Goal: Task Accomplishment & Management: Complete application form

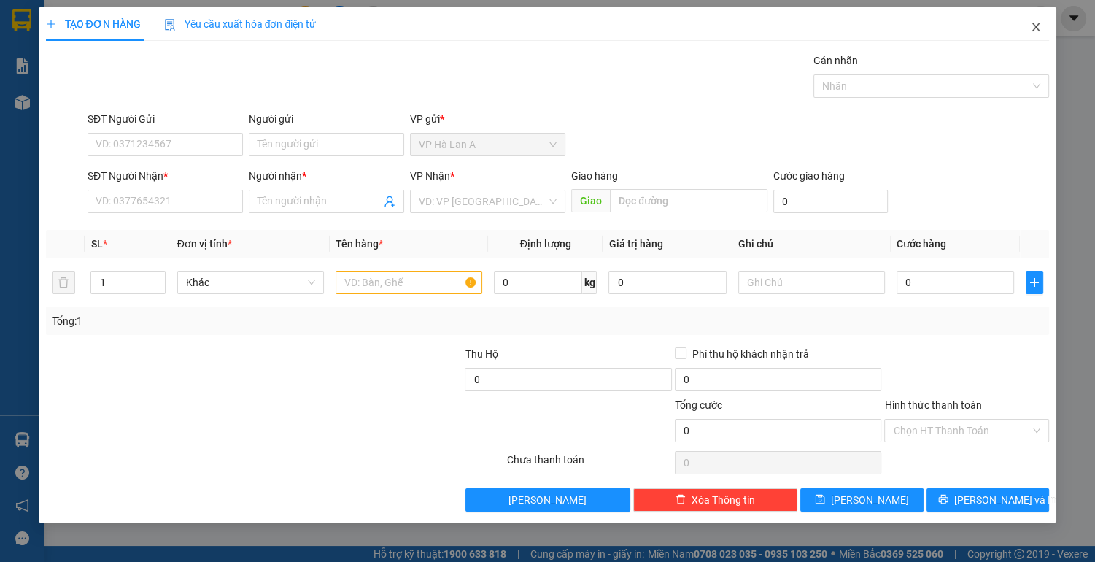
click at [1038, 29] on icon "close" at bounding box center [1036, 27] width 12 height 12
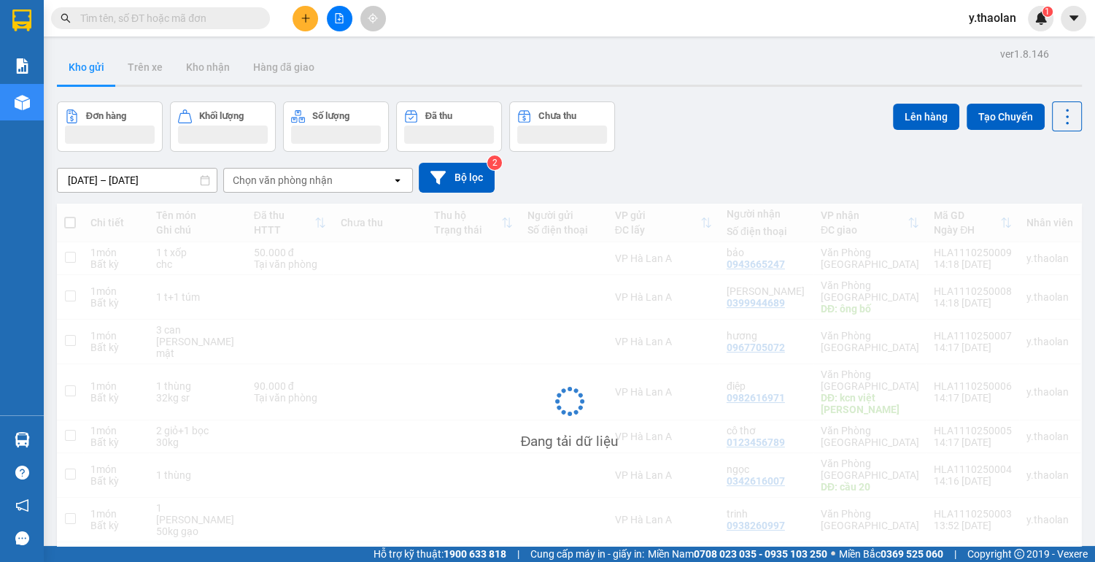
click at [179, 18] on input "text" at bounding box center [166, 18] width 172 height 16
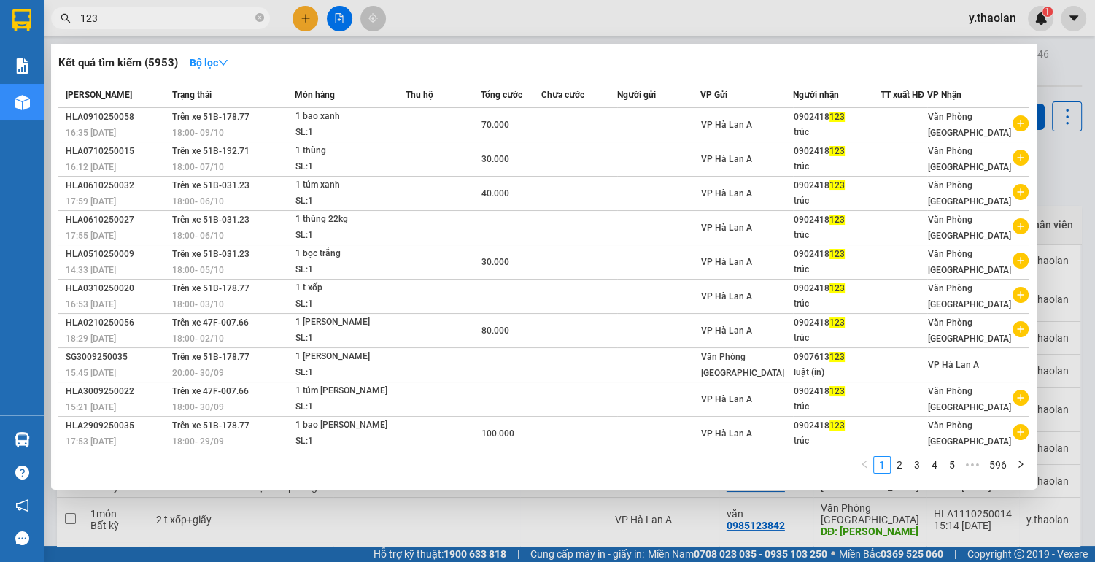
type input "123"
click at [407, 512] on div at bounding box center [547, 281] width 1095 height 562
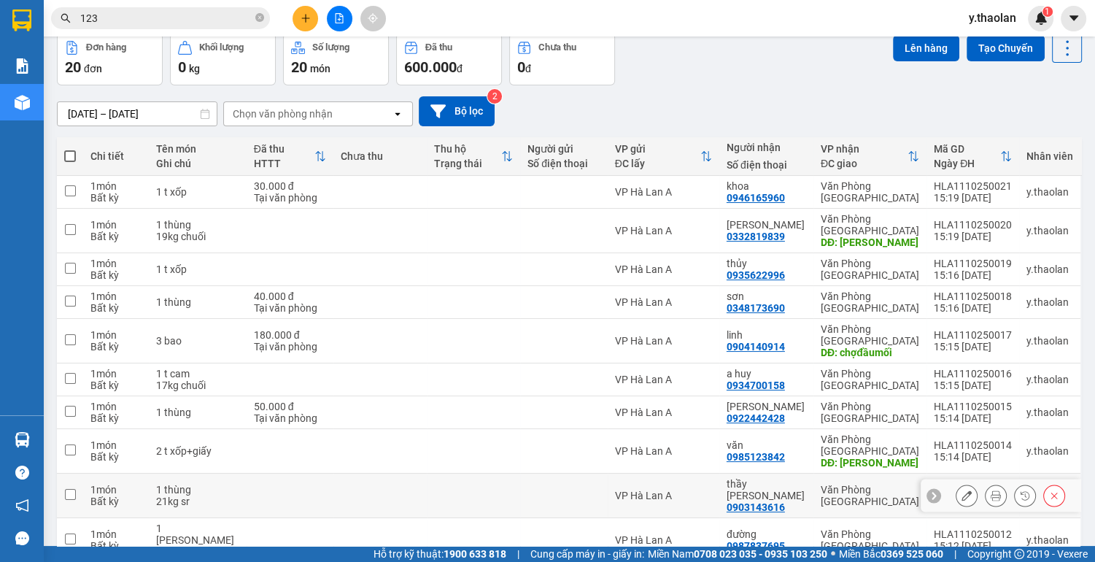
scroll to position [84, 0]
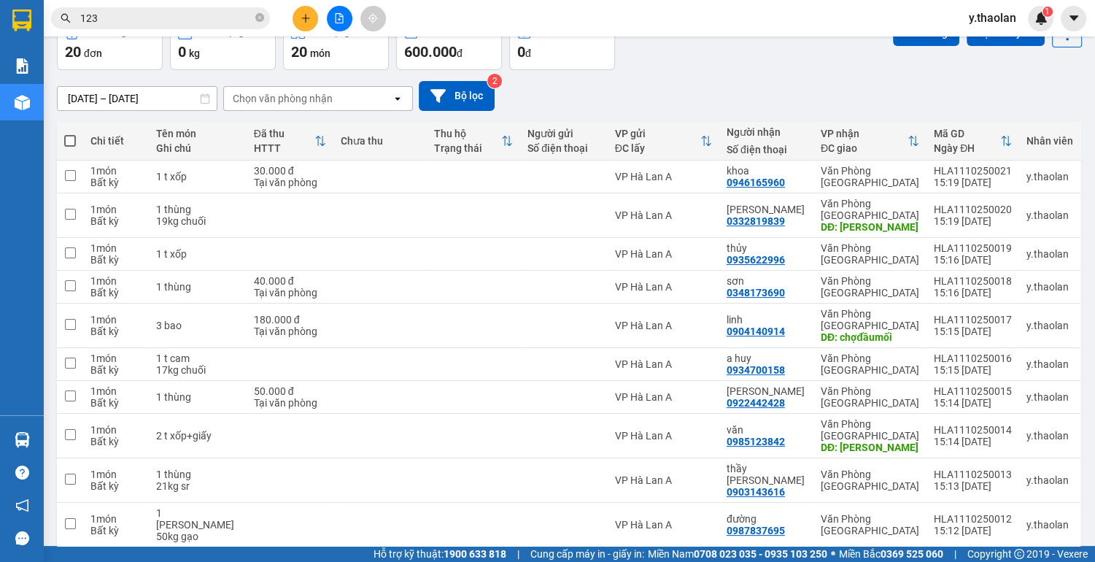
click at [1042, 559] on div "10 / trang" at bounding box center [1022, 570] width 66 height 23
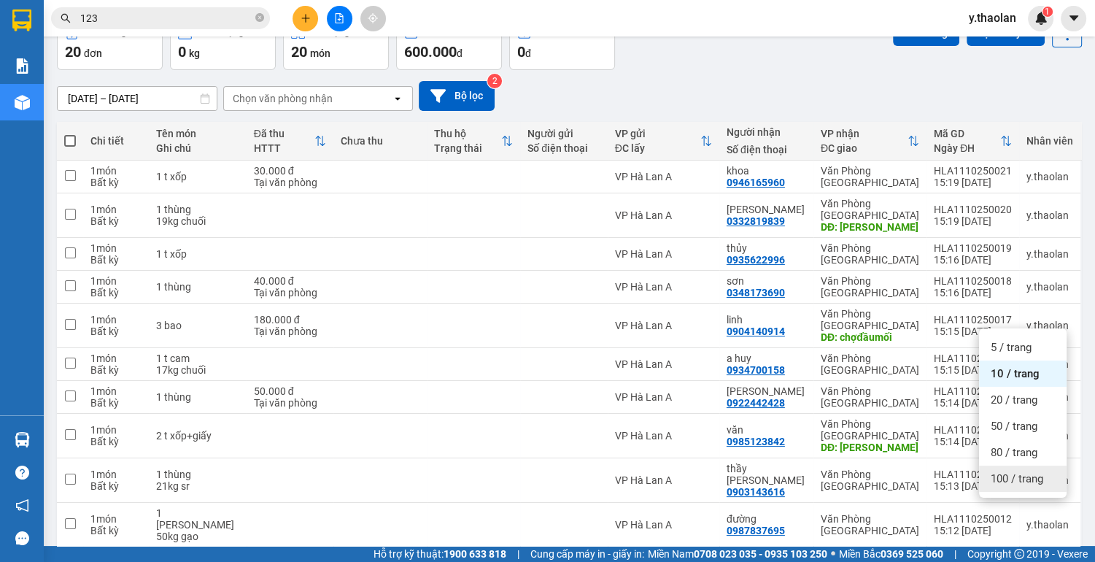
click at [1020, 482] on span "100 / trang" at bounding box center [1016, 478] width 53 height 15
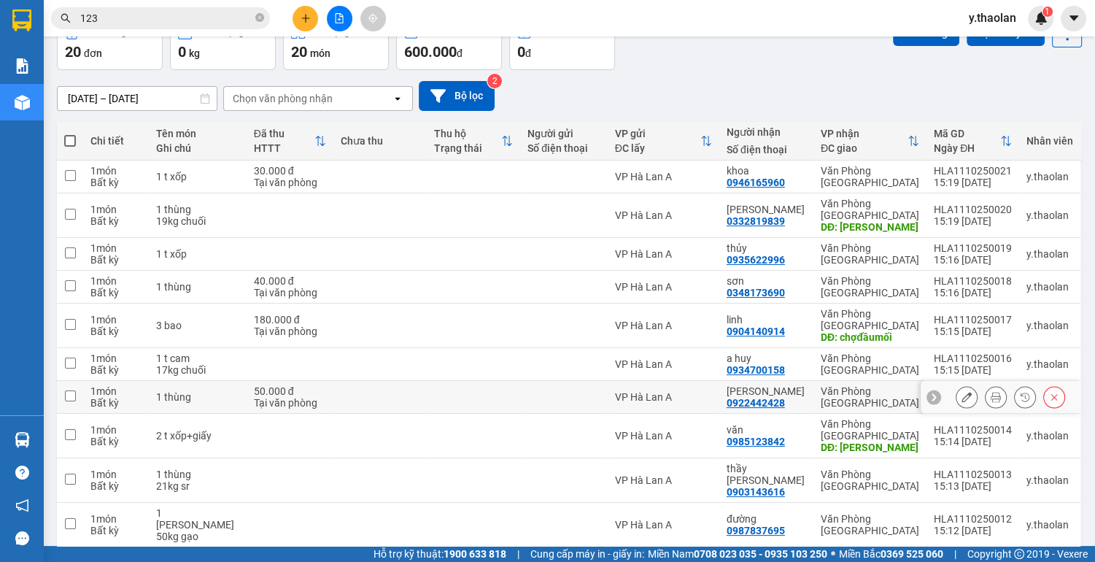
scroll to position [0, 0]
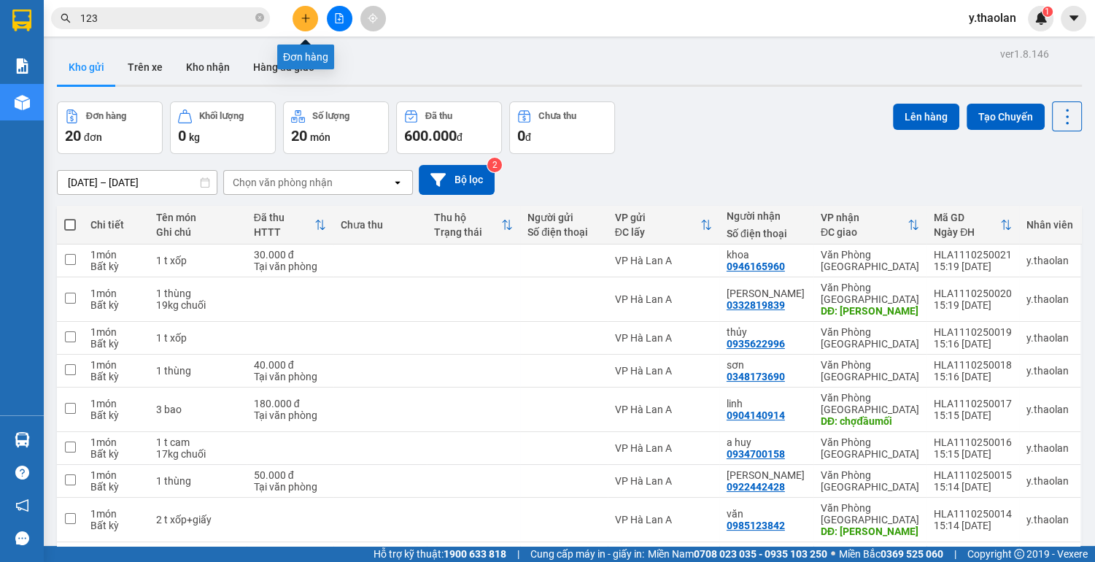
click at [307, 19] on icon "plus" at bounding box center [305, 18] width 10 height 10
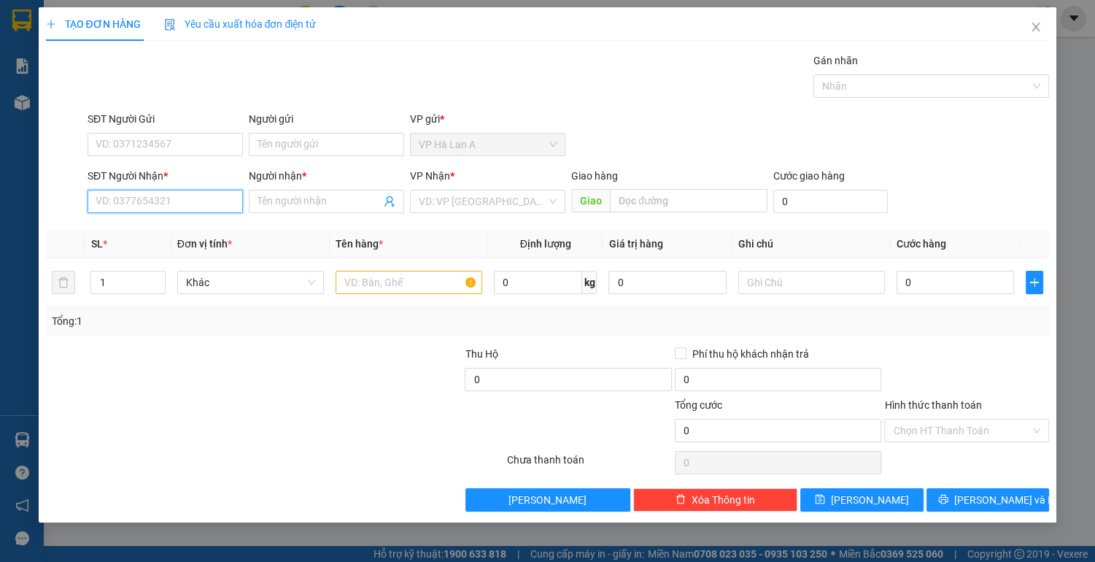
click at [149, 203] on input "SĐT Người Nhận *" at bounding box center [165, 201] width 155 height 23
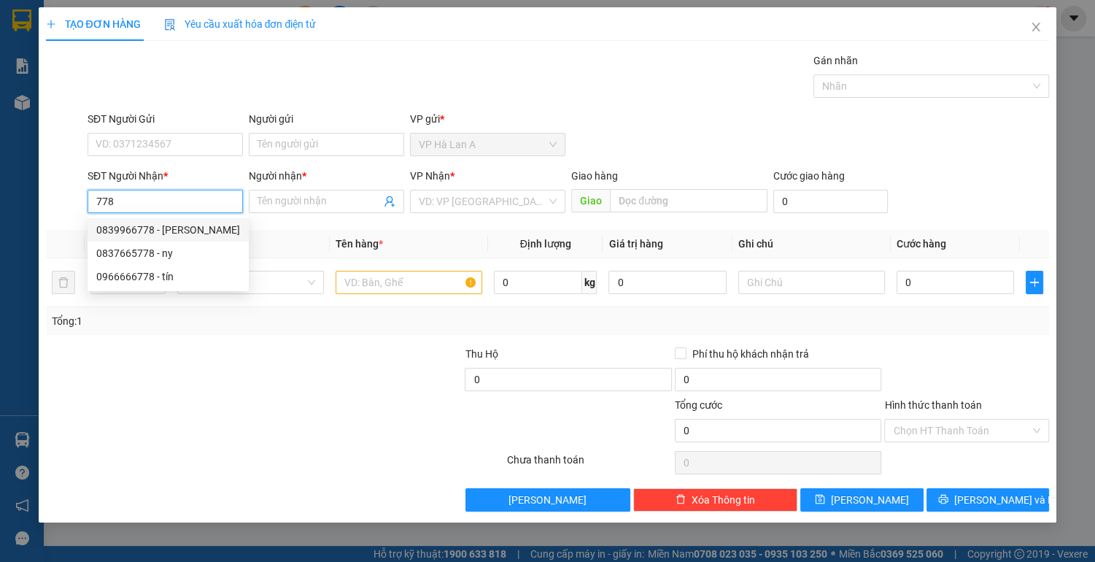
click at [178, 233] on div "0839966778 - thao" at bounding box center [168, 230] width 144 height 16
type input "0839966778"
type input "thao"
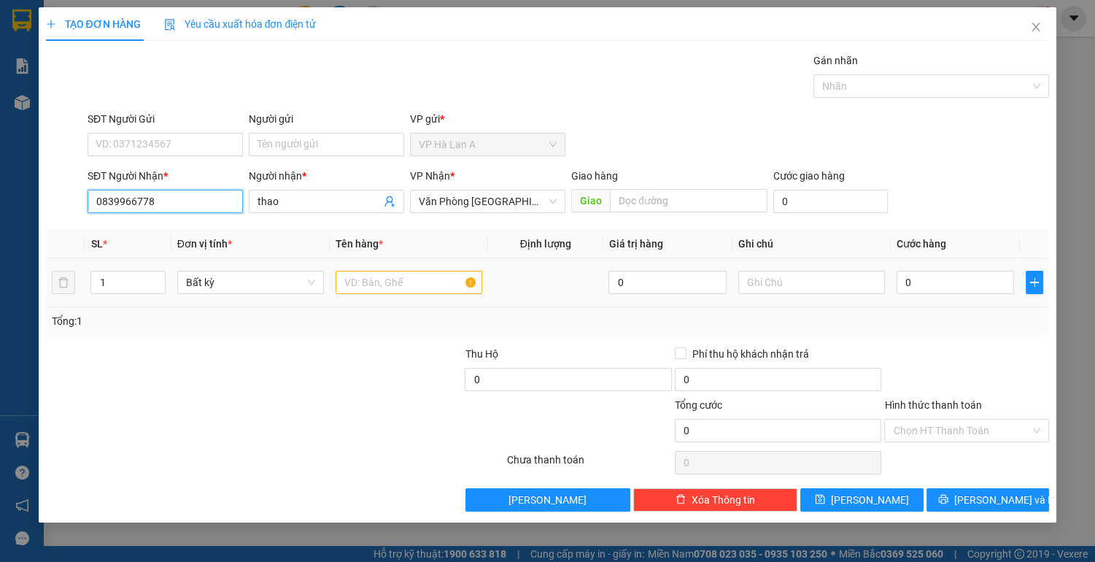
type input "0839966778"
click at [392, 280] on input "text" at bounding box center [409, 282] width 147 height 23
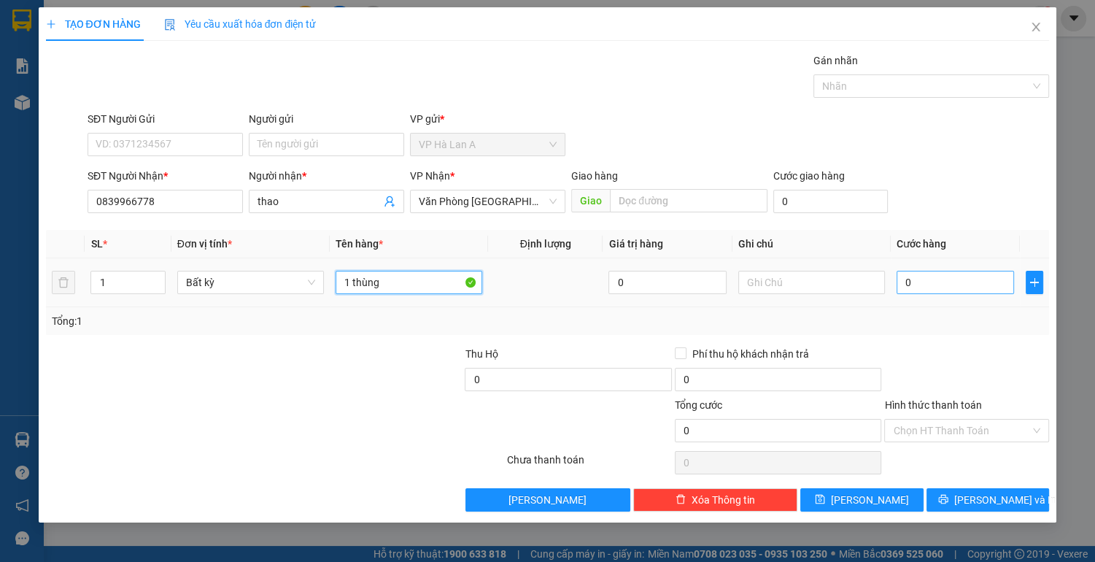
type input "1 thùng"
click at [969, 286] on input "0" at bounding box center [955, 282] width 118 height 23
type input "7"
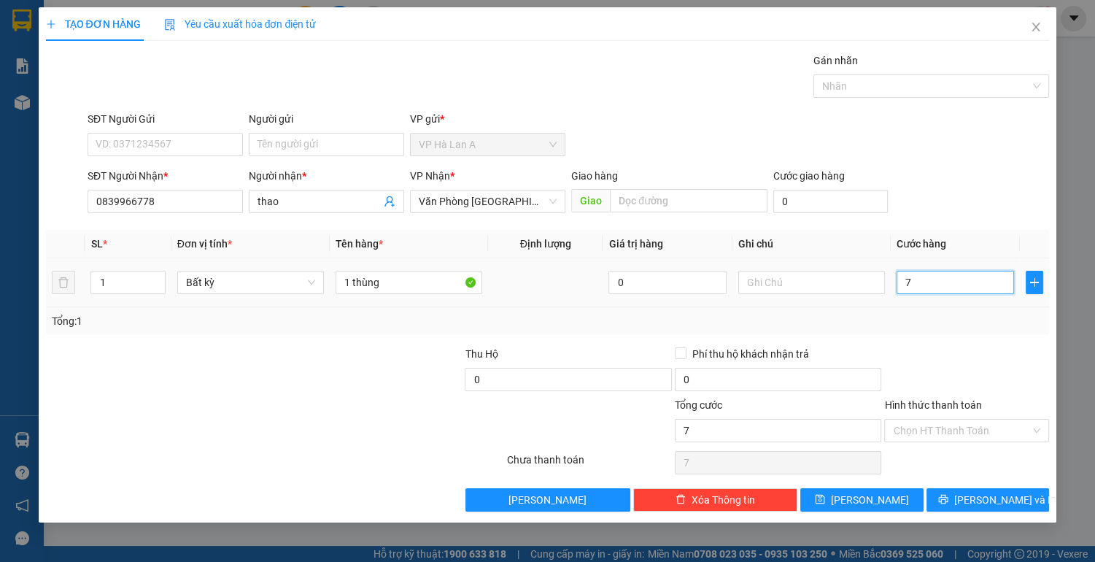
type input "70"
type input "70.000"
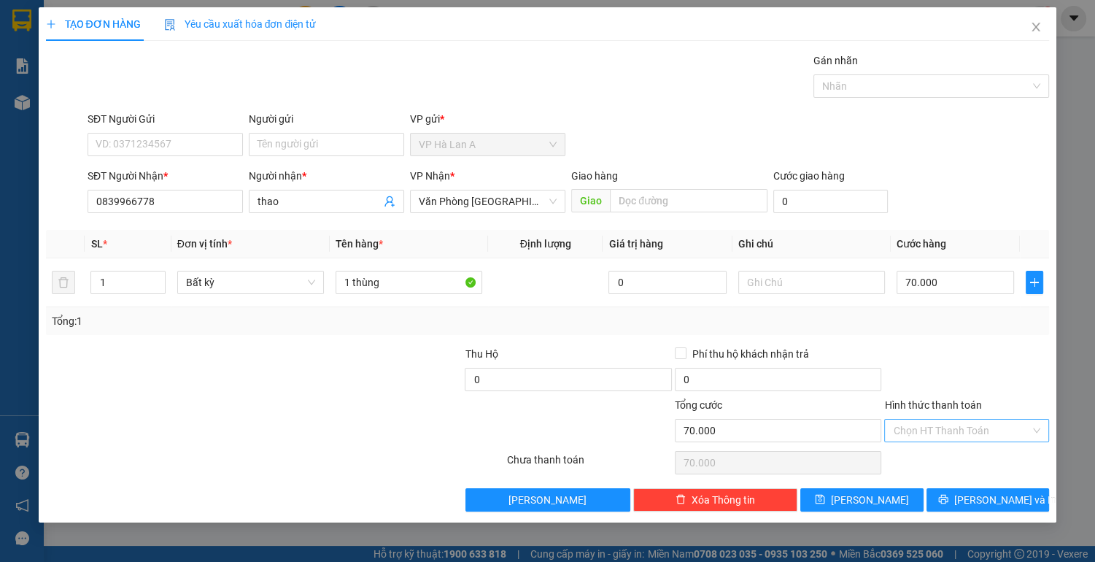
click at [934, 429] on input "Hình thức thanh toán" at bounding box center [961, 430] width 137 height 22
click at [912, 455] on div "Tại văn phòng" at bounding box center [966, 458] width 147 height 16
type input "0"
drag, startPoint x: 890, startPoint y: 500, endPoint x: 881, endPoint y: 481, distance: 20.9
click at [888, 499] on button "[PERSON_NAME]" at bounding box center [861, 499] width 123 height 23
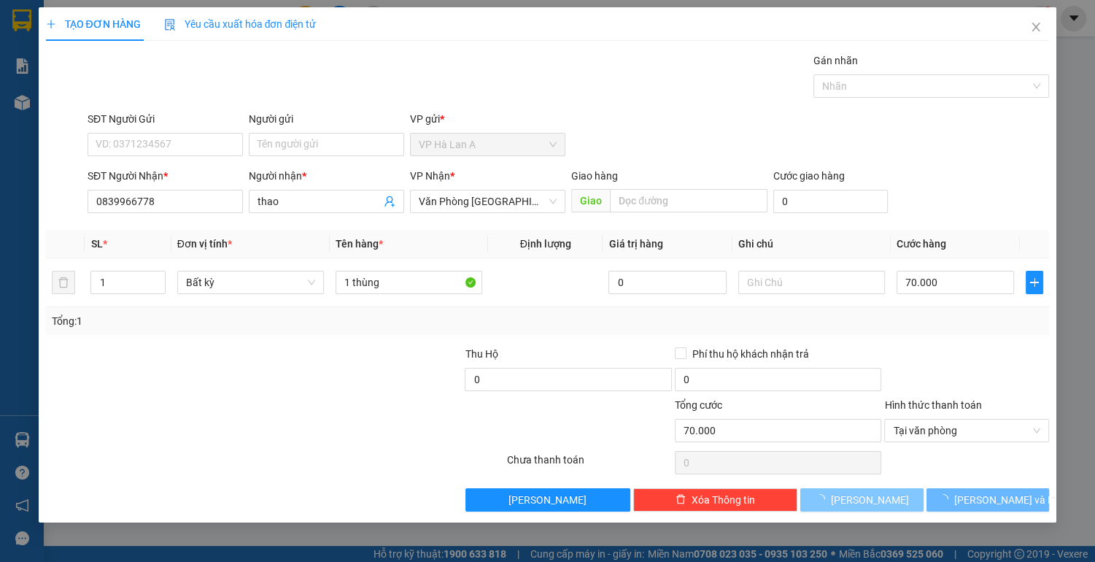
type input "0"
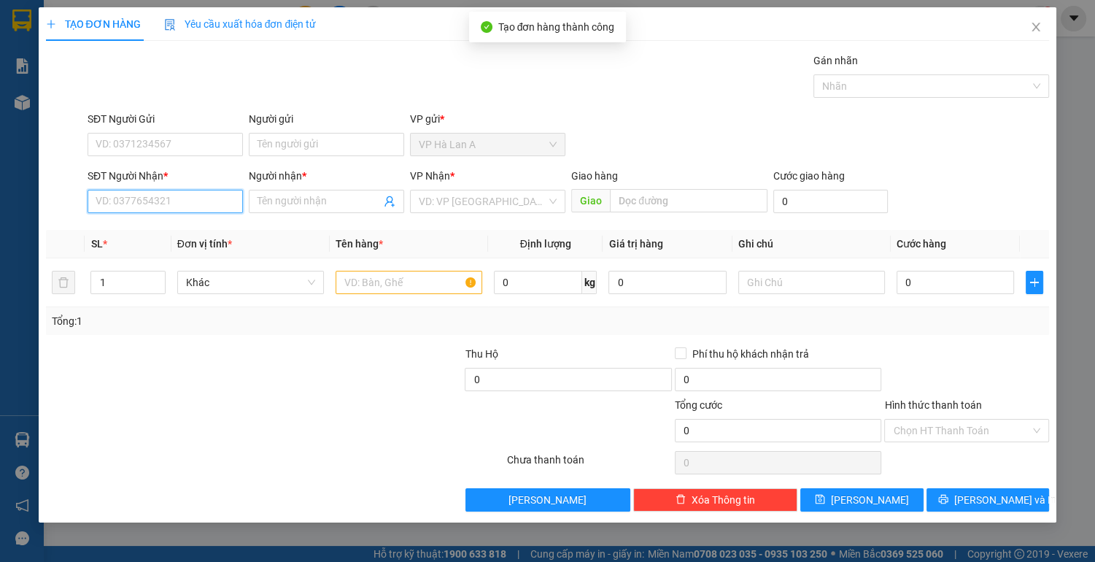
click at [178, 205] on input "SĐT Người Nhận *" at bounding box center [165, 201] width 155 height 23
click at [163, 233] on div "0935474826 - trâm" at bounding box center [165, 230] width 138 height 16
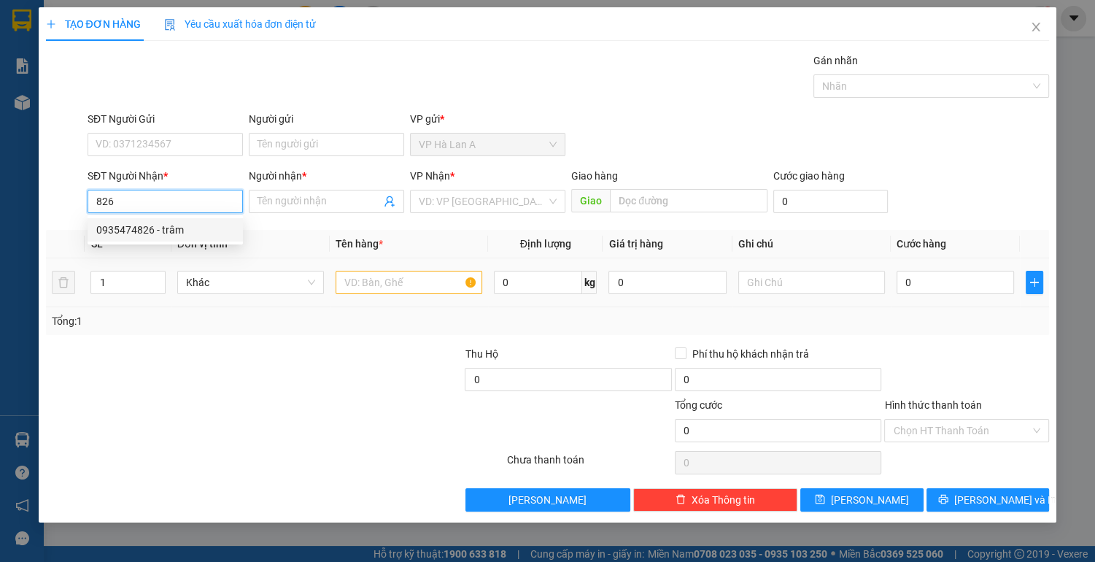
type input "0935474826"
type input "trâm"
type input "0935474826"
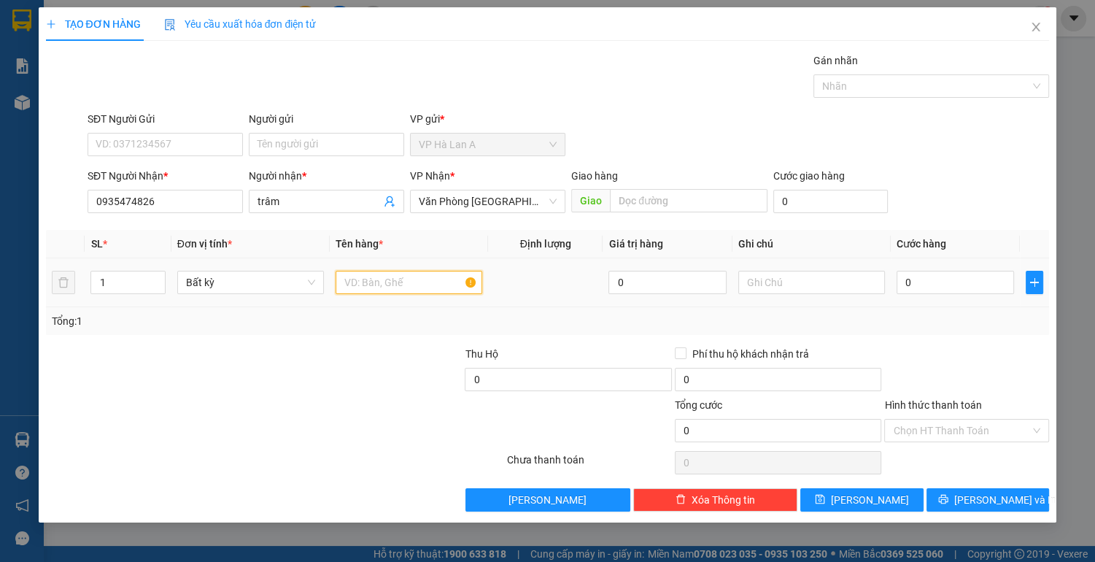
click at [395, 283] on input "text" at bounding box center [409, 282] width 147 height 23
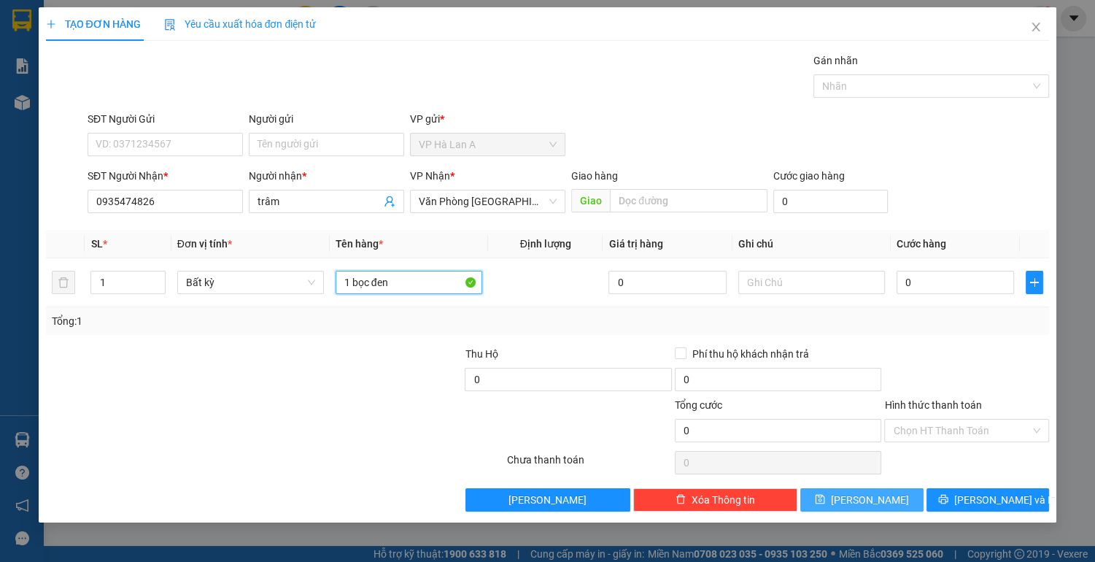
type input "1 bọc đen"
click at [878, 500] on button "[PERSON_NAME]" at bounding box center [861, 499] width 123 height 23
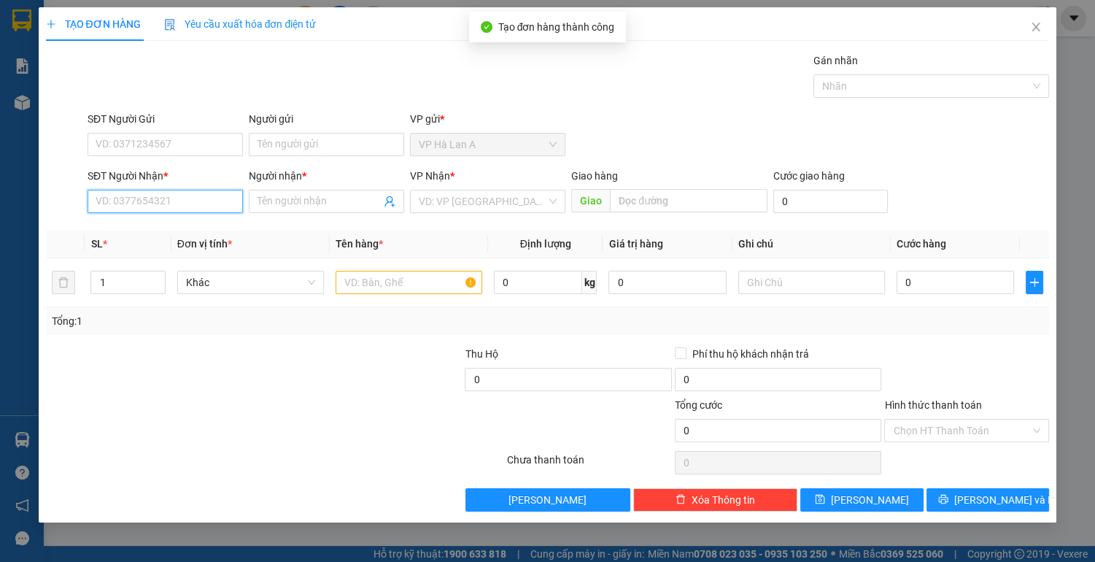
click at [188, 205] on input "SĐT Người Nhận *" at bounding box center [165, 201] width 155 height 23
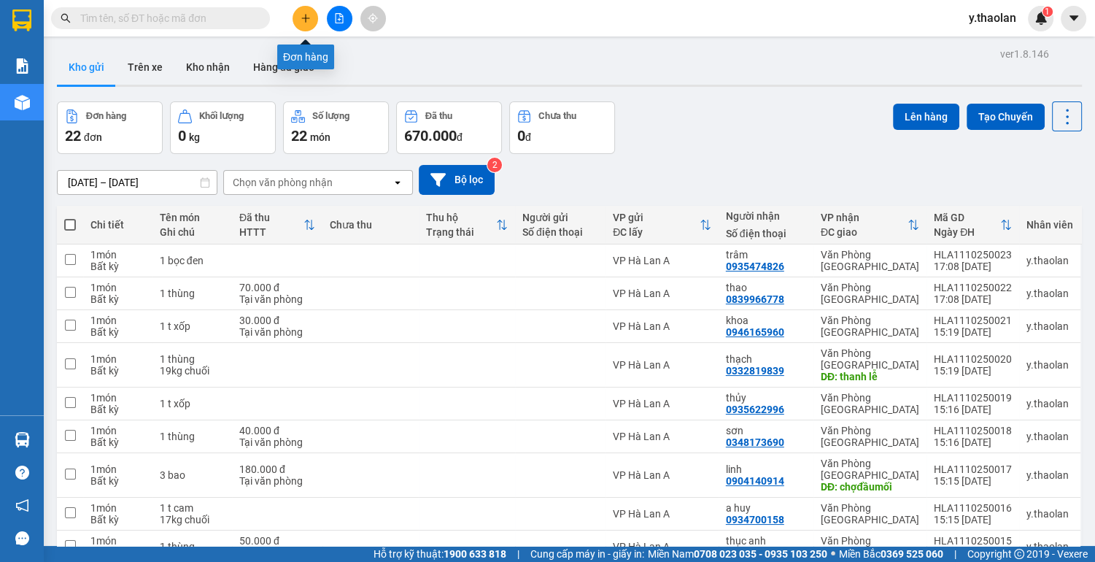
click at [303, 14] on icon "plus" at bounding box center [305, 18] width 10 height 10
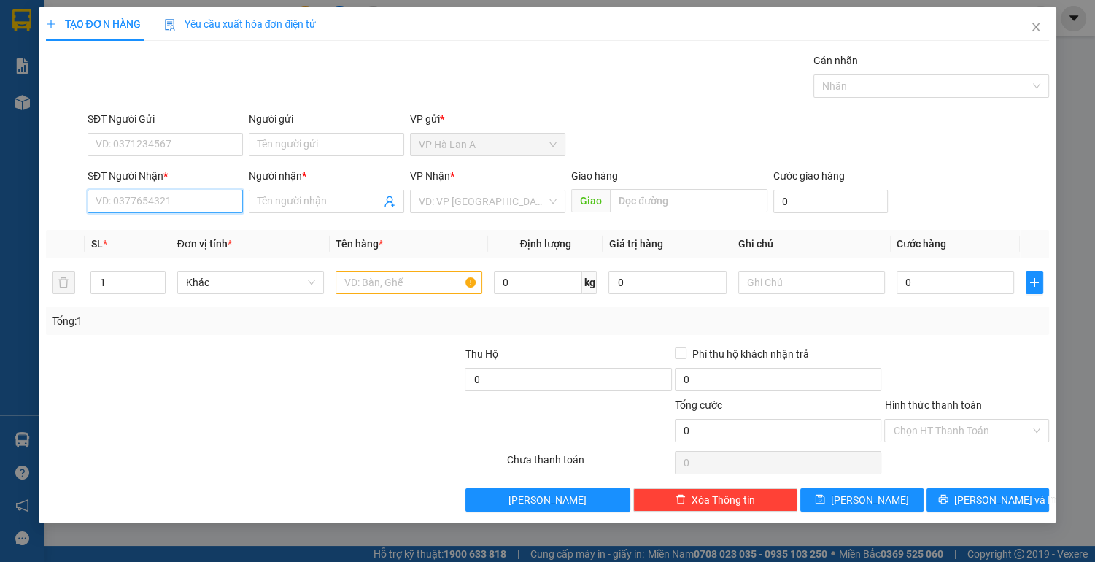
click at [163, 195] on input "SĐT Người Nhận *" at bounding box center [165, 201] width 155 height 23
click at [149, 255] on div "0937081212 - sương" at bounding box center [165, 253] width 138 height 16
type input "0937081212"
type input "sương"
type input "0937081212"
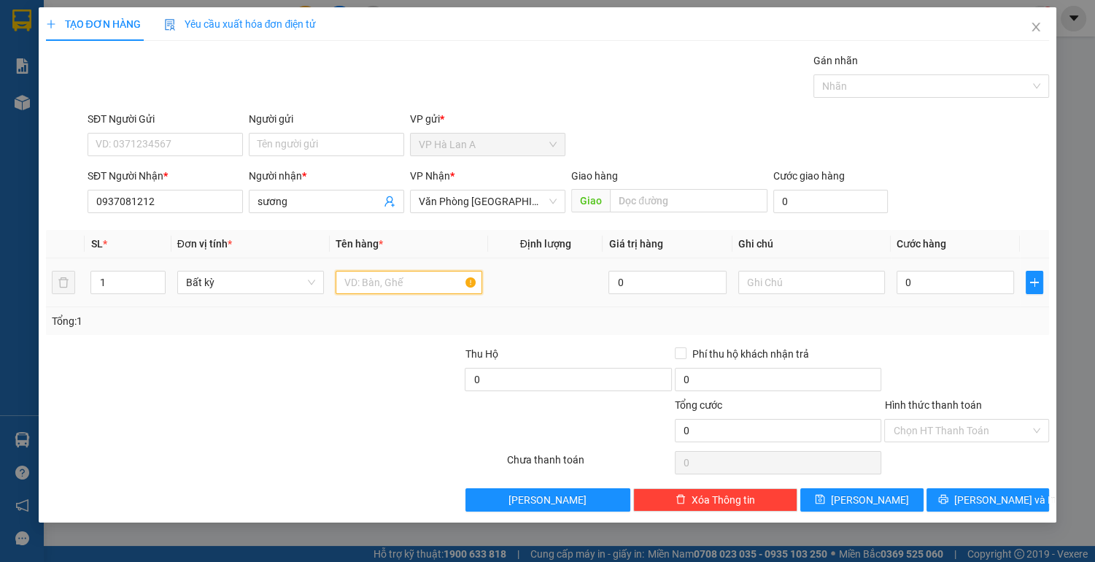
click at [426, 284] on input "text" at bounding box center [409, 282] width 147 height 23
type input "1 thùng xốp"
click at [950, 280] on input "0" at bounding box center [955, 282] width 118 height 23
type input "1"
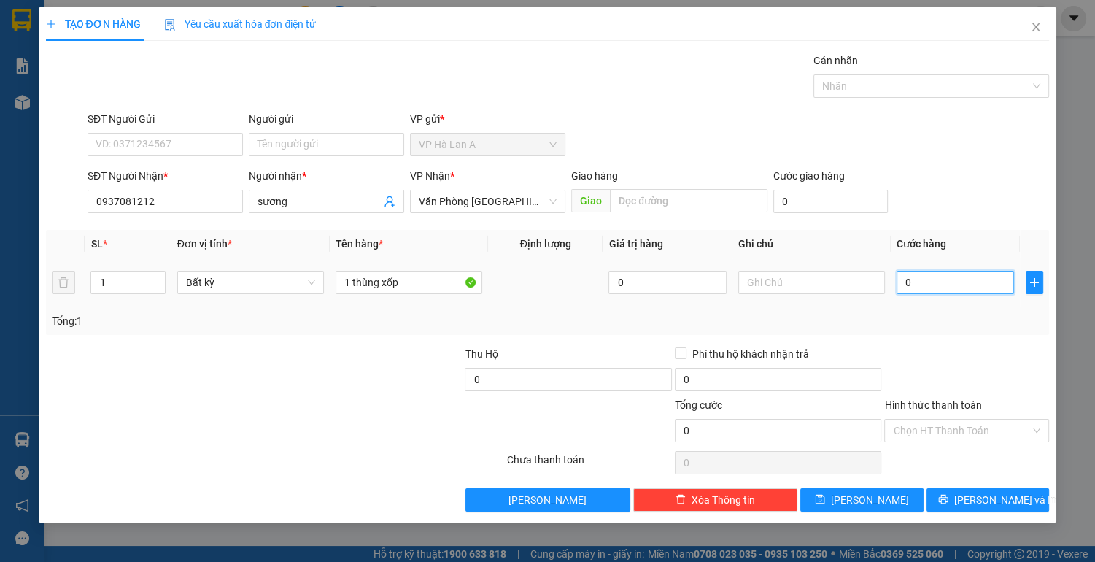
type input "1"
type input "10"
type input "100"
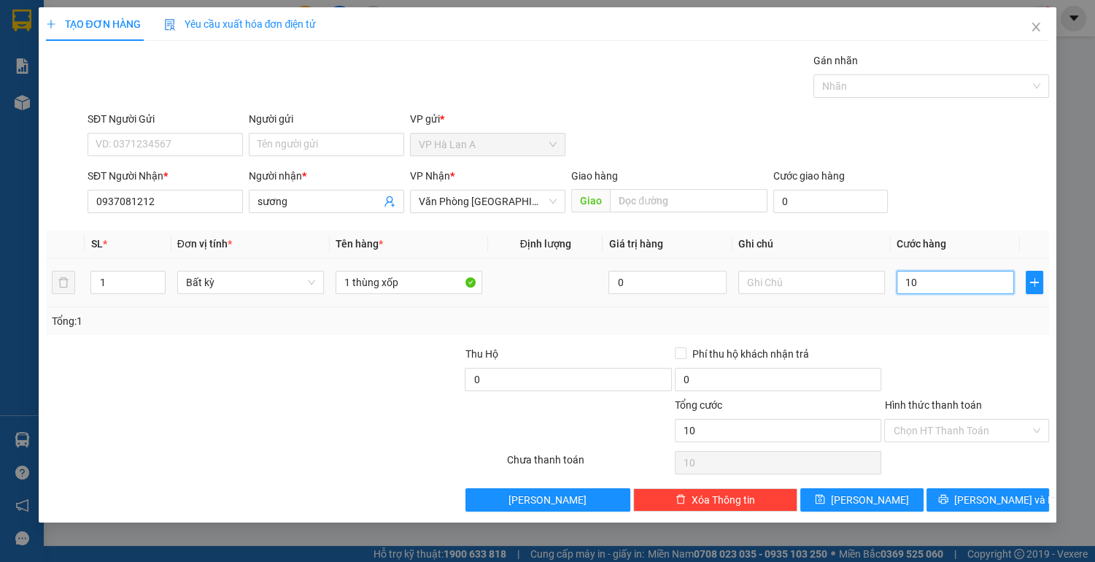
type input "100"
type input "100.000"
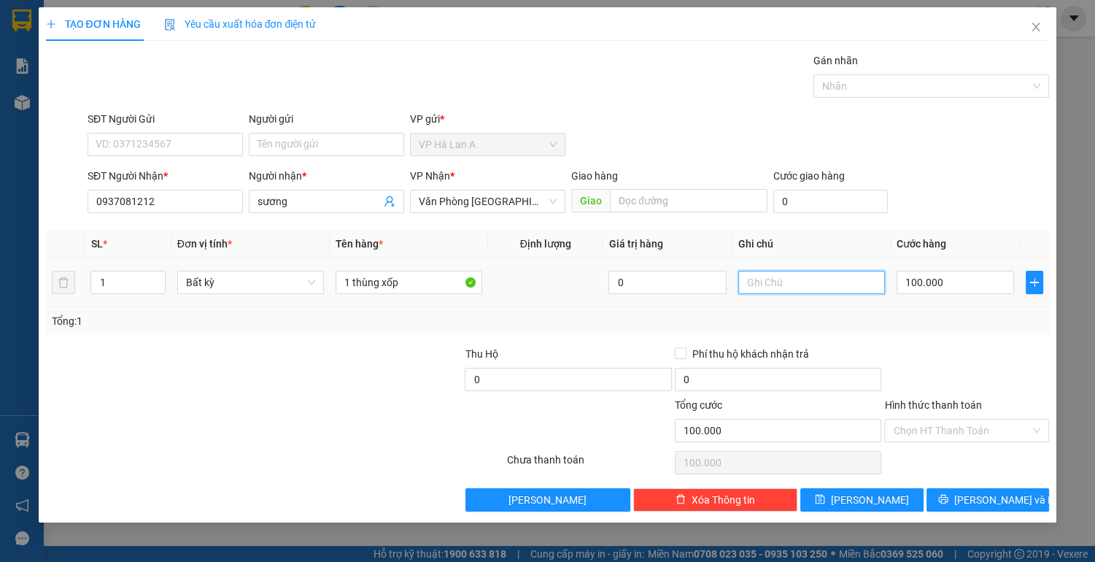
click at [821, 279] on input "text" at bounding box center [811, 282] width 147 height 23
type input "chc"
click at [946, 430] on input "Hình thức thanh toán" at bounding box center [961, 430] width 137 height 22
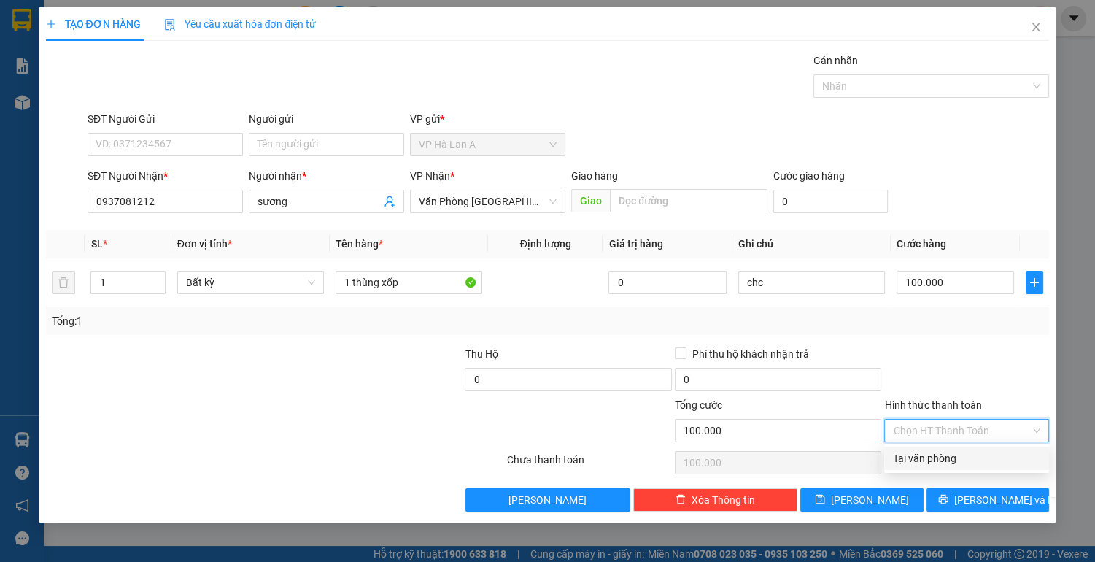
click at [938, 452] on div "Tại văn phòng" at bounding box center [966, 458] width 147 height 16
type input "0"
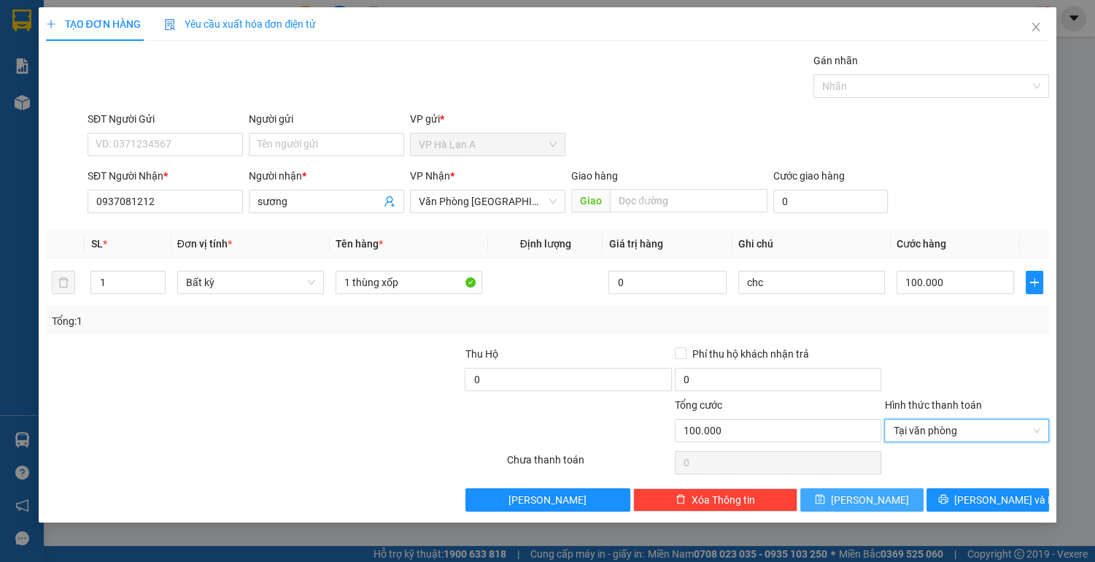
click at [889, 499] on button "[PERSON_NAME]" at bounding box center [861, 499] width 123 height 23
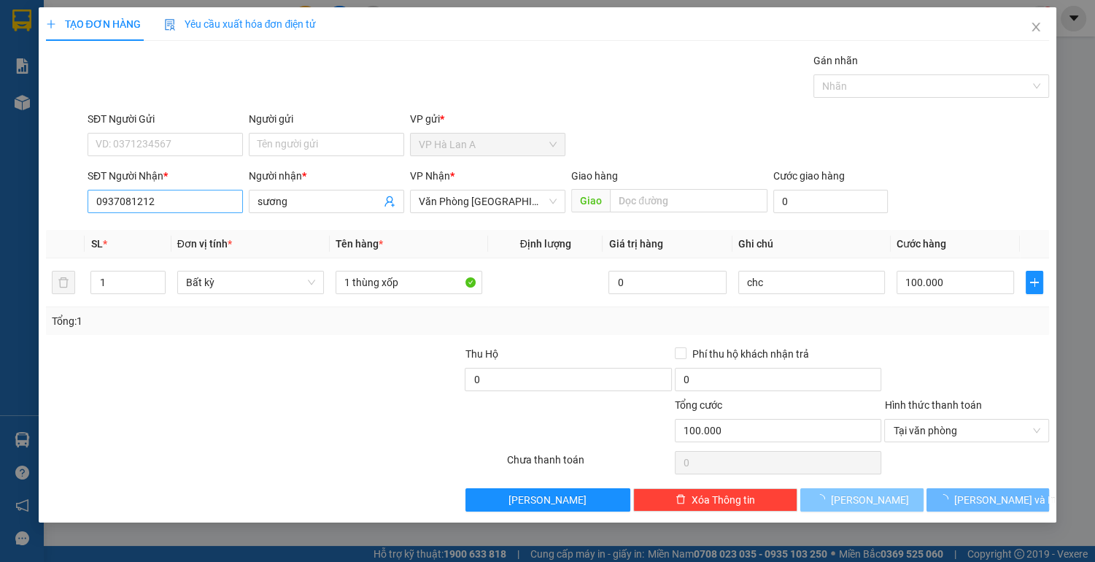
type input "0"
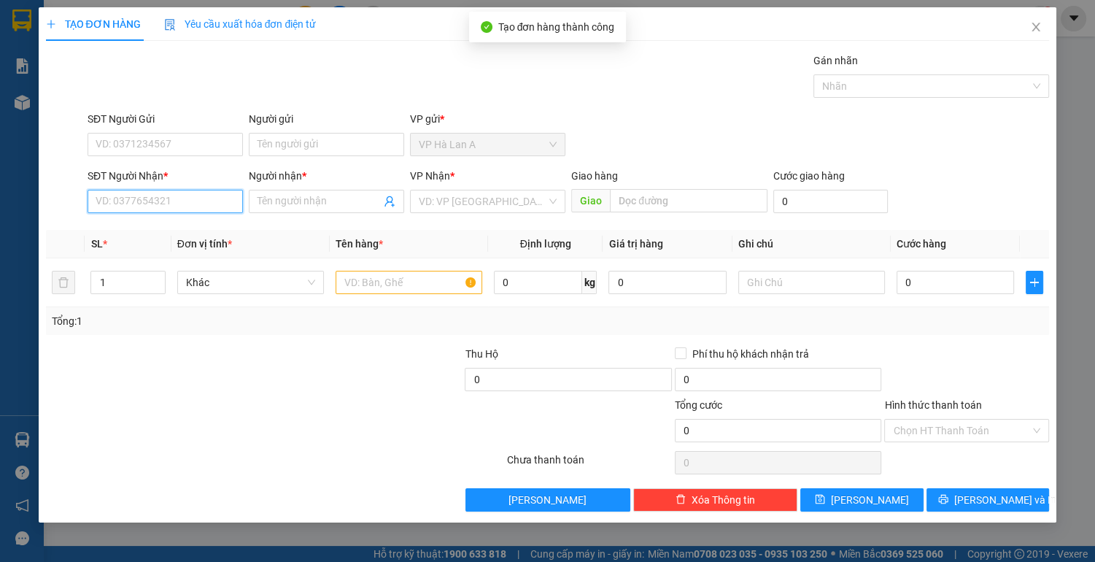
click at [179, 201] on input "SĐT Người Nhận *" at bounding box center [165, 201] width 155 height 23
click at [167, 228] on div "0363507267 - hoa" at bounding box center [165, 230] width 138 height 16
type input "0363507267"
type input "hoa"
type input "viship"
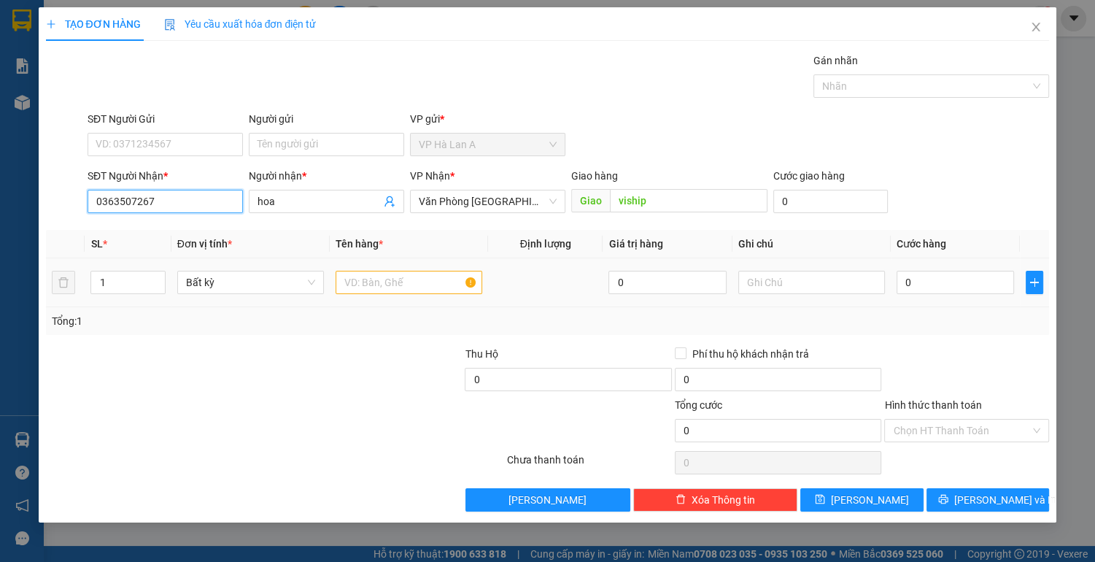
type input "0363507267"
click at [390, 271] on input "text" at bounding box center [409, 282] width 147 height 23
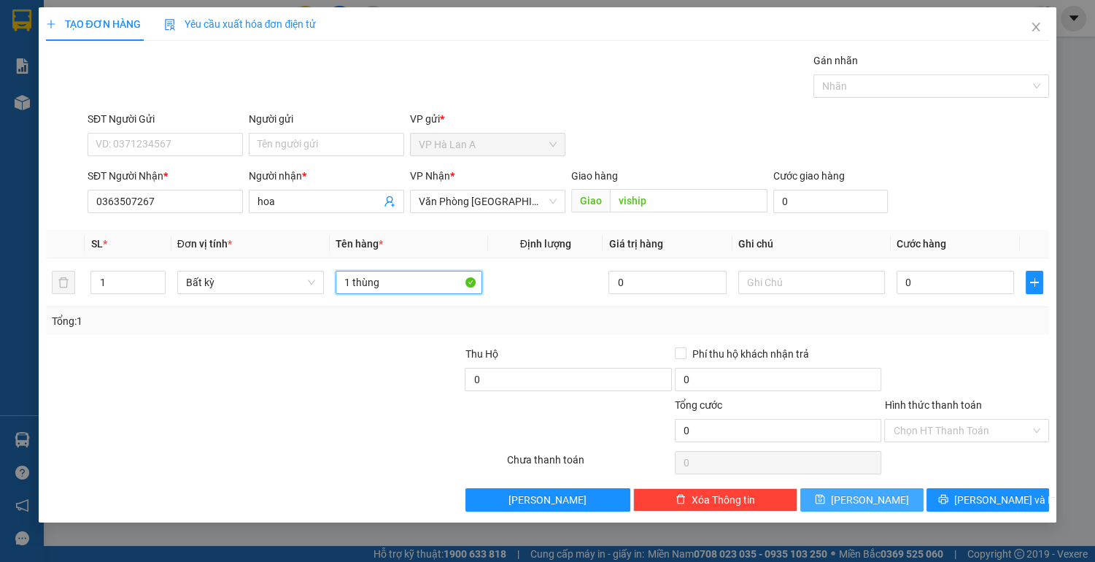
type input "1 thùng"
click at [813, 497] on button "[PERSON_NAME]" at bounding box center [861, 499] width 123 height 23
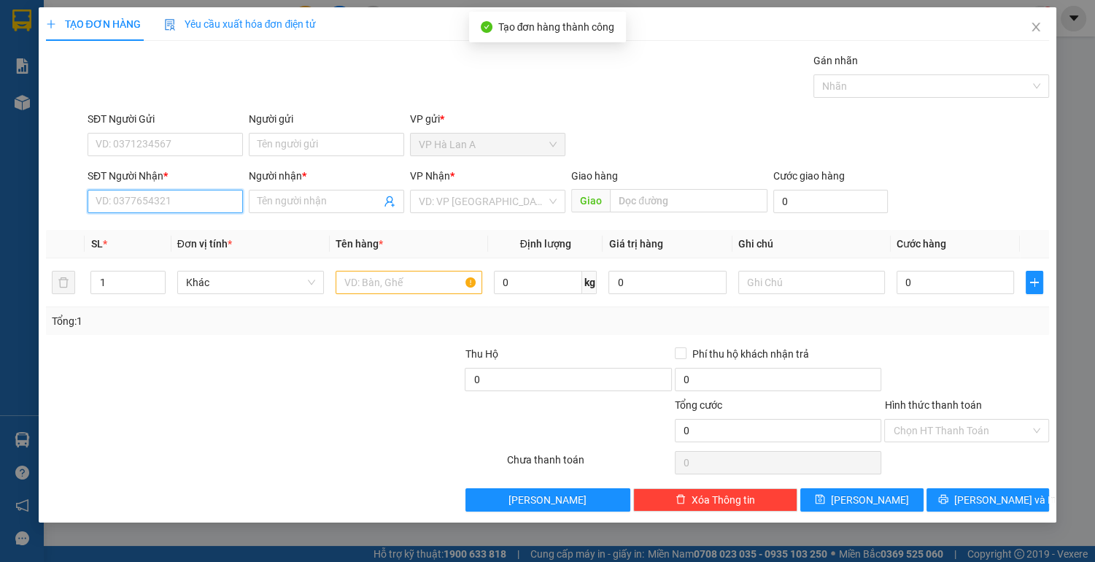
click at [177, 201] on input "SĐT Người Nhận *" at bounding box center [165, 201] width 155 height 23
click at [168, 229] on div "0909232523 - tứ" at bounding box center [165, 230] width 138 height 16
type input "0909232523"
type input "tứ"
type input "0909232523"
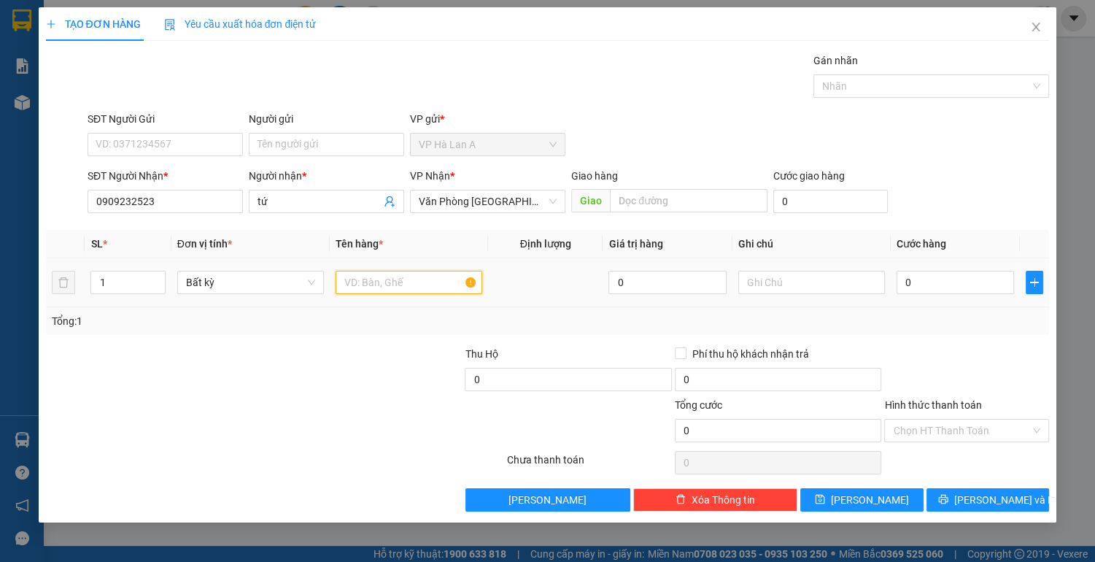
click at [376, 279] on input "text" at bounding box center [409, 282] width 147 height 23
type input "1 thùng hero"
click at [938, 282] on input "0" at bounding box center [955, 282] width 118 height 23
type input "8"
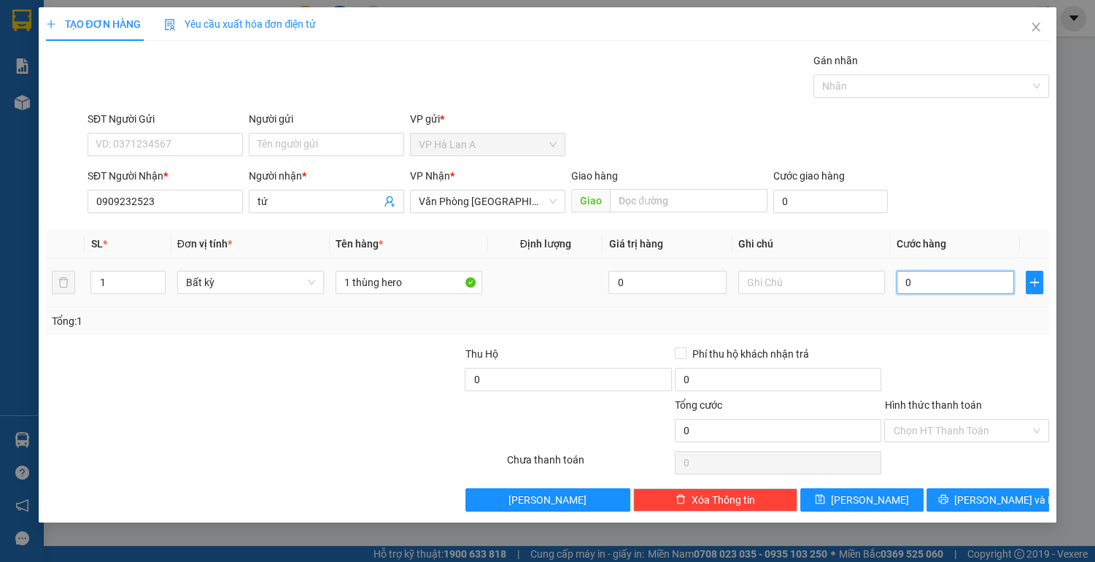
type input "8"
type input "80"
type input "80.000"
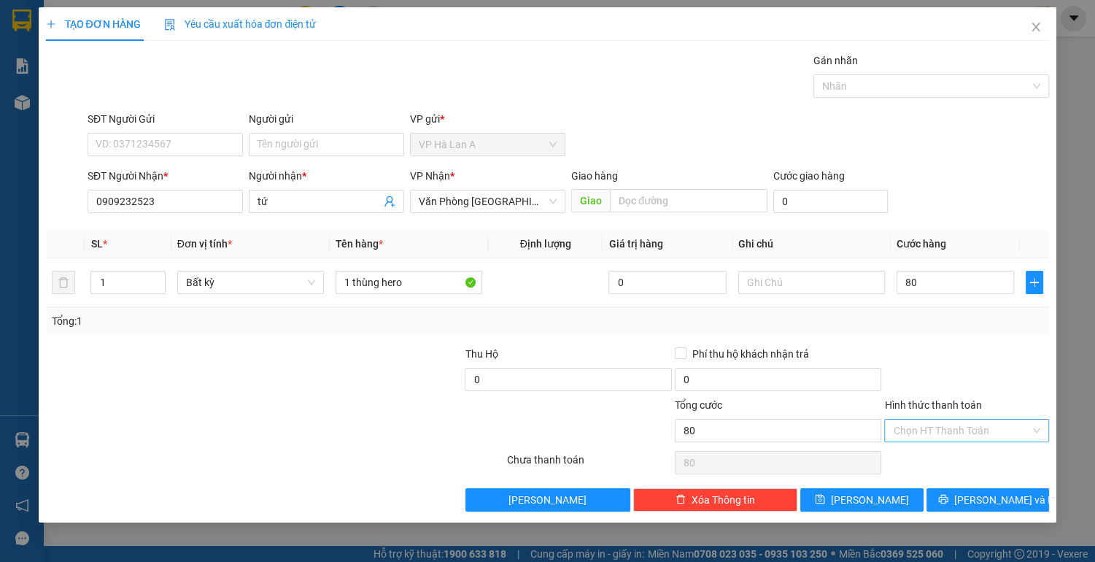
type input "80.000"
click at [928, 427] on input "Hình thức thanh toán" at bounding box center [961, 430] width 137 height 22
click at [931, 458] on div "Tại văn phòng" at bounding box center [966, 458] width 147 height 16
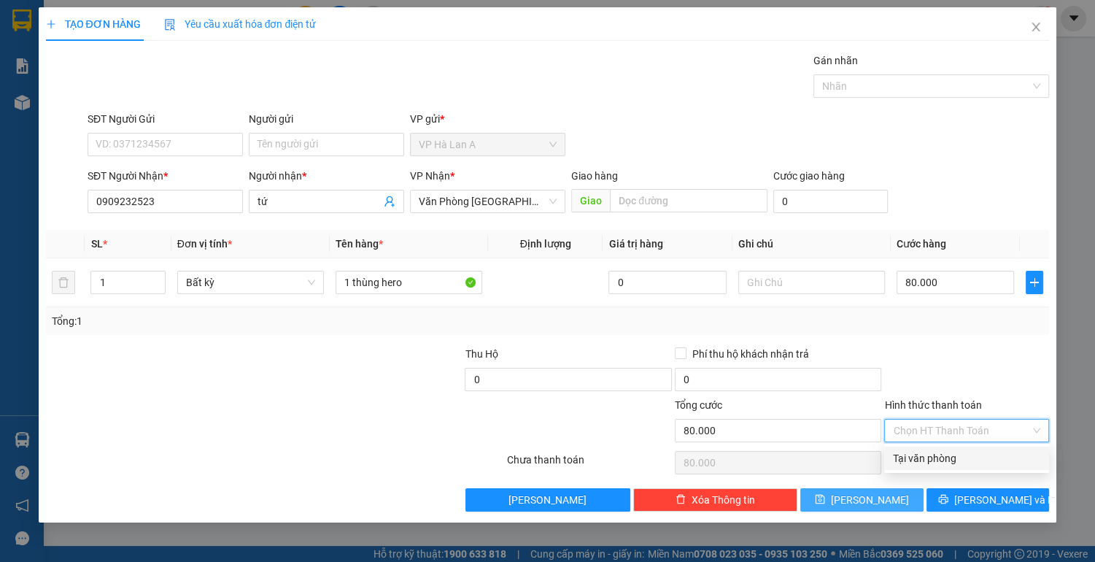
type input "0"
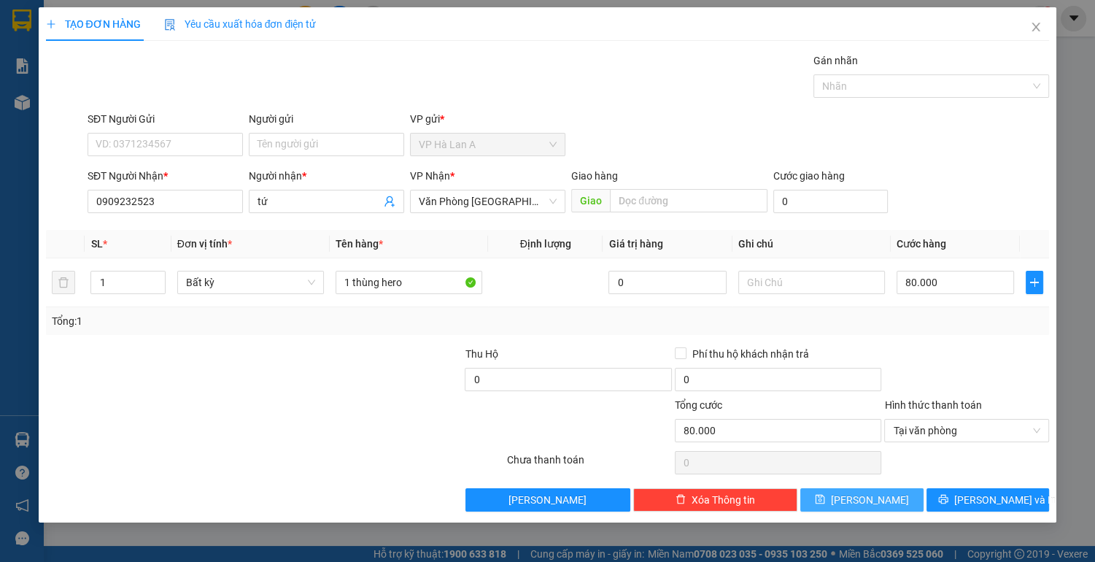
click at [874, 500] on span "[PERSON_NAME]" at bounding box center [870, 500] width 78 height 16
type input "0"
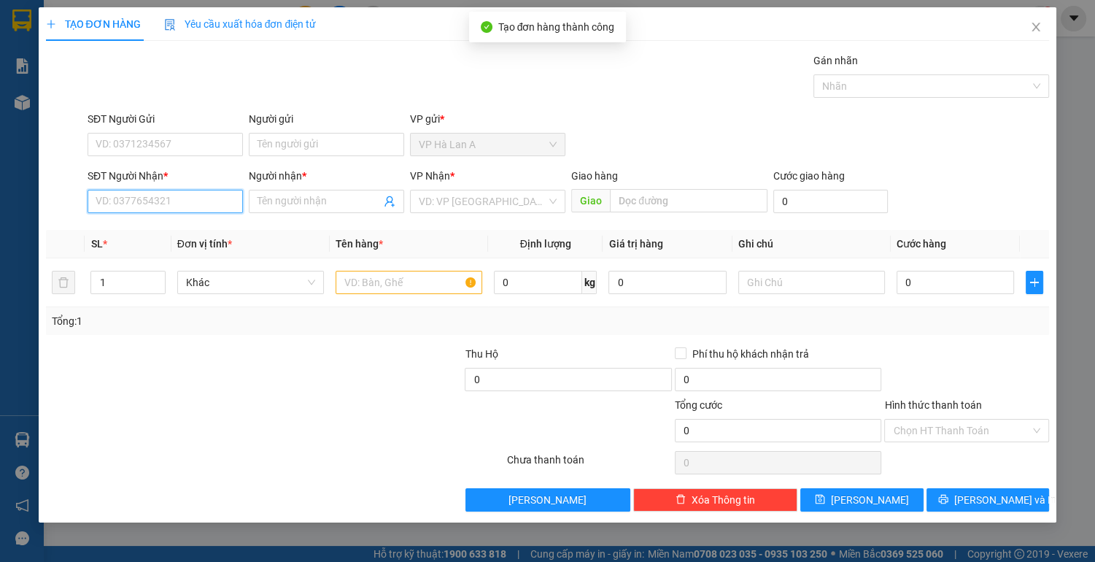
click at [147, 202] on input "SĐT Người Nhận *" at bounding box center [165, 201] width 155 height 23
type input "0941147573"
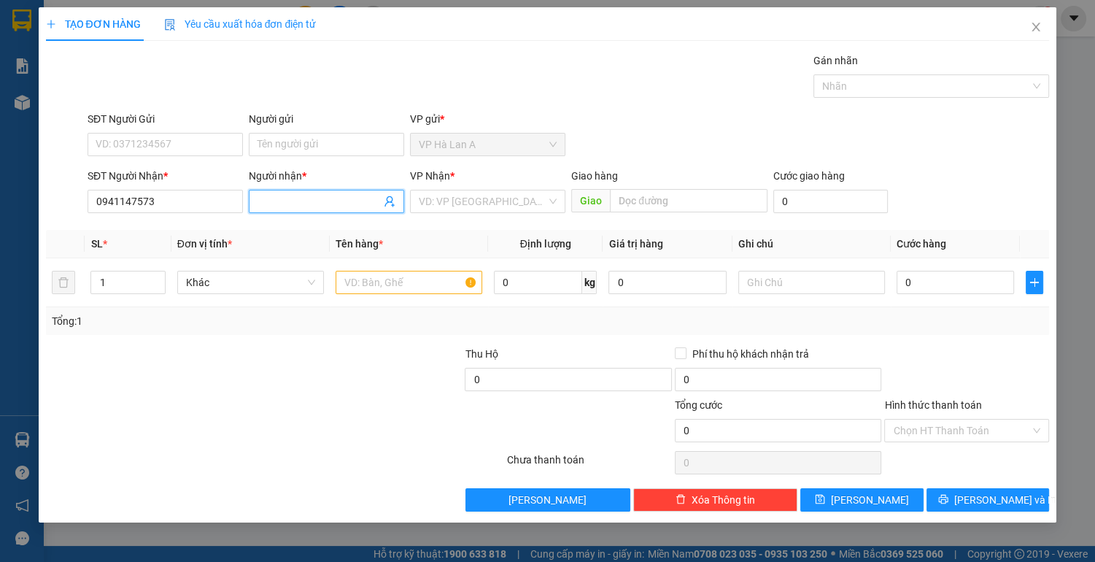
click at [328, 203] on input "Người nhận *" at bounding box center [318, 201] width 123 height 16
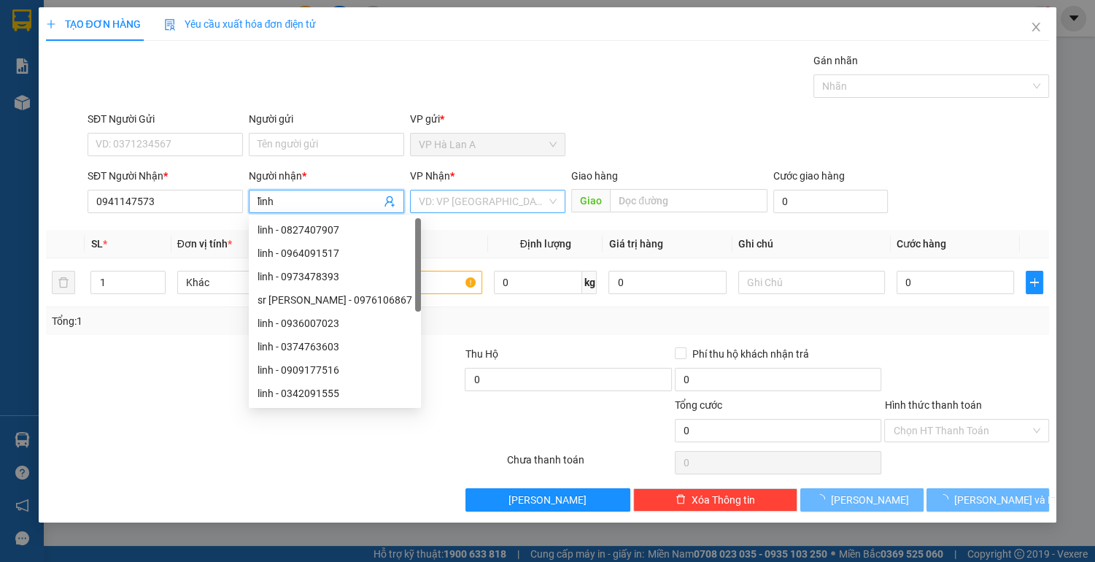
type input "lĩnh"
click at [463, 201] on input "search" at bounding box center [483, 201] width 128 height 22
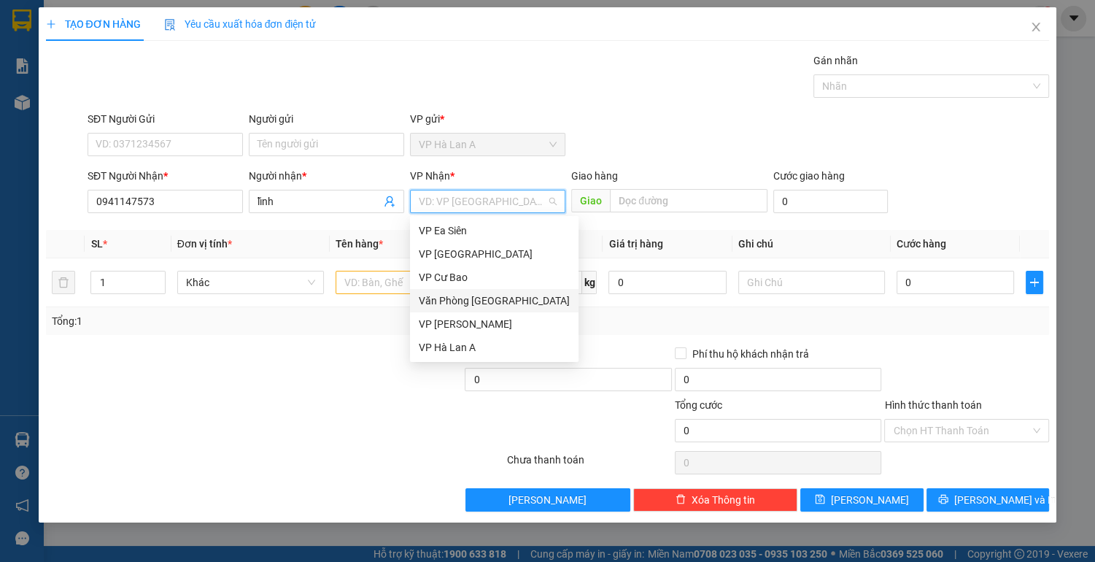
click at [460, 303] on div "Văn Phòng [GEOGRAPHIC_DATA]" at bounding box center [494, 300] width 151 height 16
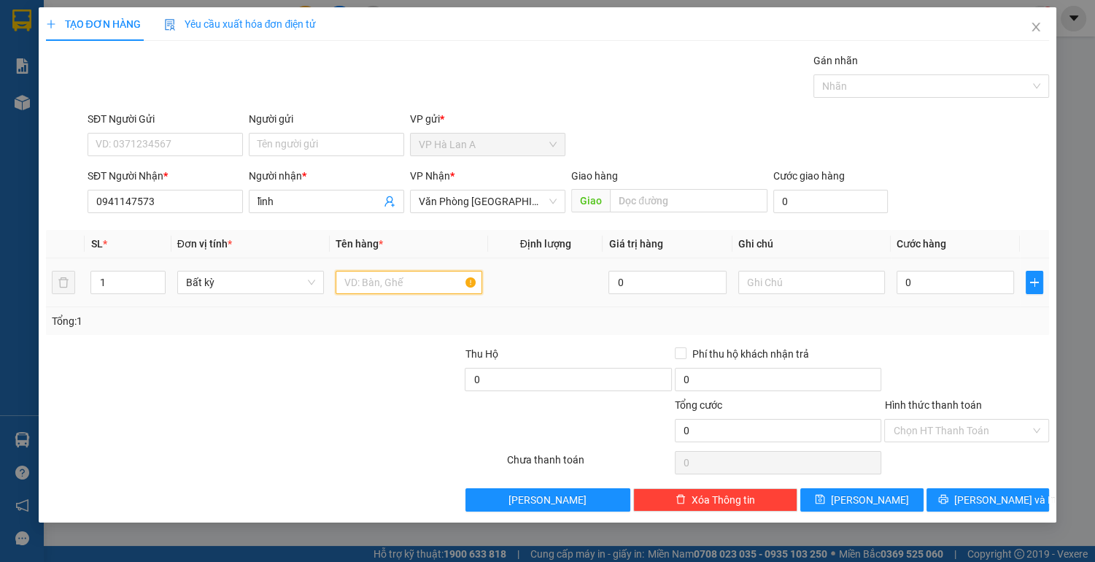
click at [384, 285] on input "text" at bounding box center [409, 282] width 147 height 23
type input "2 thùng (x+g)"
click at [944, 278] on input "0" at bounding box center [955, 282] width 118 height 23
type input "9"
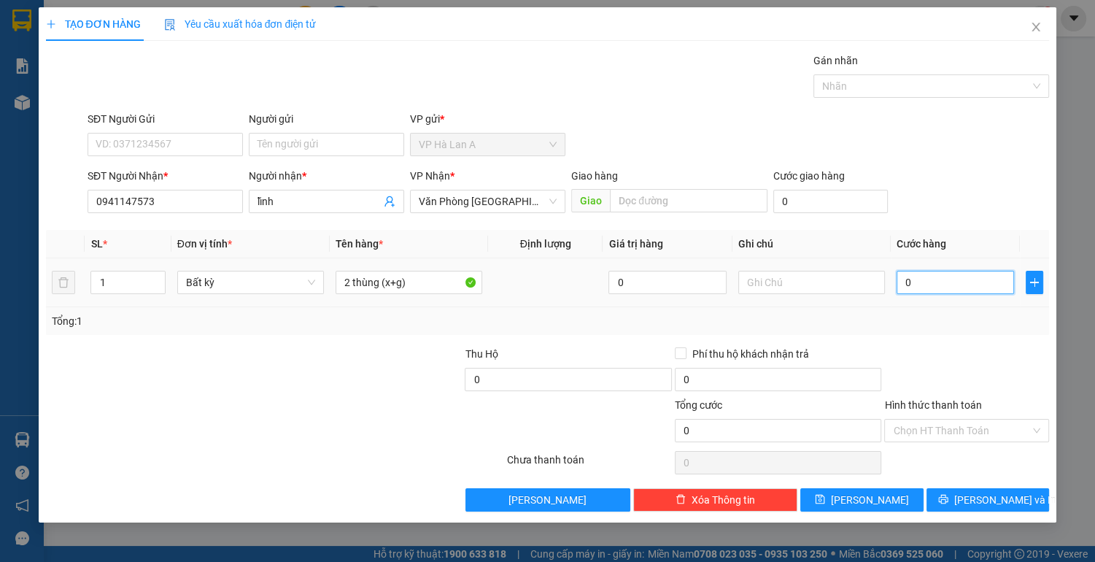
type input "9"
type input "90"
type input "90.000"
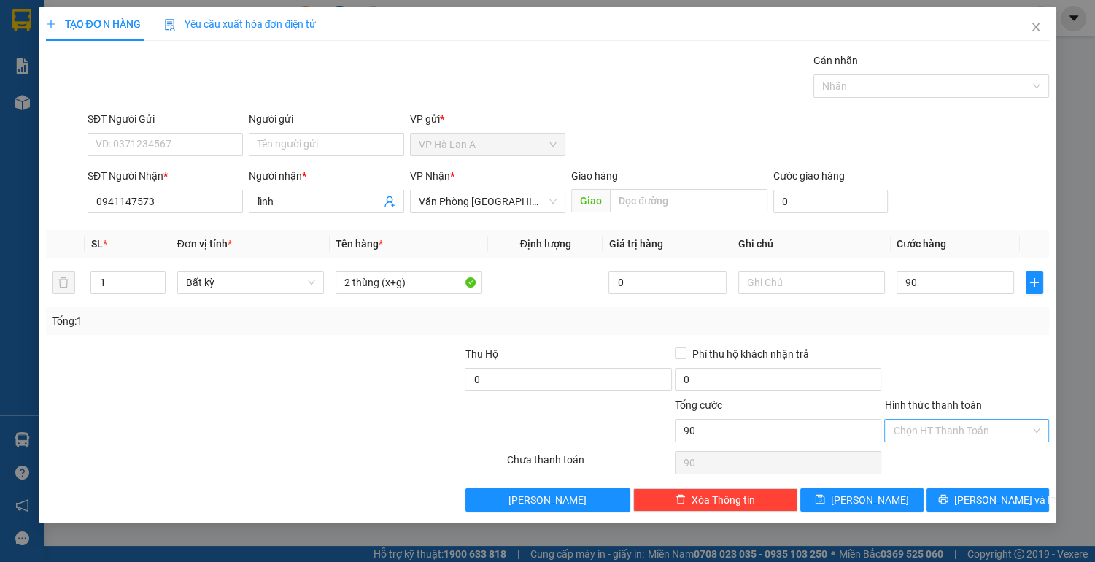
type input "90.000"
click at [939, 430] on input "Hình thức thanh toán" at bounding box center [961, 430] width 137 height 22
click at [934, 458] on div "Tại văn phòng" at bounding box center [966, 458] width 147 height 16
type input "0"
click at [896, 495] on button "[PERSON_NAME]" at bounding box center [861, 499] width 123 height 23
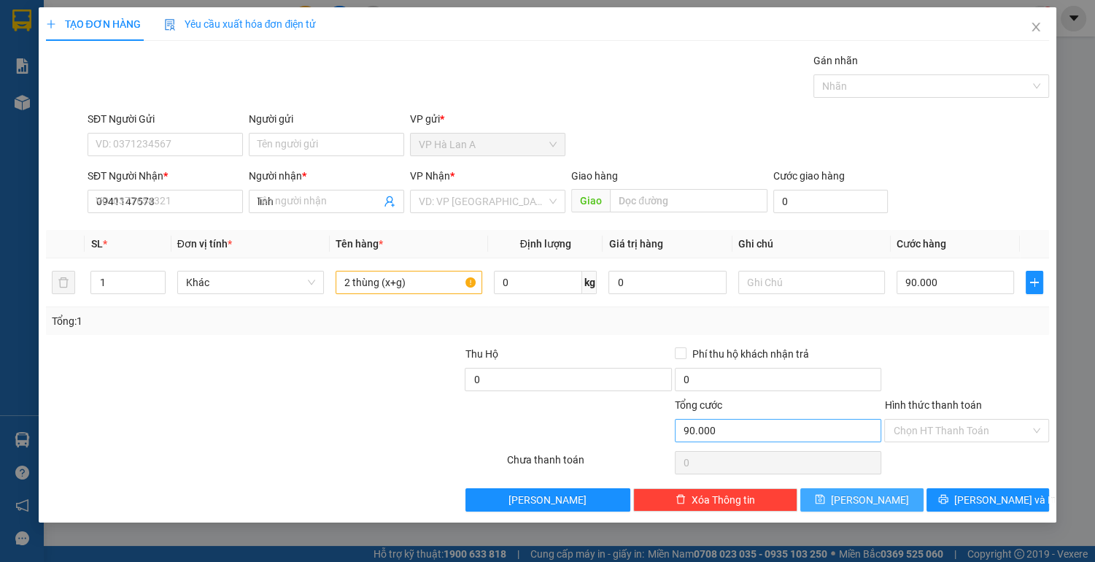
type input "0"
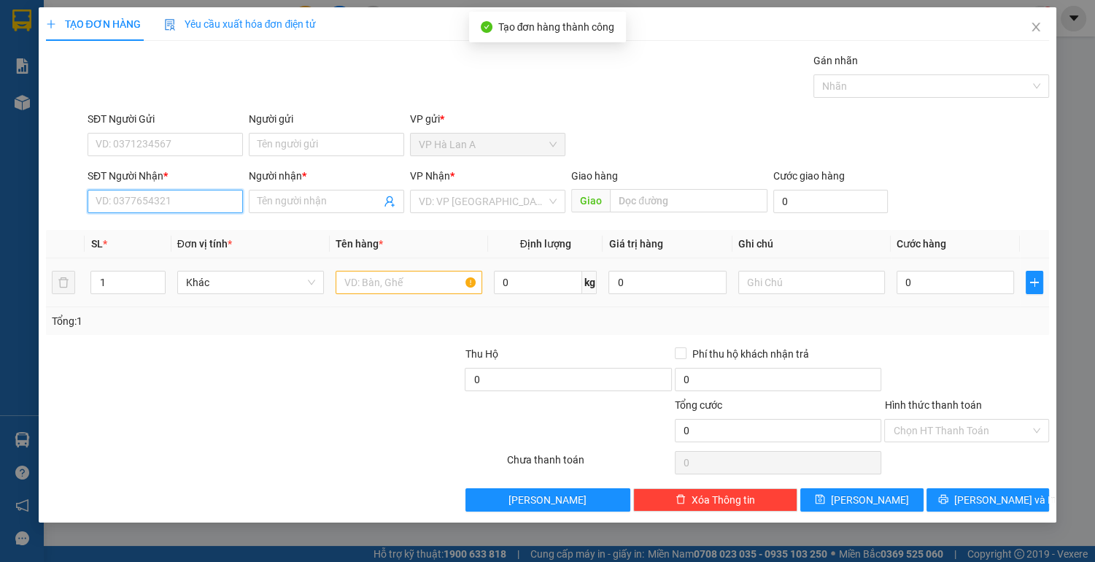
drag, startPoint x: 183, startPoint y: 204, endPoint x: 362, endPoint y: 275, distance: 192.2
click at [184, 204] on input "SĐT Người Nhận *" at bounding box center [165, 201] width 155 height 23
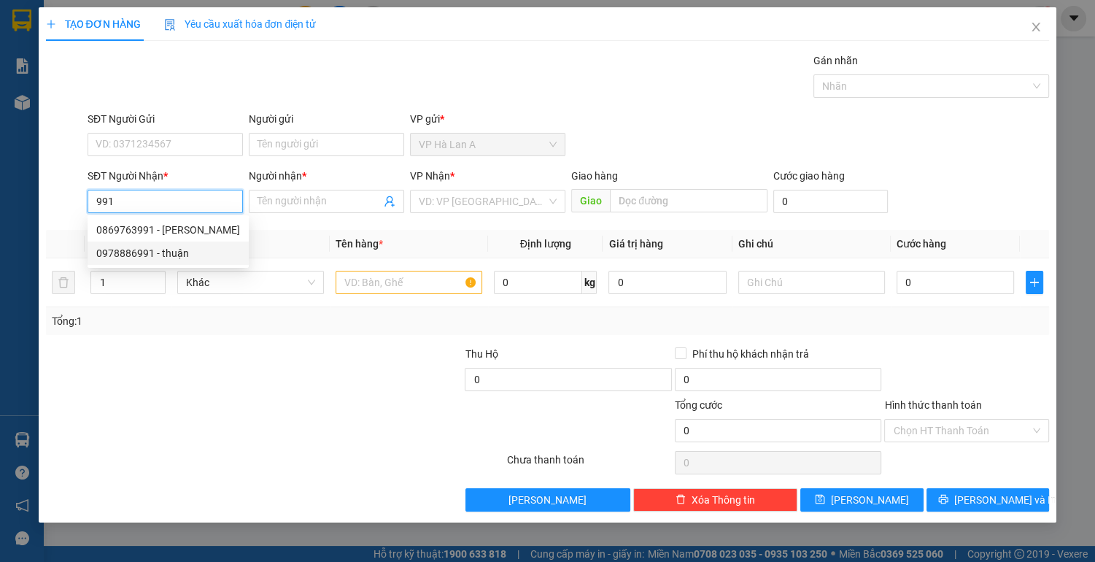
click at [140, 254] on div "0978886991 - thuận" at bounding box center [168, 253] width 144 height 16
type input "0978886991"
type input "thuận"
type input "bàu bàng"
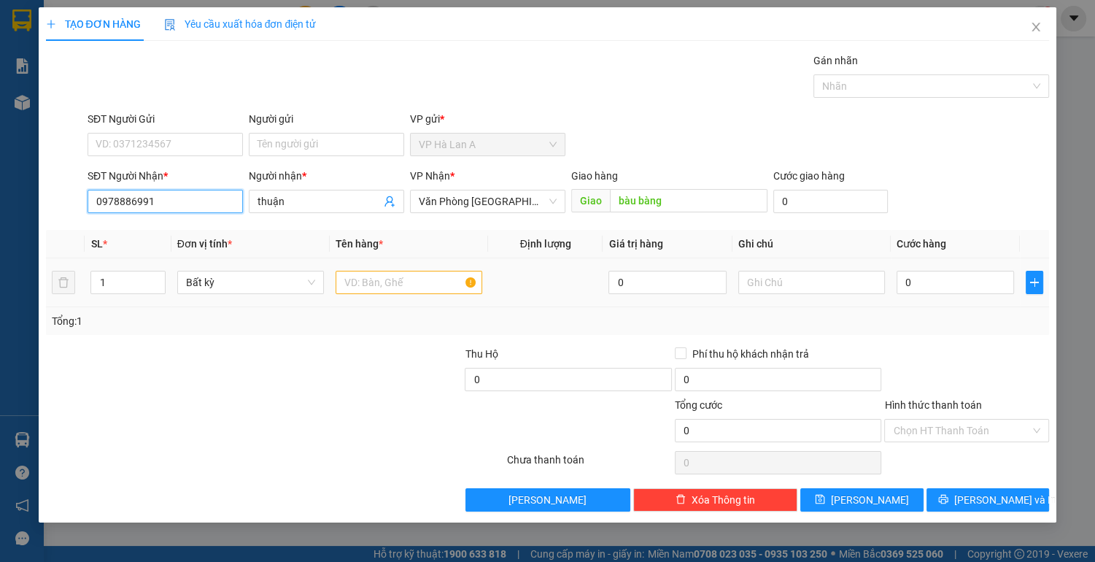
type input "0978886991"
click at [371, 283] on input "text" at bounding box center [409, 282] width 147 height 23
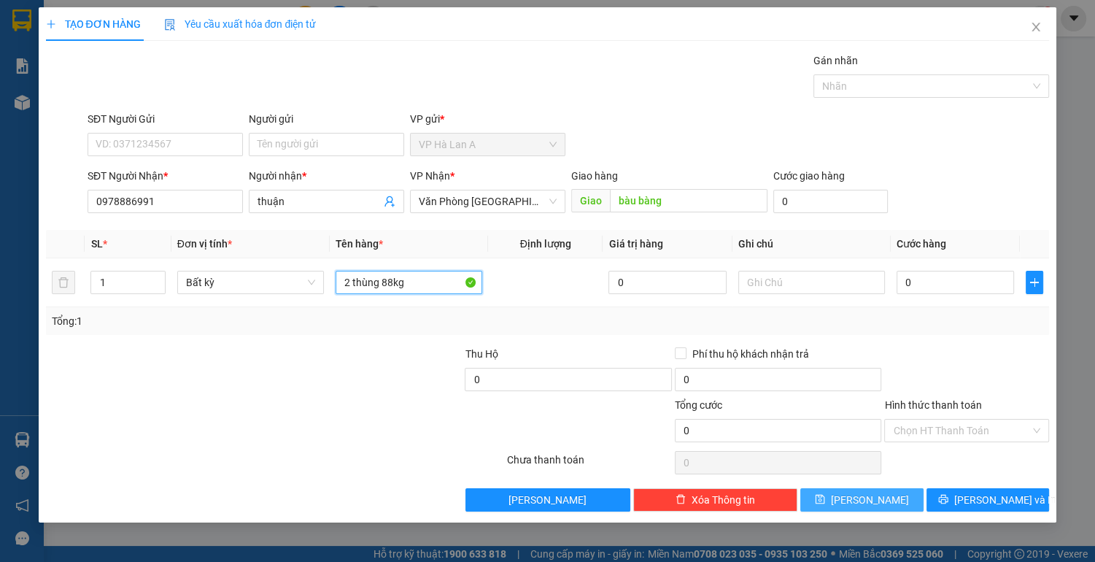
type input "2 thùng 88kg"
click at [823, 493] on button "[PERSON_NAME]" at bounding box center [861, 499] width 123 height 23
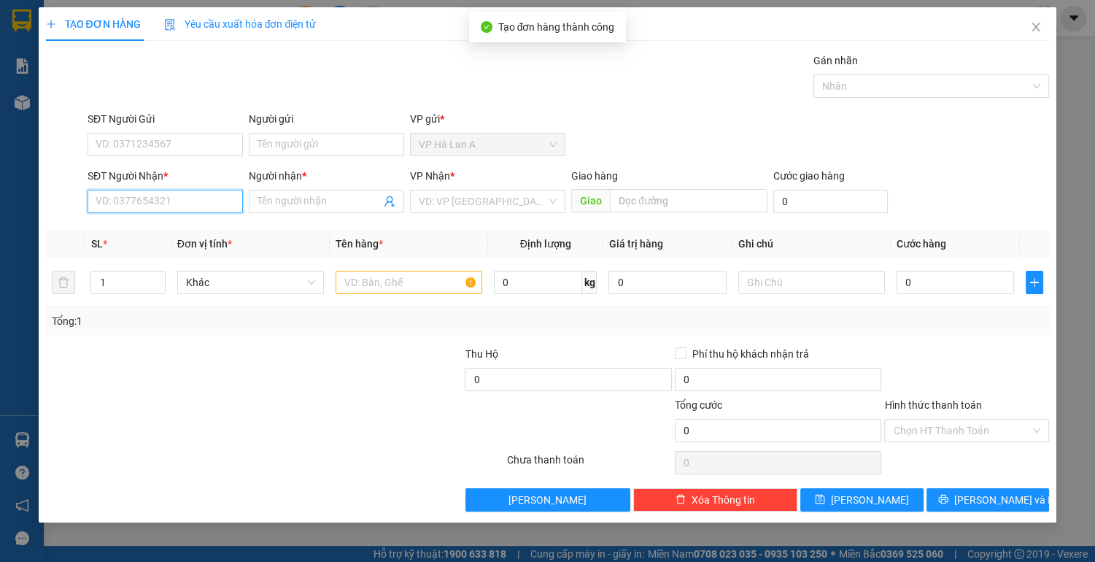
click at [225, 197] on input "SĐT Người Nhận *" at bounding box center [165, 201] width 155 height 23
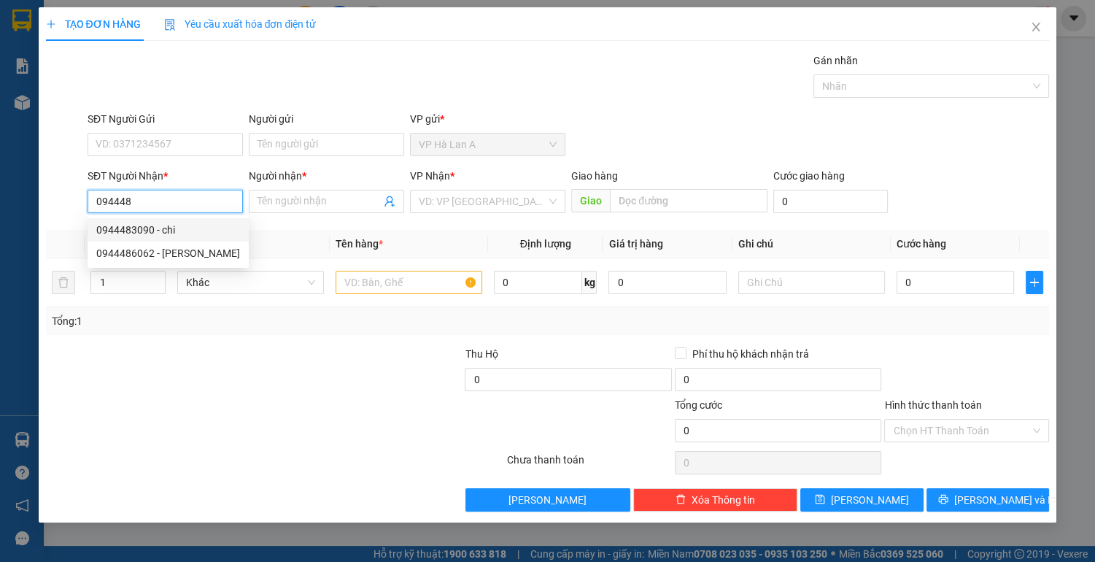
click at [177, 233] on div "0944483090 - chi" at bounding box center [168, 230] width 144 height 16
type input "0944483090"
type input "chi"
type input "512g"
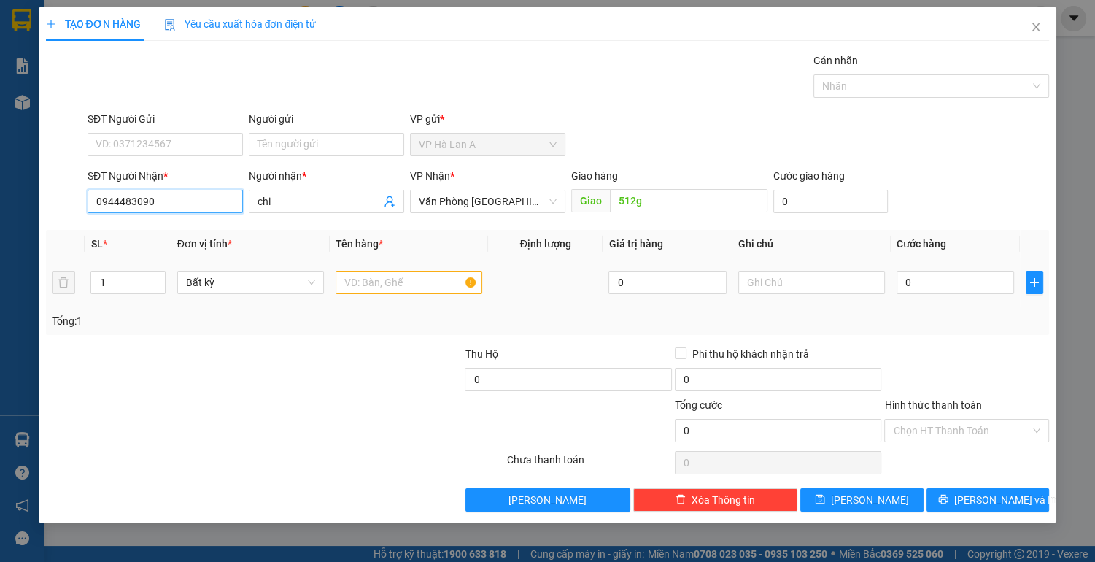
type input "0944483090"
click at [369, 283] on input "text" at bounding box center [409, 282] width 147 height 23
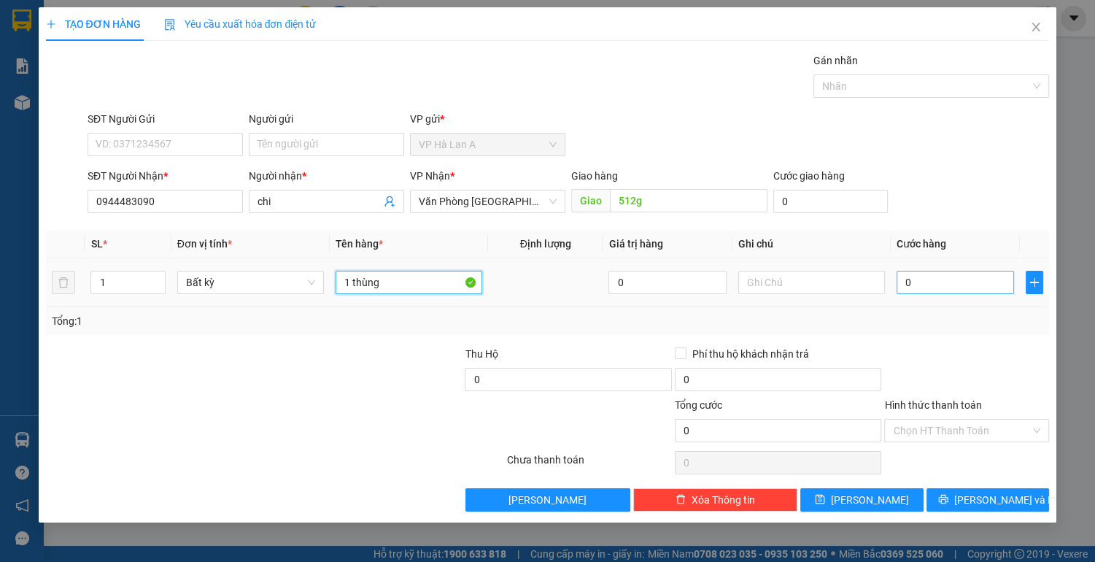
type input "1 thùng"
click at [931, 280] on input "0" at bounding box center [955, 282] width 118 height 23
type input "1"
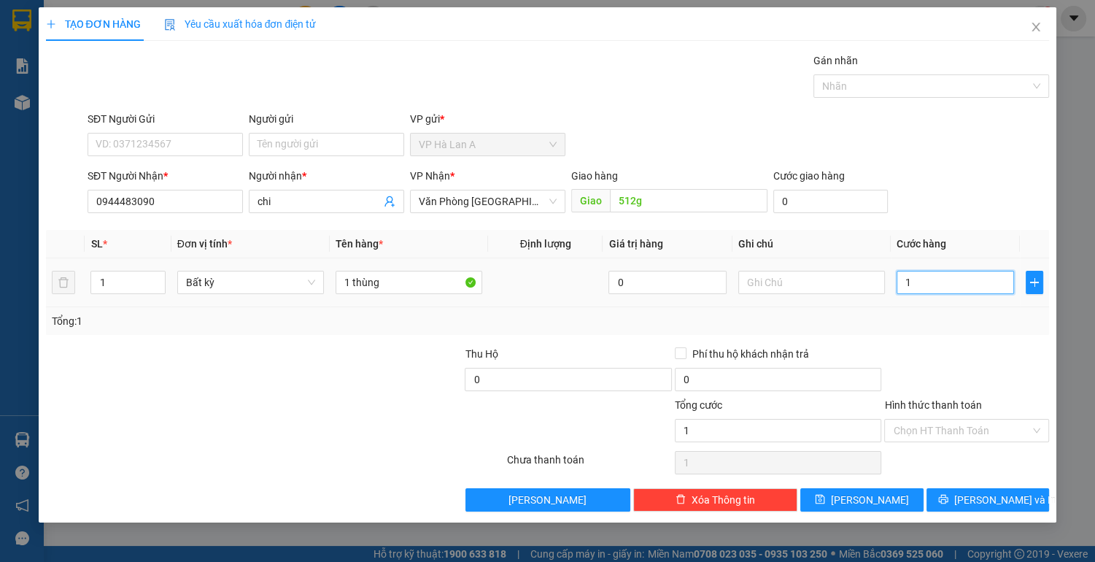
type input "10"
type input "100"
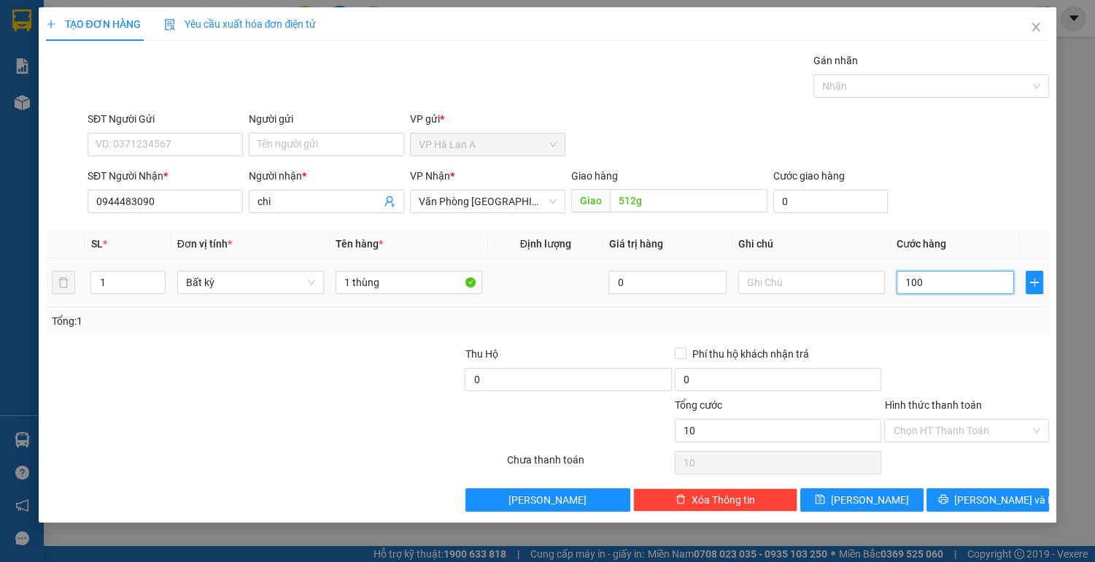
type input "100"
type input "100.000"
click at [955, 423] on input "Hình thức thanh toán" at bounding box center [961, 430] width 137 height 22
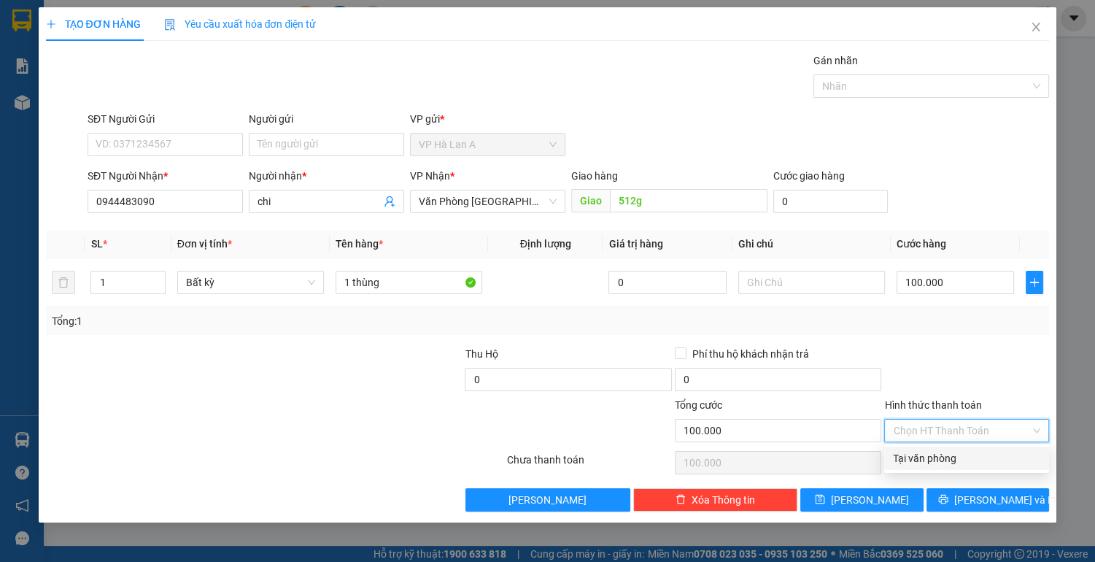
click at [940, 457] on div "Tại văn phòng" at bounding box center [966, 458] width 147 height 16
type input "0"
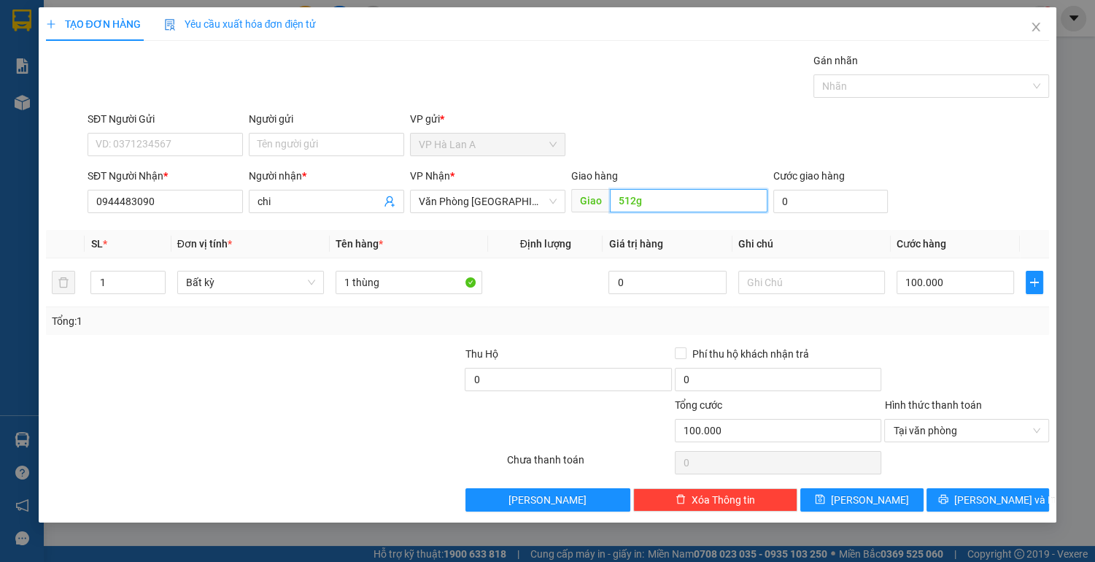
click at [654, 205] on input "512g" at bounding box center [688, 200] width 157 height 23
click at [825, 504] on span "save" at bounding box center [820, 500] width 10 height 12
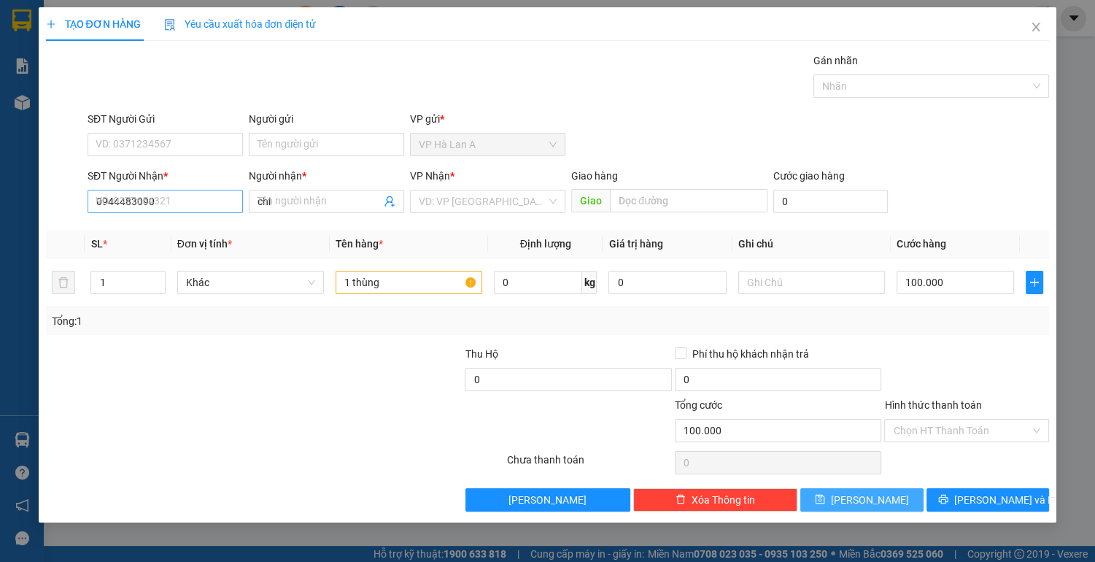
type input "0"
click at [168, 201] on input "SĐT Người Nhận *" at bounding box center [165, 201] width 155 height 23
click at [211, 235] on div "0395620503 - y-doan" at bounding box center [165, 230] width 138 height 16
type input "0395620503"
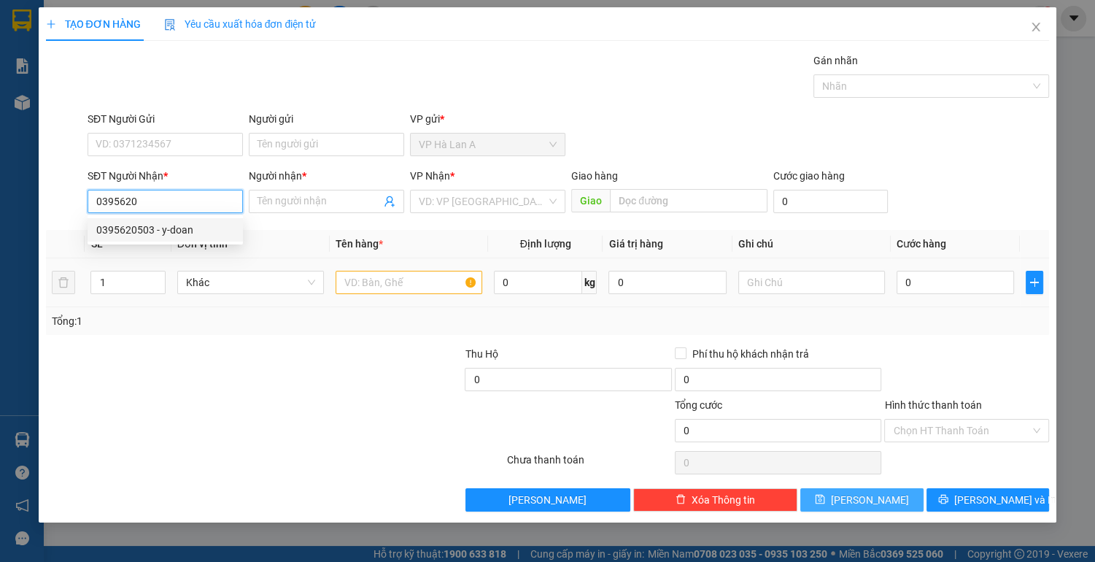
type input "y-doan"
type input "0395620503"
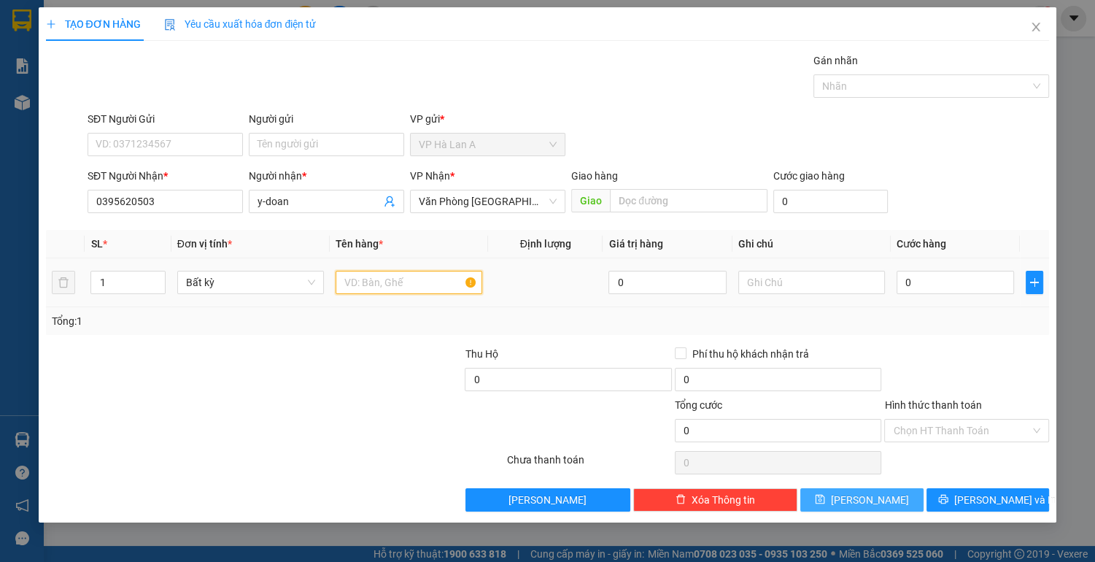
click at [374, 284] on input "text" at bounding box center [409, 282] width 147 height 23
type input "1 túm 19kg"
click at [820, 496] on button "[PERSON_NAME]" at bounding box center [861, 499] width 123 height 23
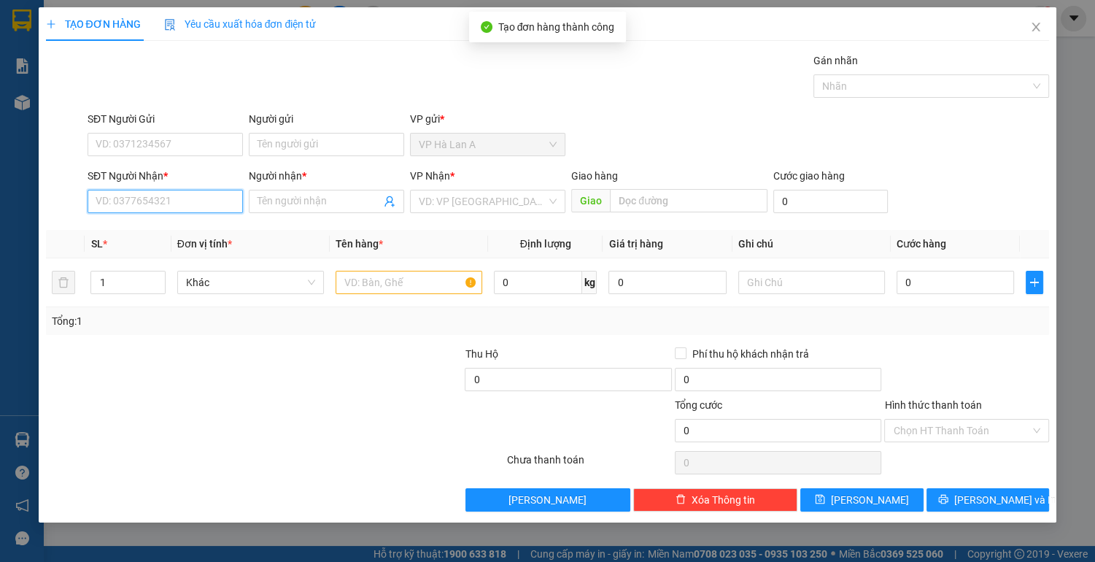
click at [152, 203] on input "SĐT Người Nhận *" at bounding box center [165, 201] width 155 height 23
click at [144, 235] on div "0968256265 - duyên" at bounding box center [165, 230] width 138 height 16
type input "0968256265"
type input "duyên"
type input "0968256265"
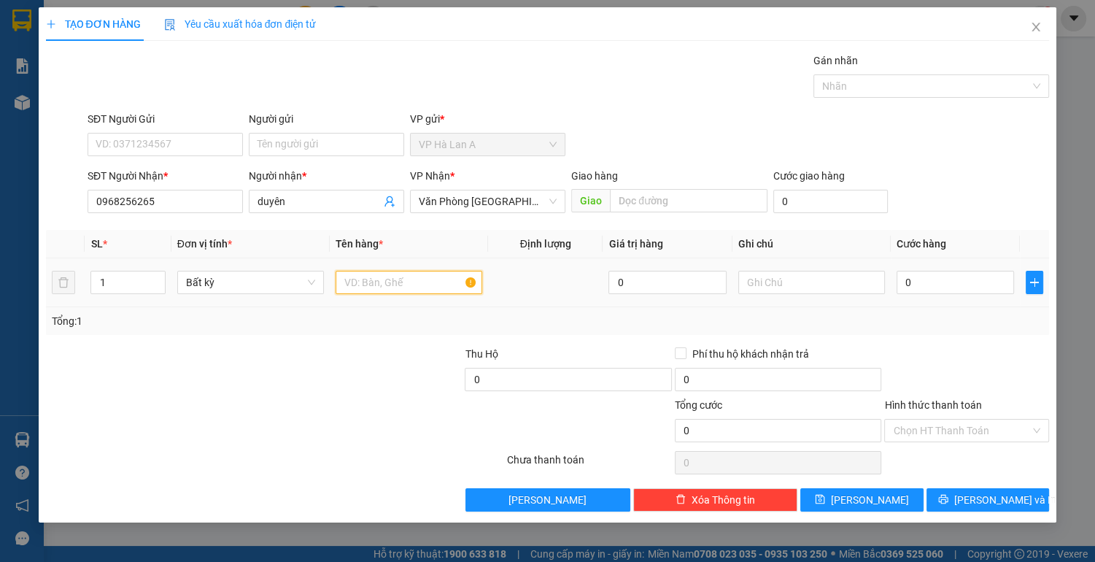
click at [357, 283] on input "text" at bounding box center [409, 282] width 147 height 23
type input "1 thùng xốp"
click at [959, 279] on input "0" at bounding box center [955, 282] width 118 height 23
type input "5"
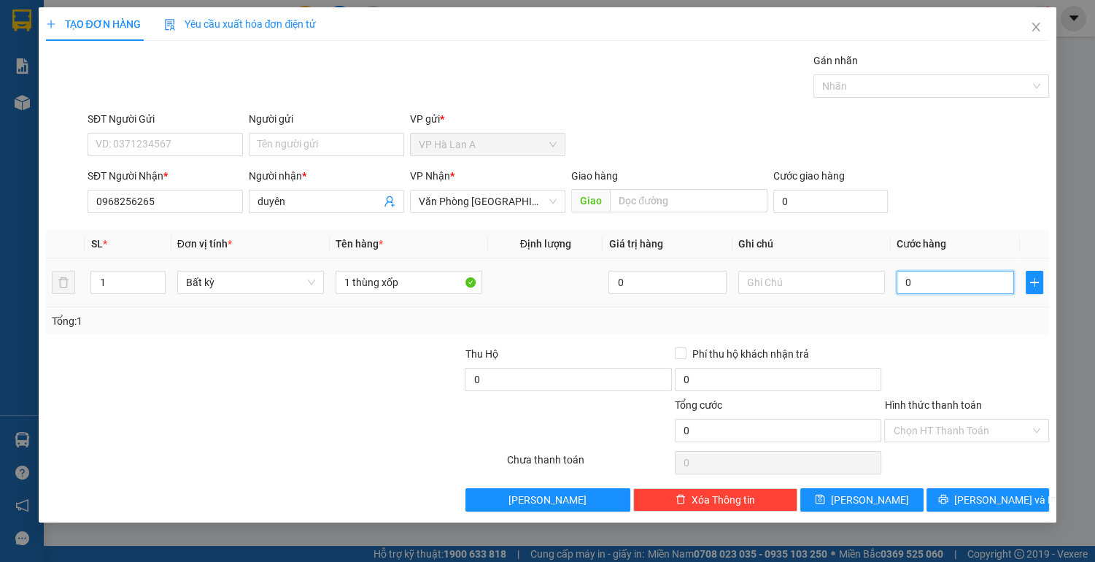
type input "5"
type input "50"
type input "50.000"
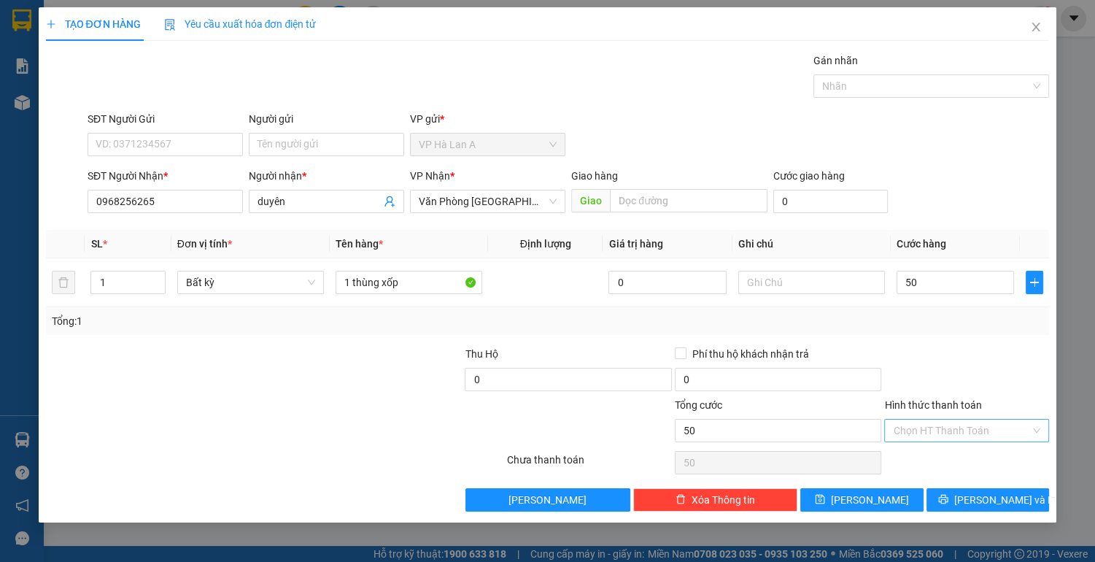
type input "50.000"
click at [953, 424] on input "Hình thức thanh toán" at bounding box center [961, 430] width 137 height 22
click at [937, 462] on div "Tại văn phòng" at bounding box center [966, 458] width 147 height 16
type input "0"
click at [879, 500] on button "[PERSON_NAME]" at bounding box center [861, 499] width 123 height 23
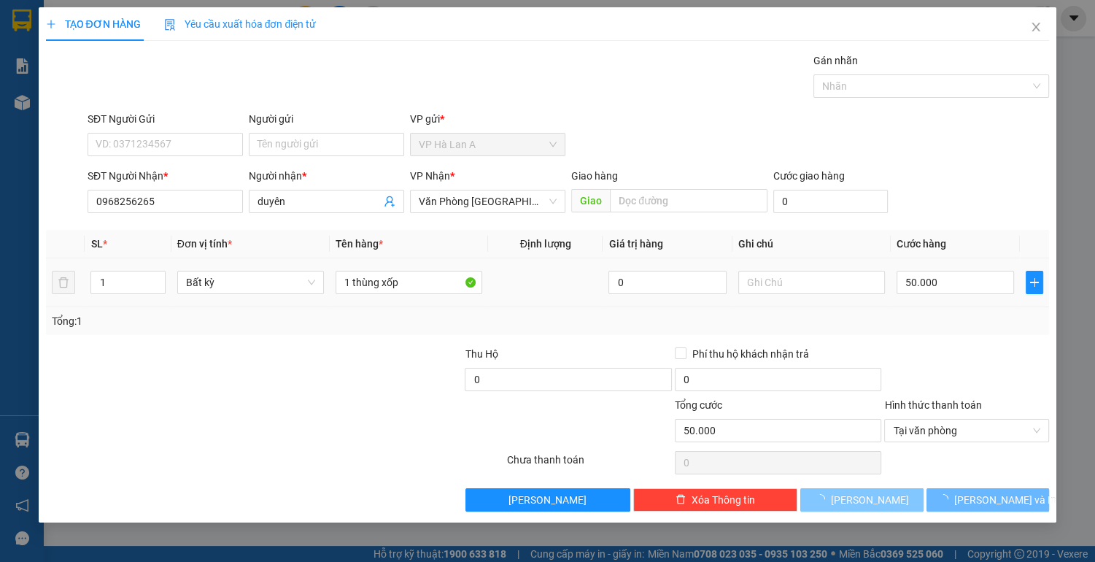
type input "0"
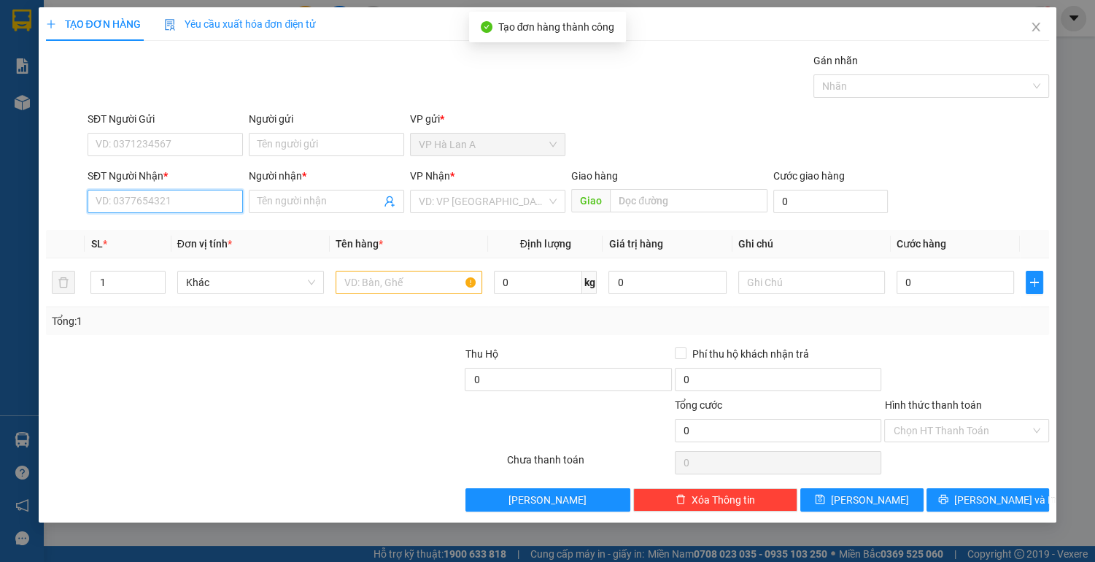
click at [147, 207] on input "SĐT Người Nhận *" at bounding box center [165, 201] width 155 height 23
click at [147, 231] on div "0844332448 - linh" at bounding box center [165, 230] width 138 height 16
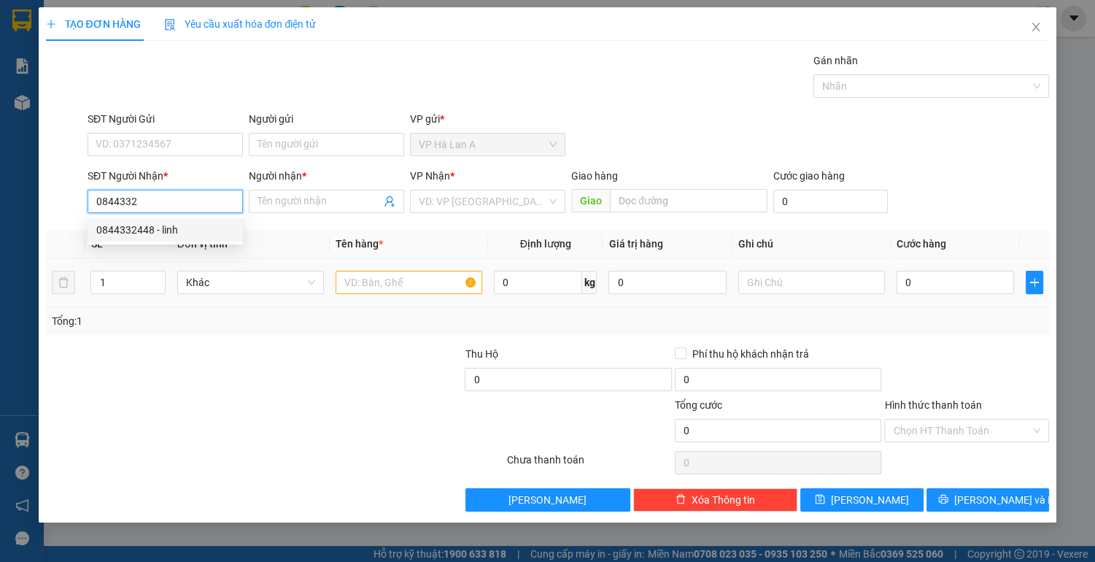
type input "0844332448"
type input "linh"
type input "0844332448"
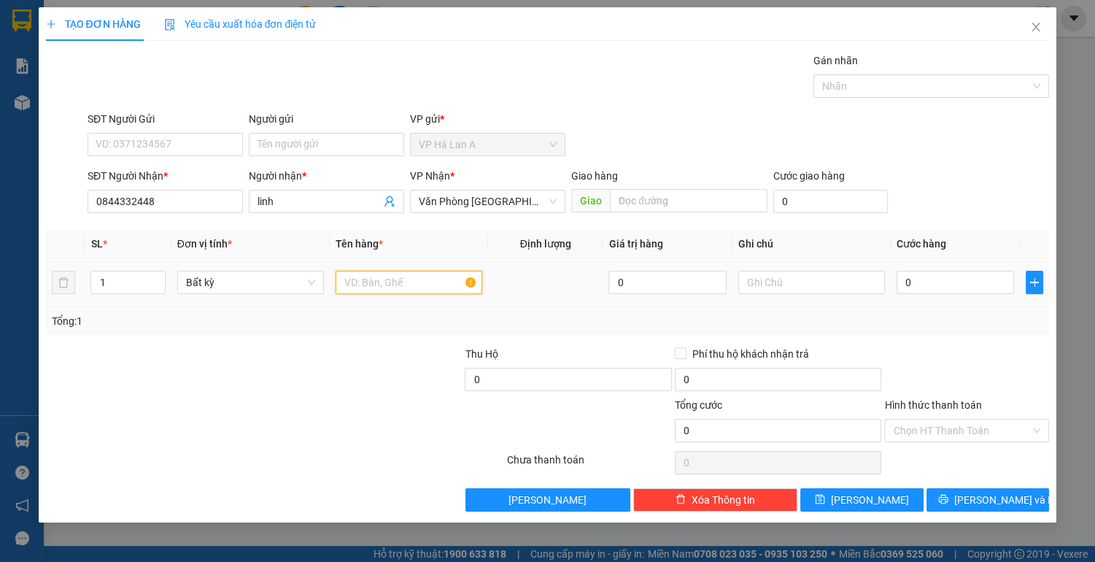
click at [348, 284] on input "text" at bounding box center [409, 282] width 147 height 23
type input "1 thùng xốp"
click at [912, 279] on input "0" at bounding box center [955, 282] width 118 height 23
type input "4"
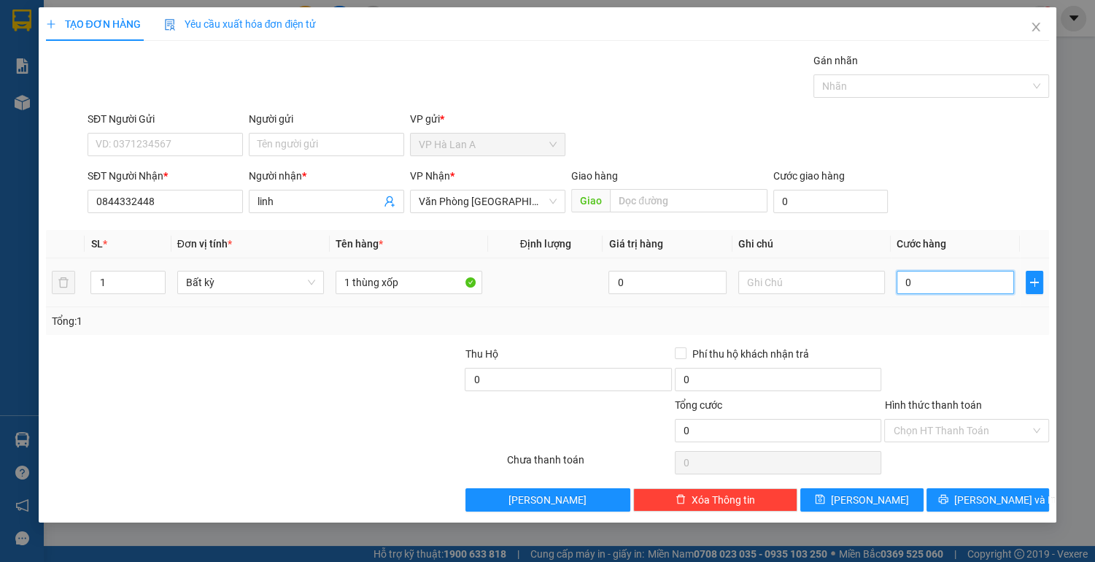
type input "4"
type input "40"
type input "40.000"
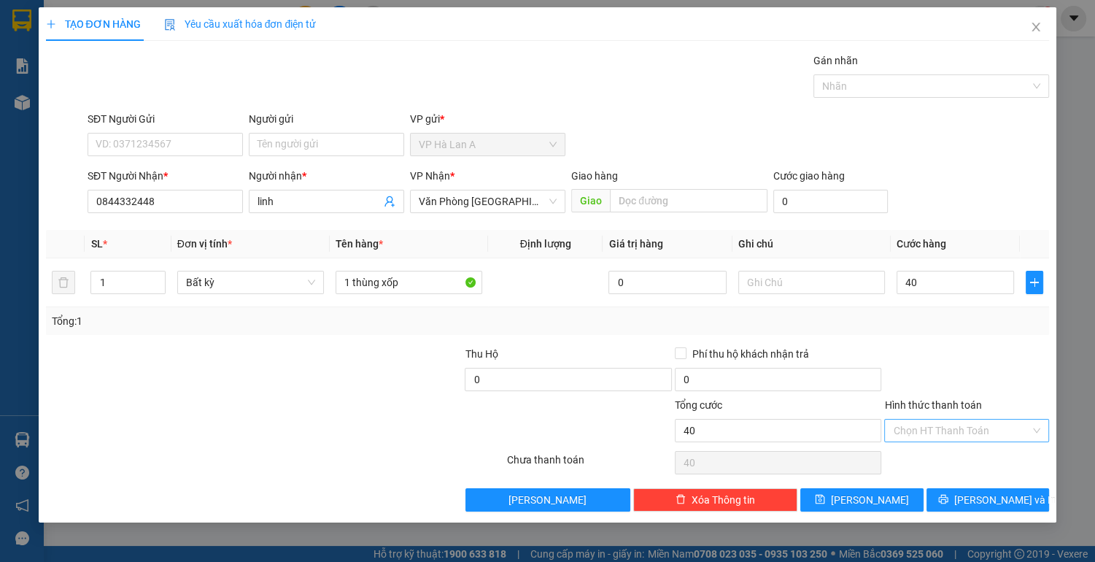
type input "40.000"
click at [972, 429] on input "Hình thức thanh toán" at bounding box center [961, 430] width 137 height 22
click at [960, 452] on div "Tại văn phòng" at bounding box center [966, 458] width 147 height 16
type input "0"
click at [898, 511] on div "TẠO ĐƠN HÀNG Yêu cầu xuất hóa đơn điện tử Transit Pickup Surcharge Ids Transit …" at bounding box center [548, 264] width 1018 height 515
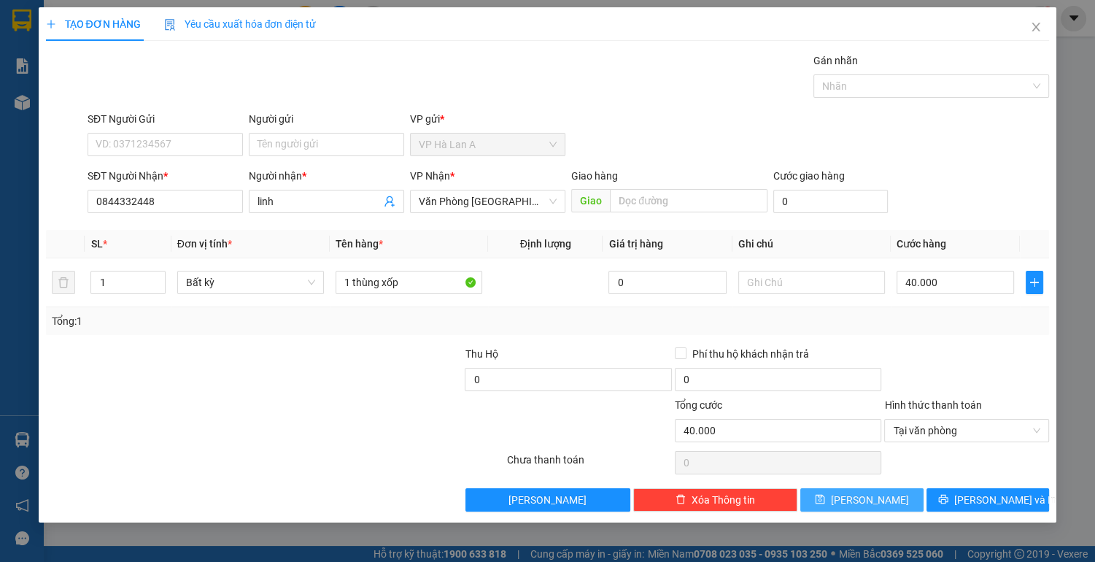
click at [892, 498] on button "[PERSON_NAME]" at bounding box center [861, 499] width 123 height 23
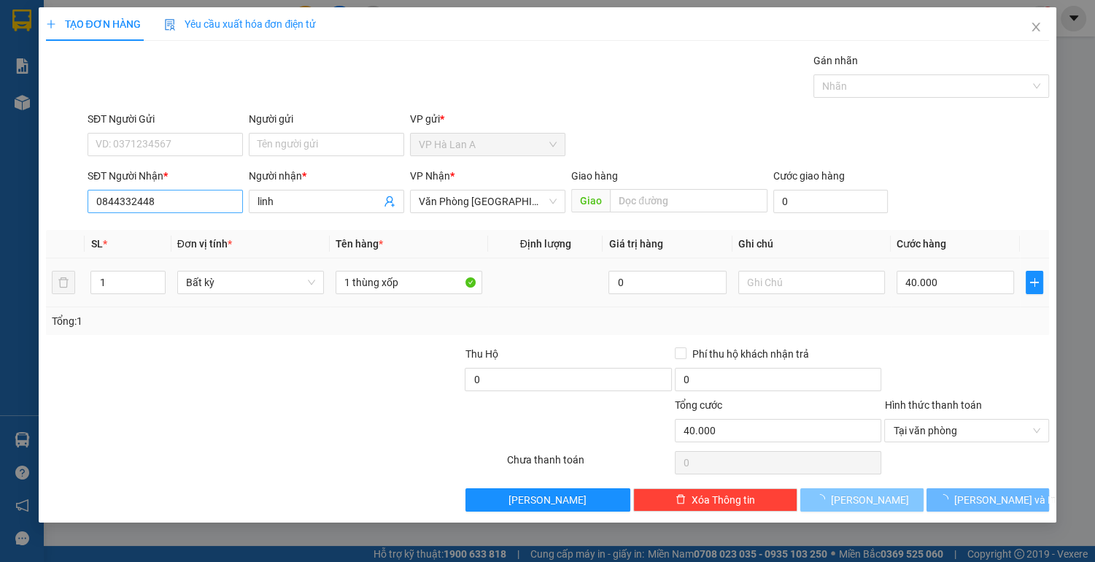
type input "0"
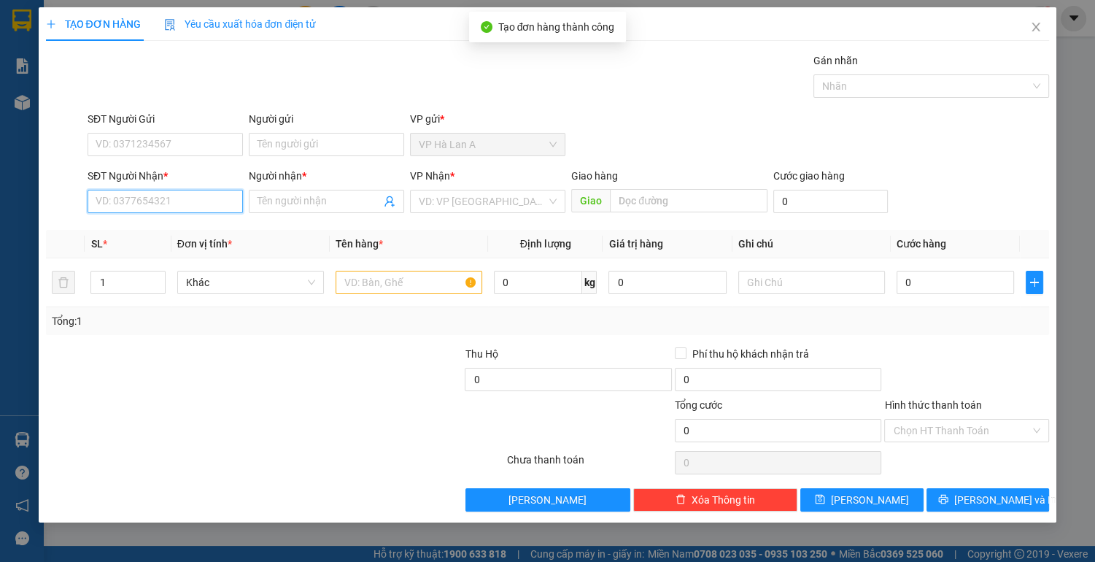
click at [186, 198] on input "SĐT Người Nhận *" at bounding box center [165, 201] width 155 height 23
drag, startPoint x: 190, startPoint y: 236, endPoint x: 227, endPoint y: 241, distance: 37.5
click at [190, 236] on div "0902007937 - thiều" at bounding box center [165, 230] width 138 height 16
type input "0902007937"
type input "thiều"
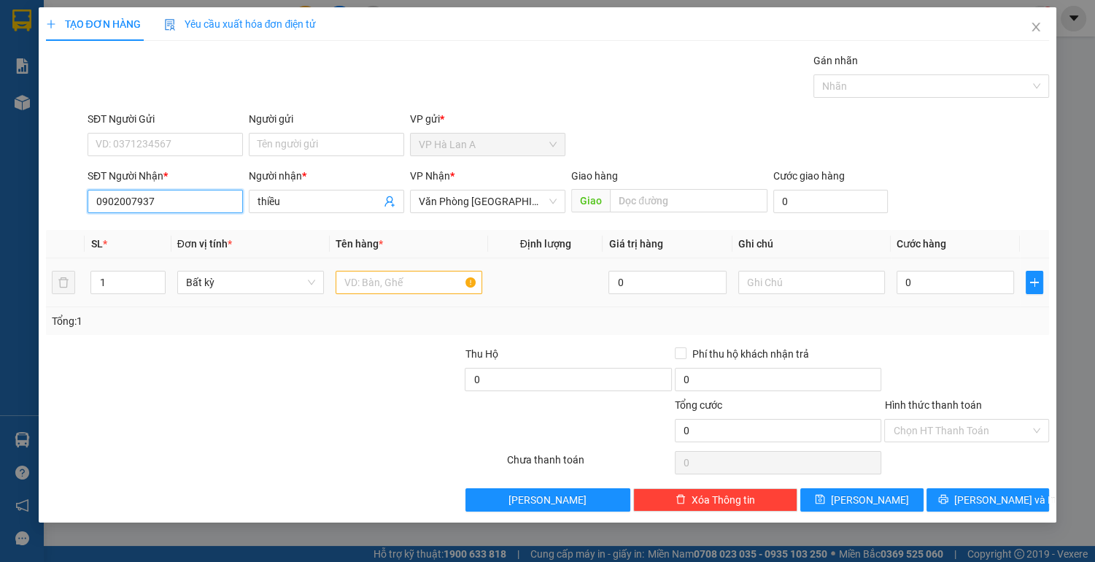
type input "0902007937"
click at [381, 287] on input "text" at bounding box center [409, 282] width 147 height 23
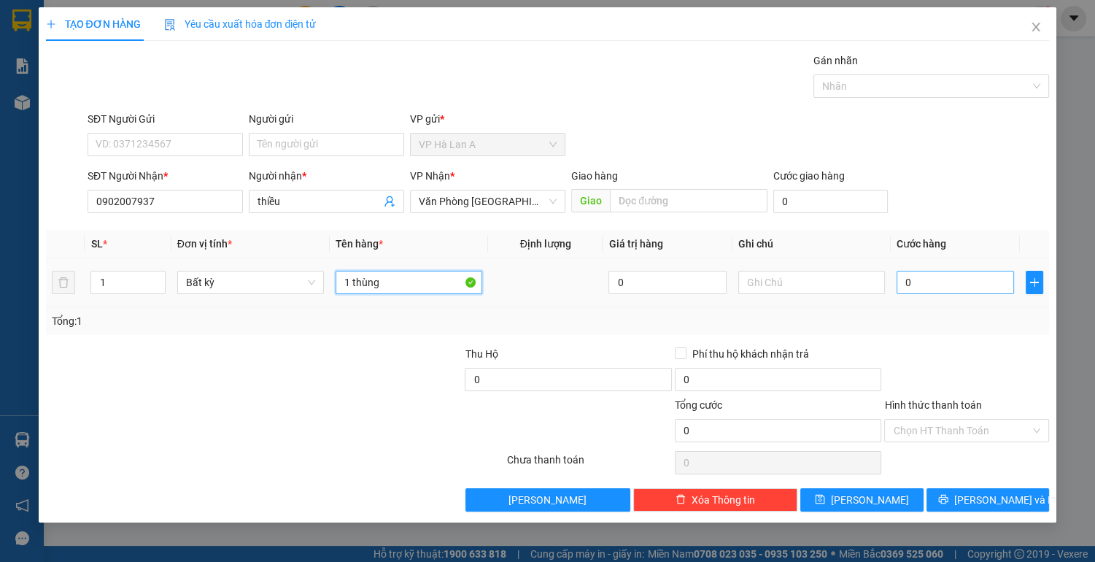
type input "1 thùng"
click at [937, 274] on input "0" at bounding box center [955, 282] width 118 height 23
type input "4"
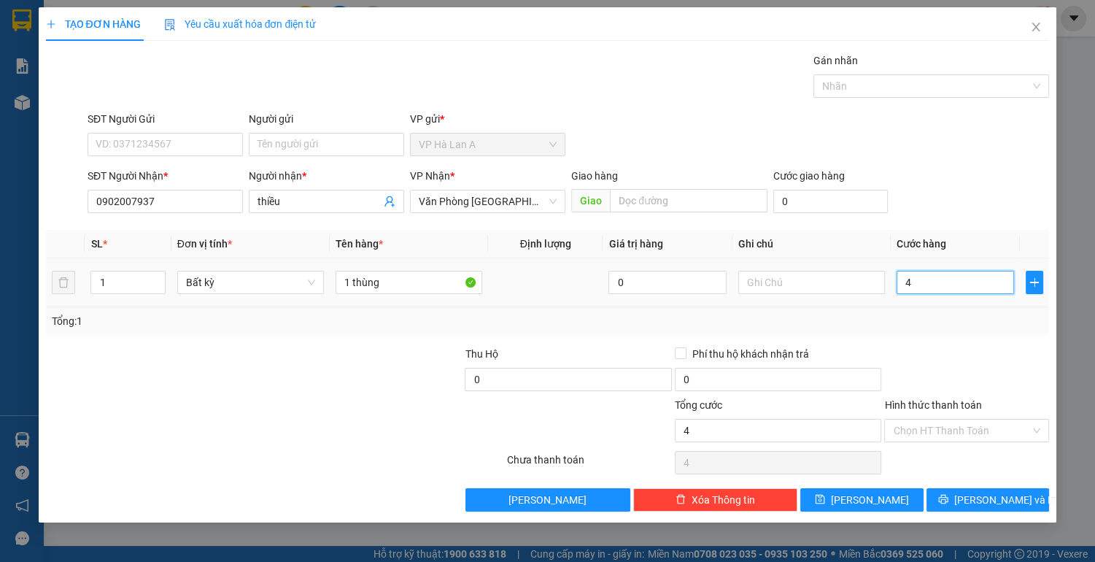
type input "40"
type input "40.000"
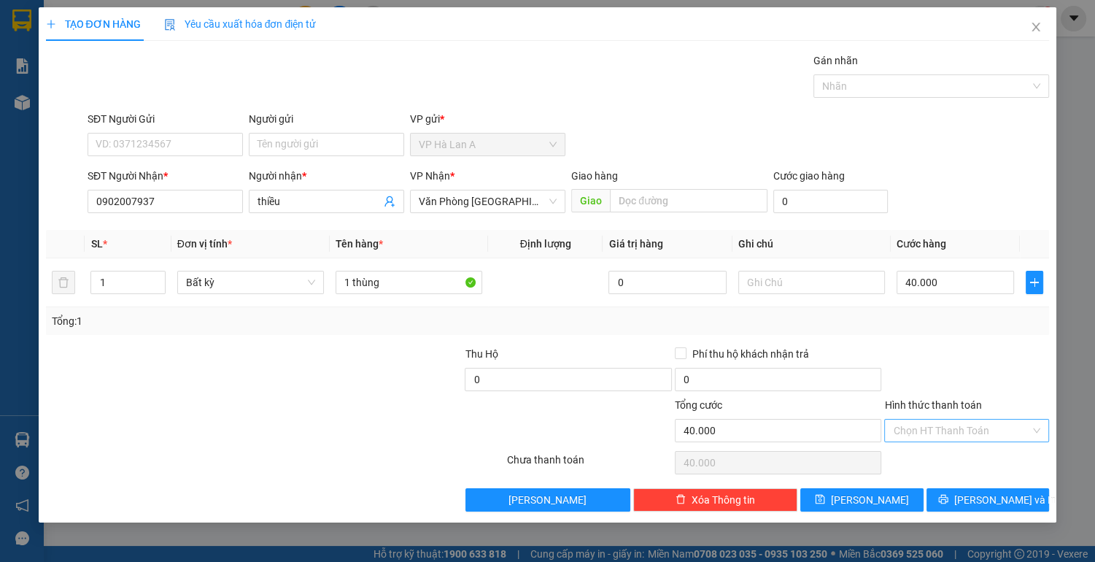
click at [943, 427] on input "Hình thức thanh toán" at bounding box center [961, 430] width 137 height 22
click at [928, 462] on div "Tại văn phòng" at bounding box center [966, 458] width 147 height 16
type input "0"
click at [893, 495] on button "[PERSON_NAME]" at bounding box center [861, 499] width 123 height 23
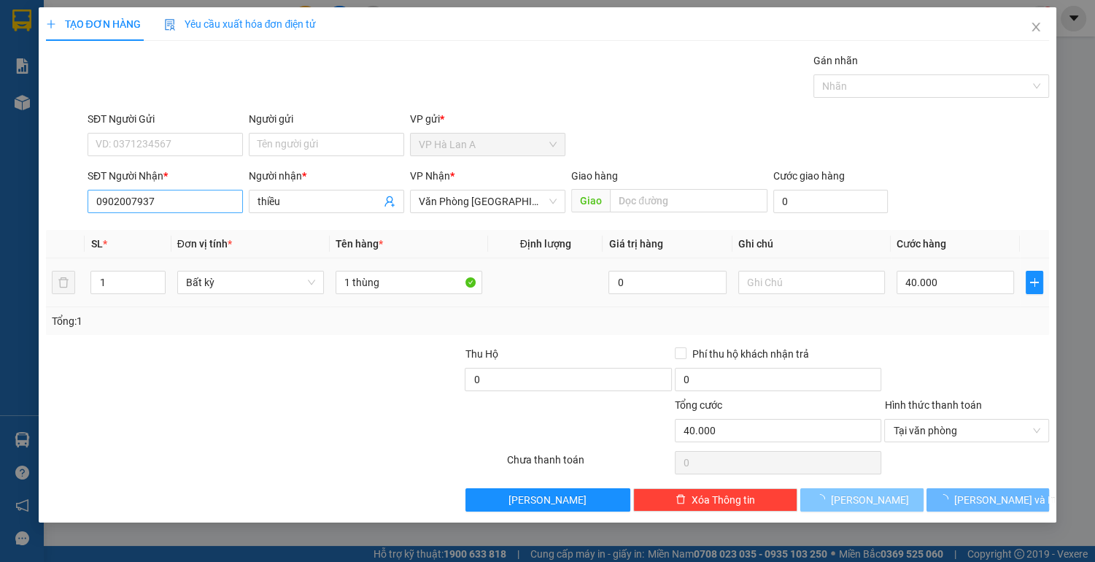
type input "0"
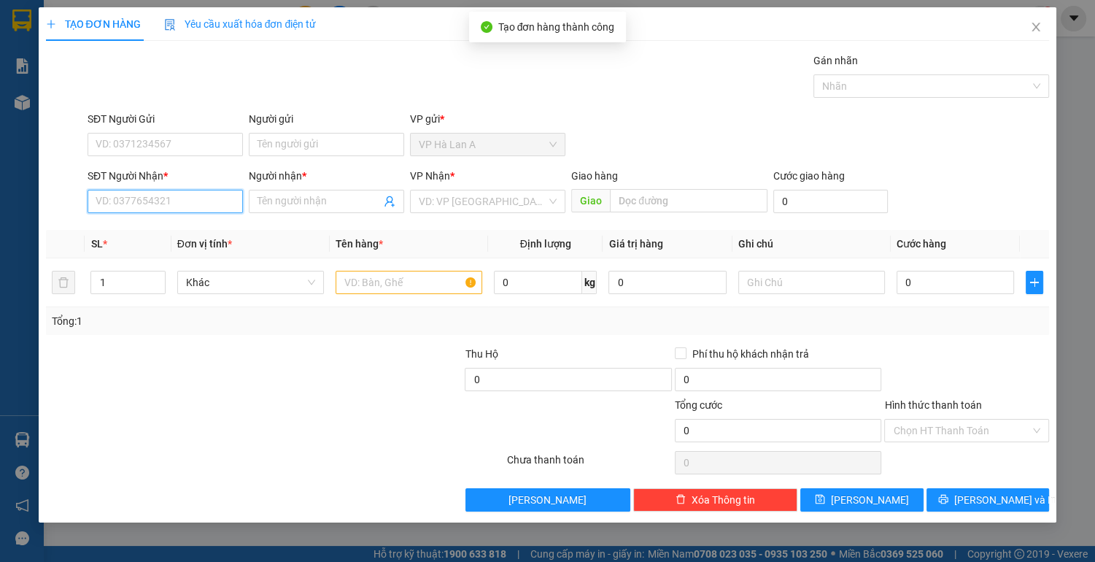
click at [187, 204] on input "SĐT Người Nhận *" at bounding box center [165, 201] width 155 height 23
type input "0847301301"
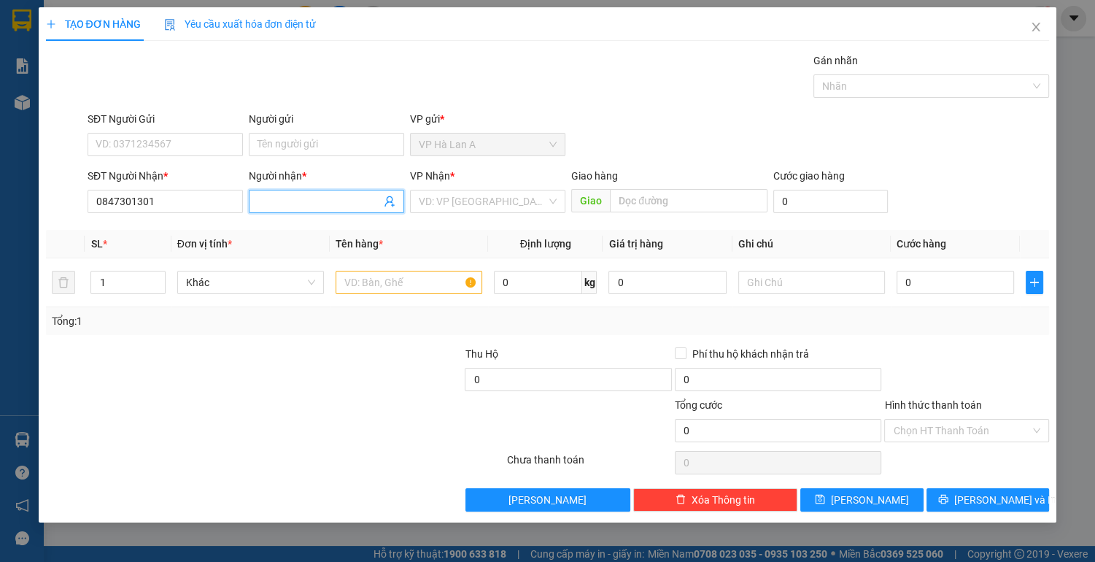
click at [286, 204] on input "Người nhận *" at bounding box center [318, 201] width 123 height 16
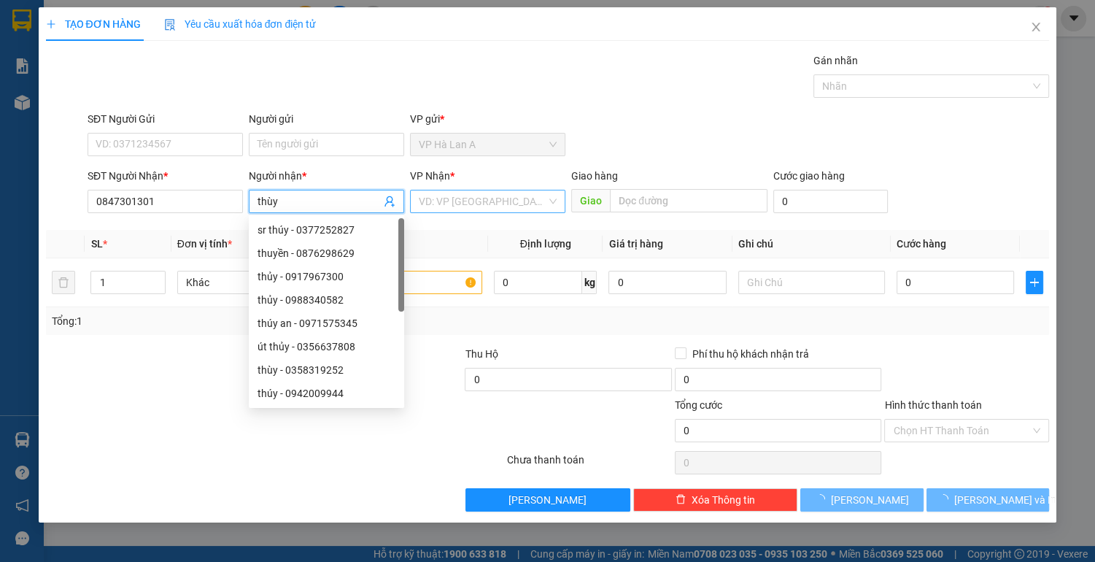
type input "thùy"
click at [464, 203] on input "search" at bounding box center [483, 201] width 128 height 22
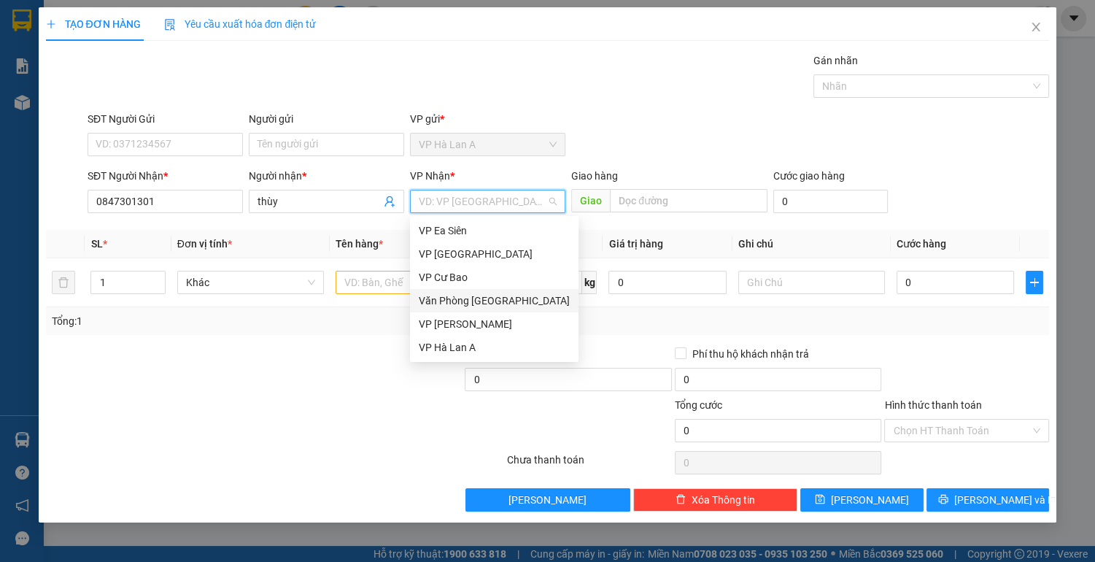
click at [455, 301] on div "Văn Phòng [GEOGRAPHIC_DATA]" at bounding box center [494, 300] width 151 height 16
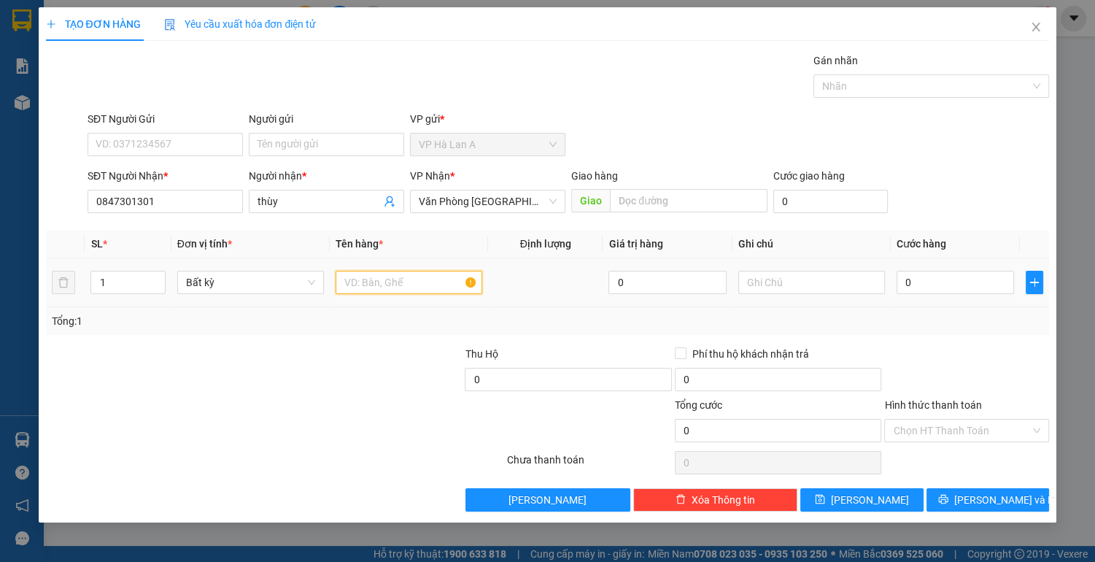
click at [373, 283] on input "text" at bounding box center [409, 282] width 147 height 23
type input "1 thùng"
click at [910, 289] on input "0" at bounding box center [955, 282] width 118 height 23
type input "5"
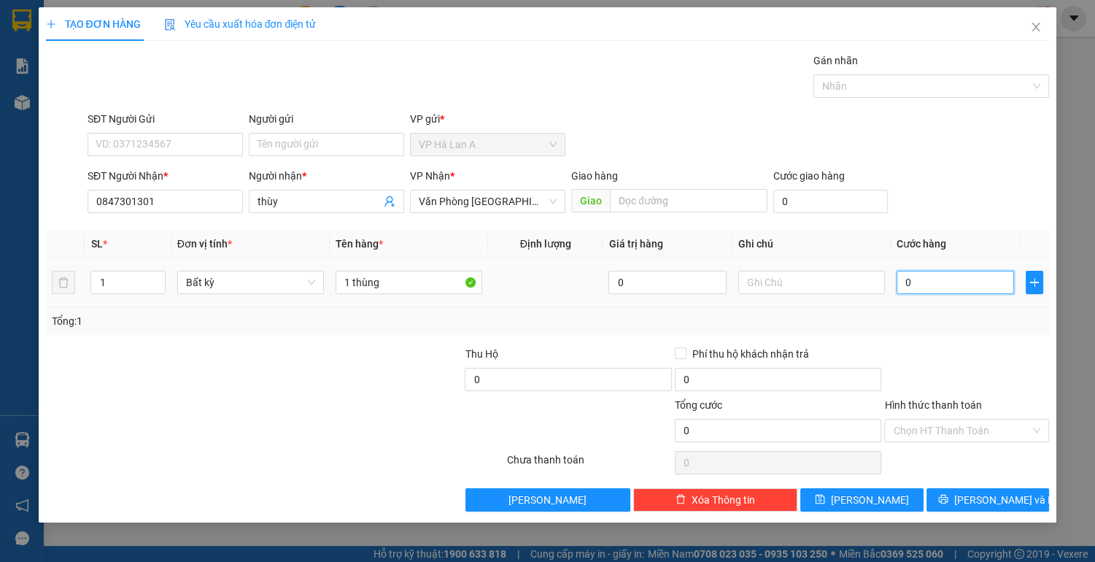
type input "5"
type input "50"
type input "50.000"
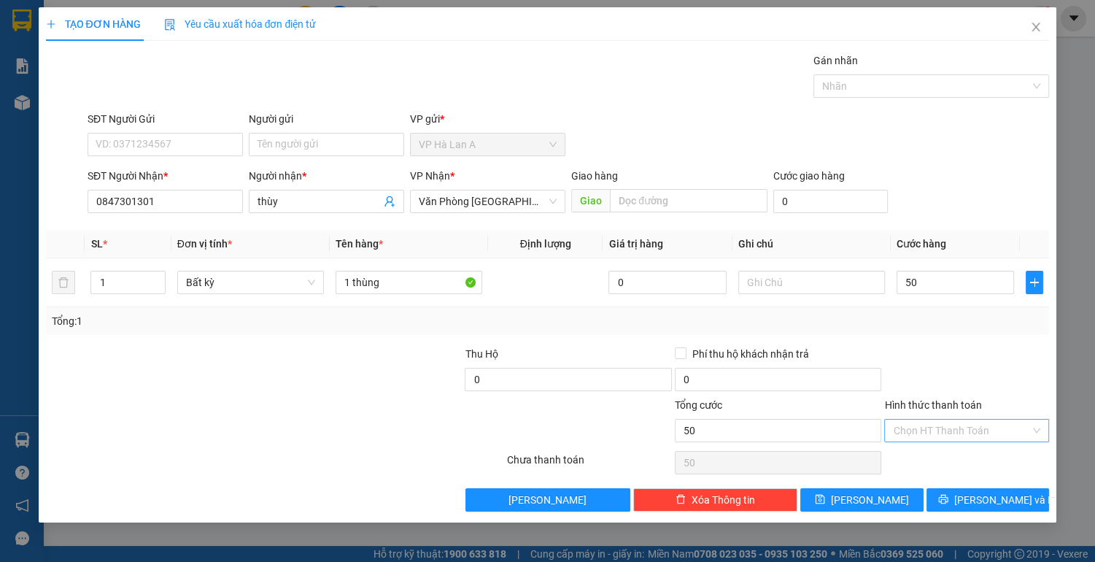
type input "50.000"
click at [923, 423] on input "Hình thức thanh toán" at bounding box center [961, 430] width 137 height 22
click at [910, 454] on div "Tại văn phòng" at bounding box center [966, 458] width 147 height 16
type input "0"
click at [837, 497] on button "[PERSON_NAME]" at bounding box center [861, 499] width 123 height 23
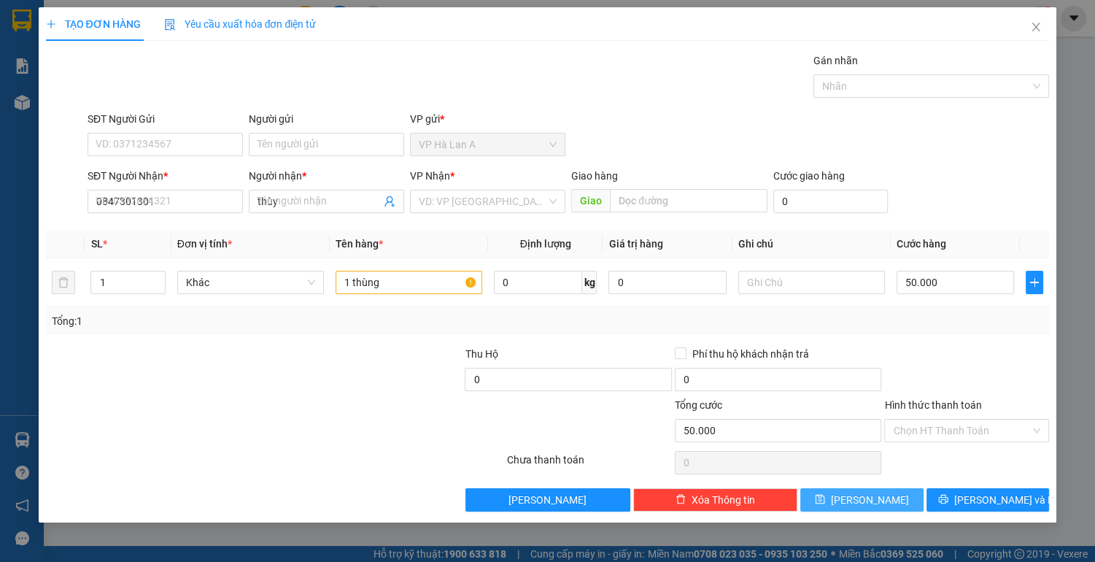
type input "0"
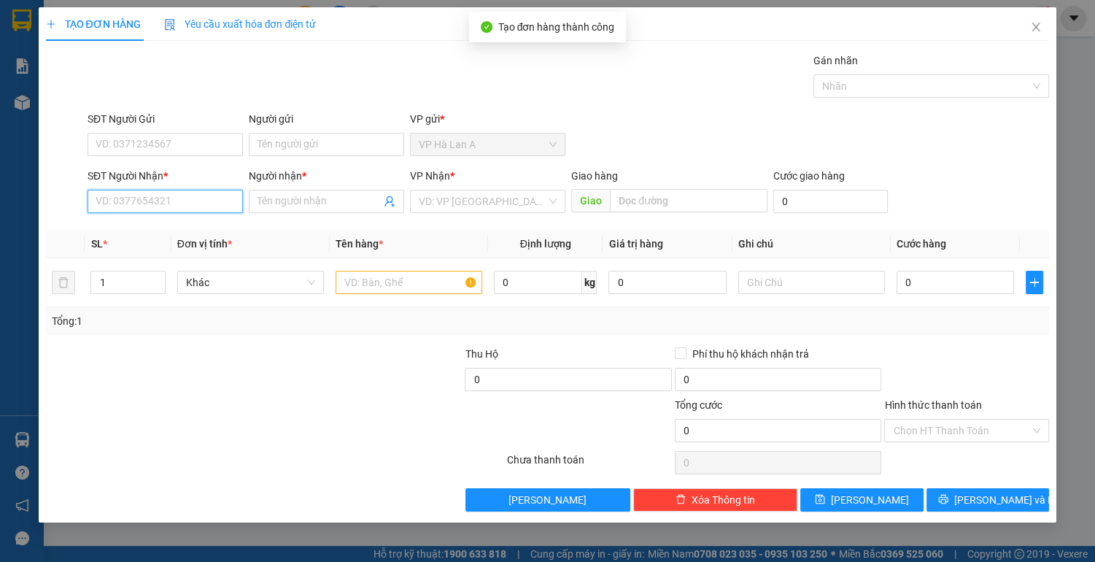
click at [178, 202] on input "SĐT Người Nhận *" at bounding box center [165, 201] width 155 height 23
click at [210, 232] on div "0906575253 - ngân" at bounding box center [165, 230] width 138 height 16
type input "0906575253"
type input "ngân"
type input "0906575253"
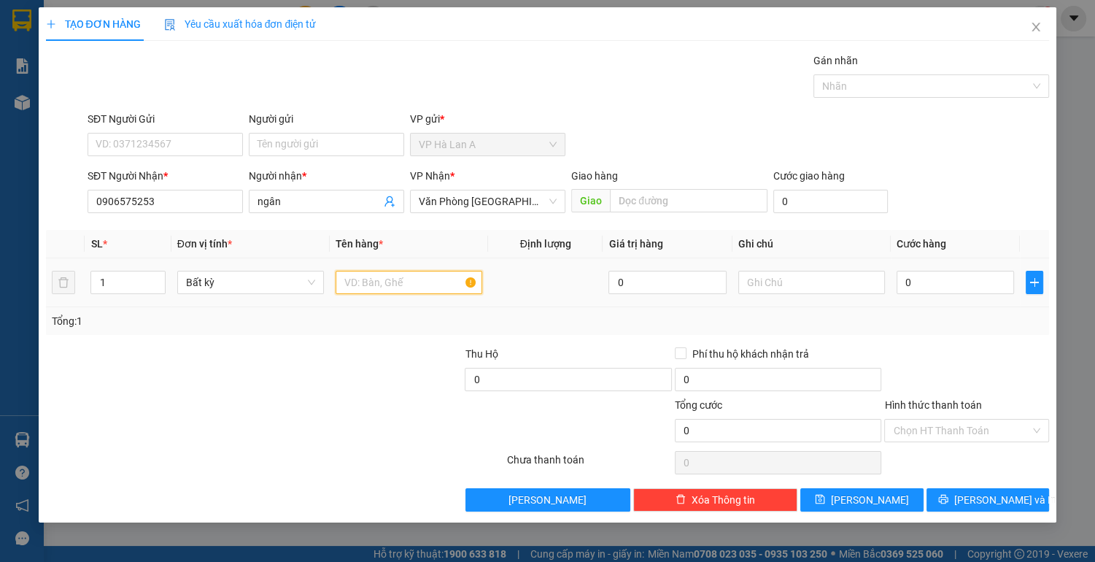
click at [401, 284] on input "text" at bounding box center [409, 282] width 147 height 23
type input "1 thùng"
click at [812, 286] on input "text" at bounding box center [811, 282] width 147 height 23
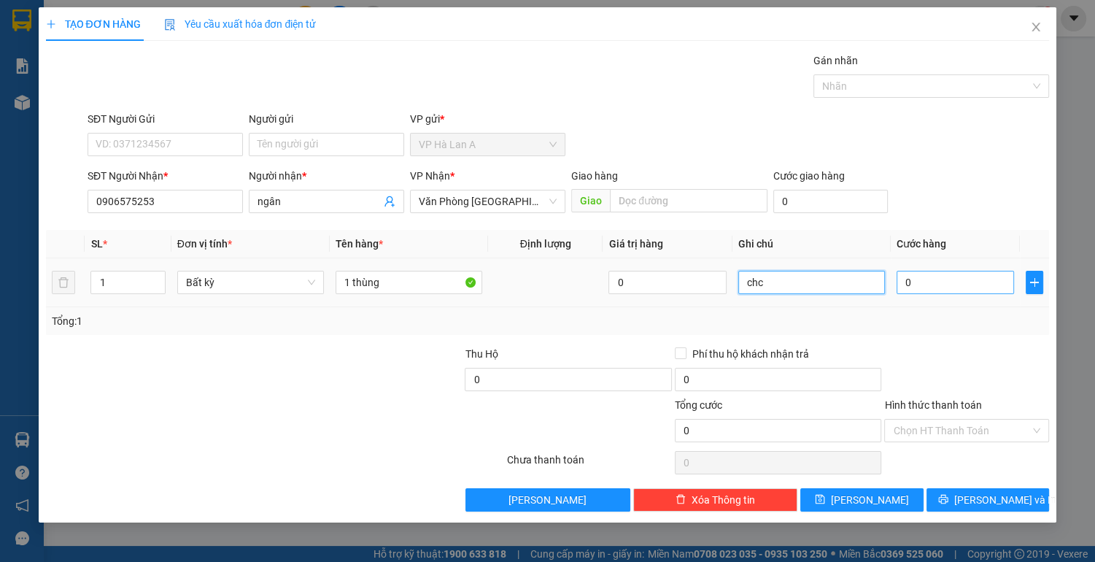
type input "chc"
click at [950, 282] on input "0" at bounding box center [955, 282] width 118 height 23
type input "4"
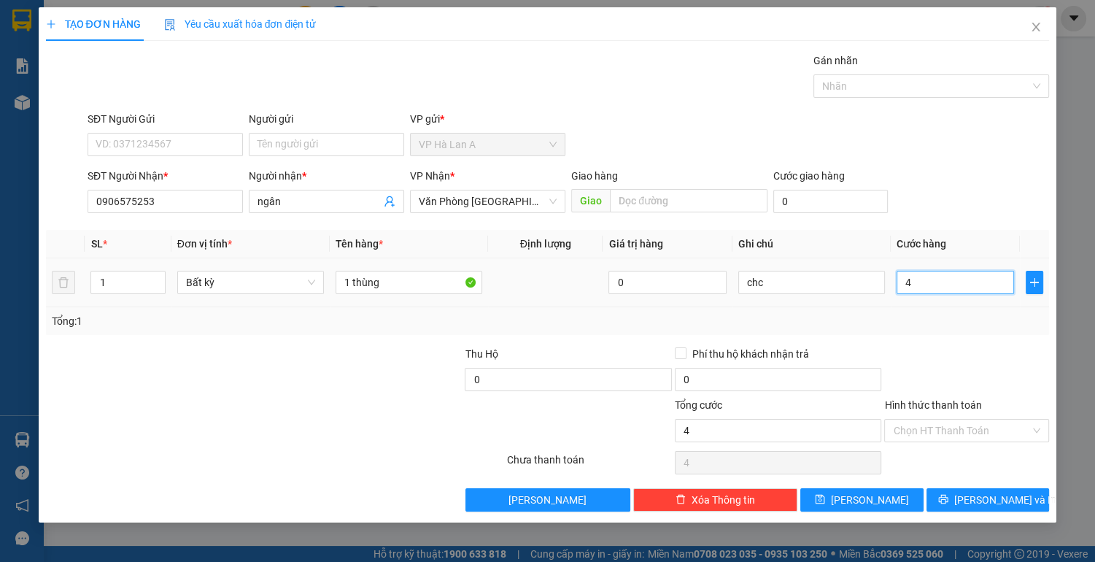
type input "40"
type input "40.000"
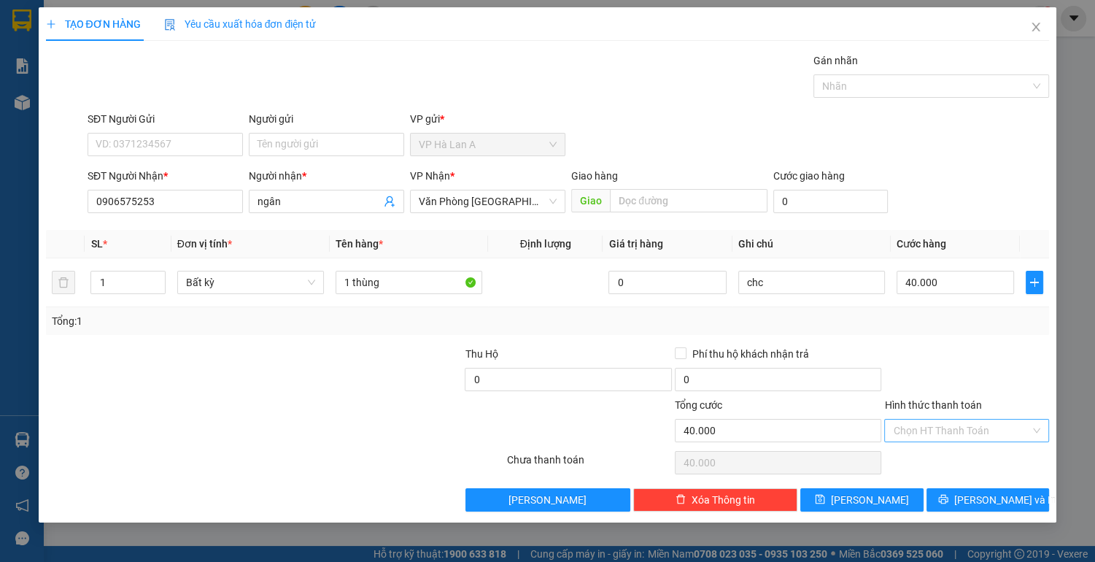
click at [928, 430] on input "Hình thức thanh toán" at bounding box center [961, 430] width 137 height 22
click at [922, 459] on div "Tại văn phòng" at bounding box center [966, 458] width 147 height 16
type input "0"
click at [896, 495] on button "[PERSON_NAME]" at bounding box center [861, 499] width 123 height 23
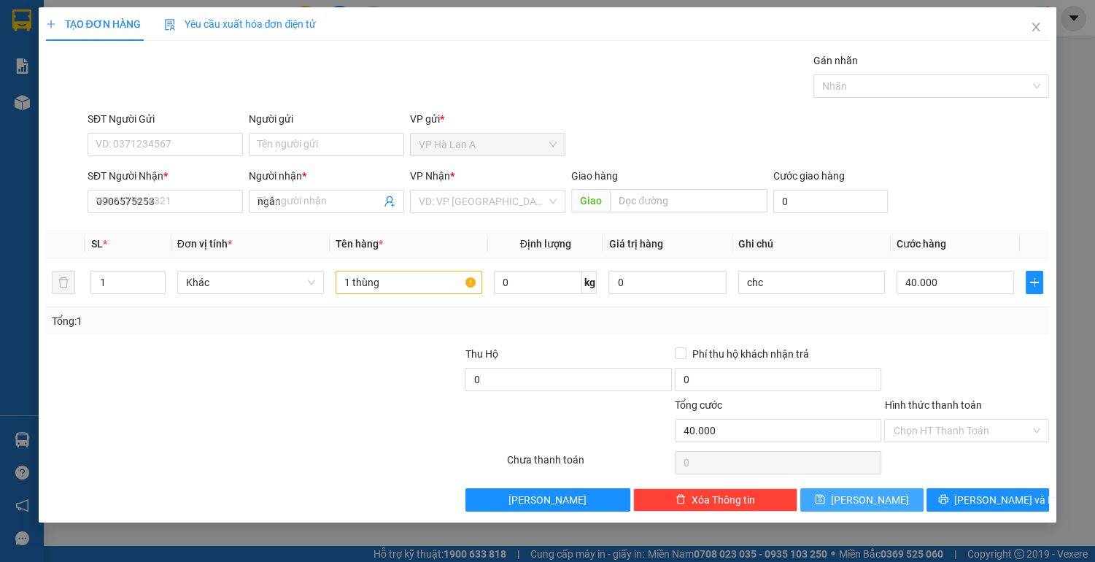
type input "0"
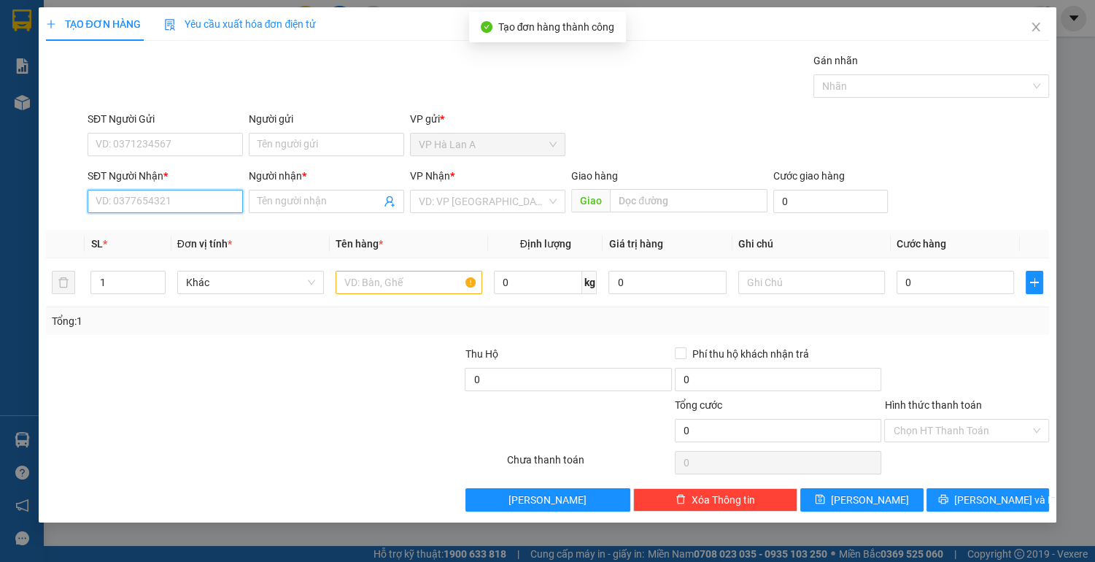
click at [191, 205] on input "SĐT Người Nhận *" at bounding box center [165, 201] width 155 height 23
click at [216, 236] on div "0586474444 - thiện" at bounding box center [165, 230] width 138 height 16
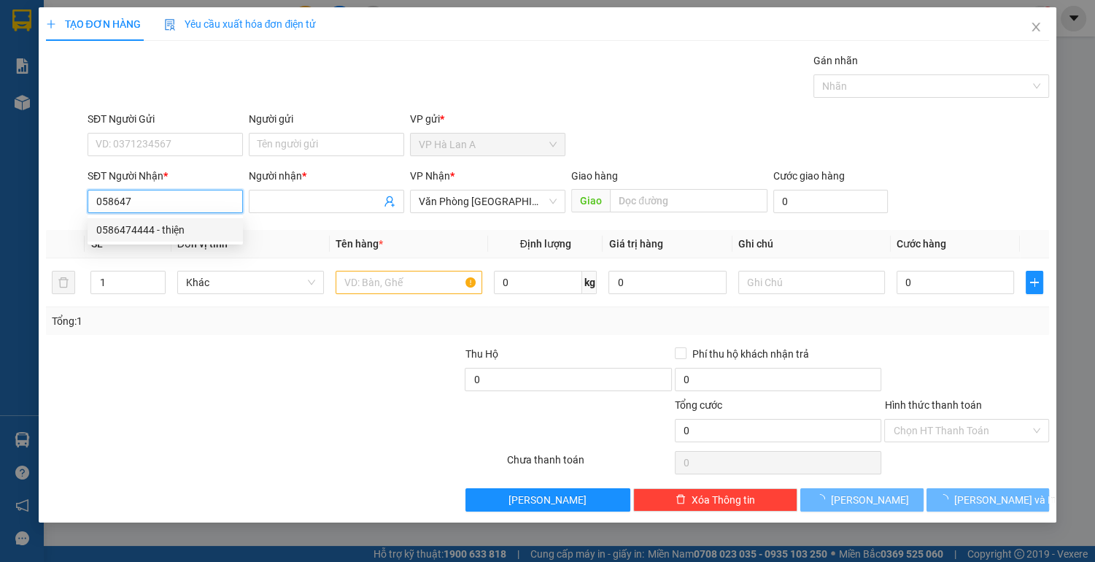
type input "0586474444"
type input "thiện"
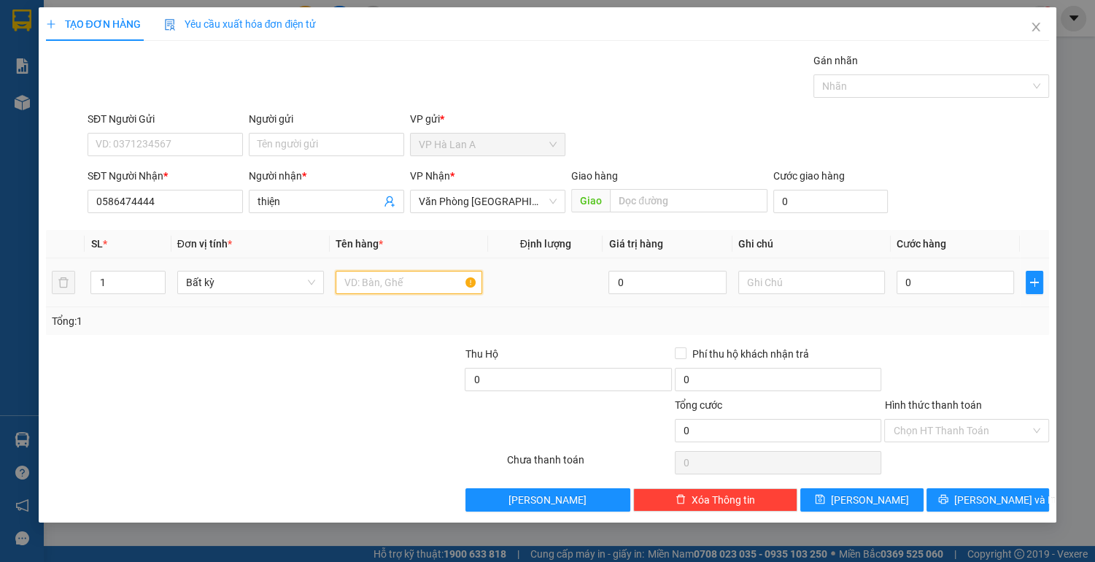
click at [400, 279] on input "text" at bounding box center [409, 282] width 147 height 23
click at [931, 276] on input "0" at bounding box center [955, 282] width 118 height 23
click at [945, 429] on input "Hình thức thanh toán" at bounding box center [961, 430] width 137 height 22
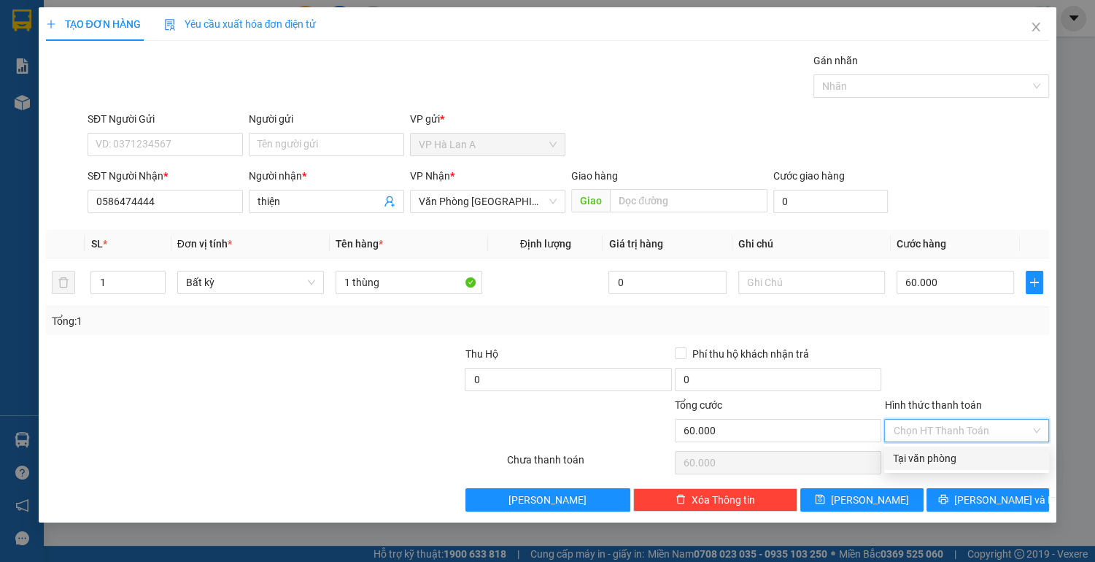
click at [937, 457] on div "Tại văn phòng" at bounding box center [966, 458] width 147 height 16
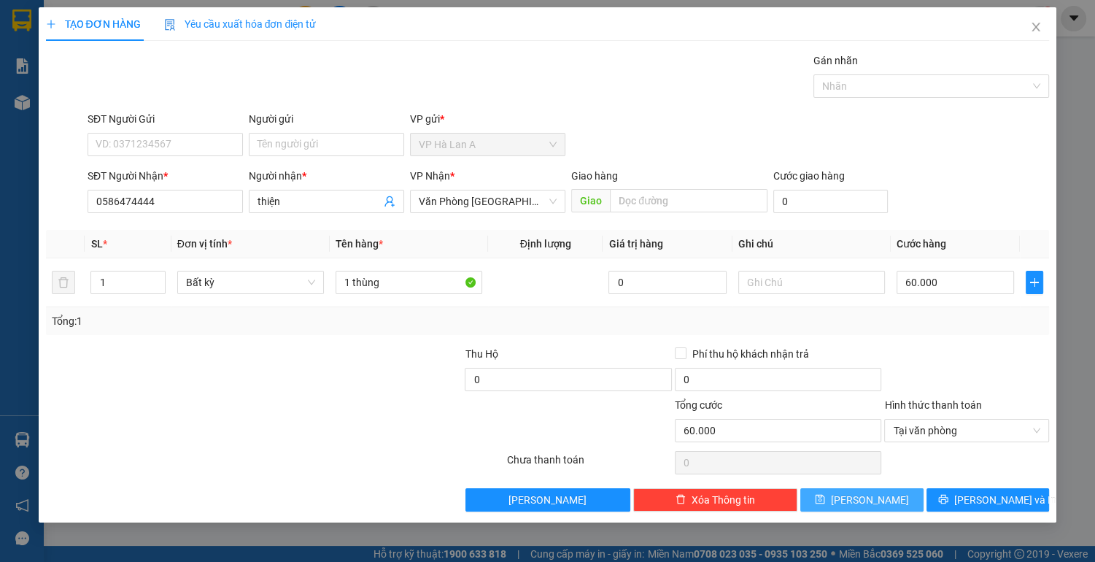
click at [887, 500] on button "[PERSON_NAME]" at bounding box center [861, 499] width 123 height 23
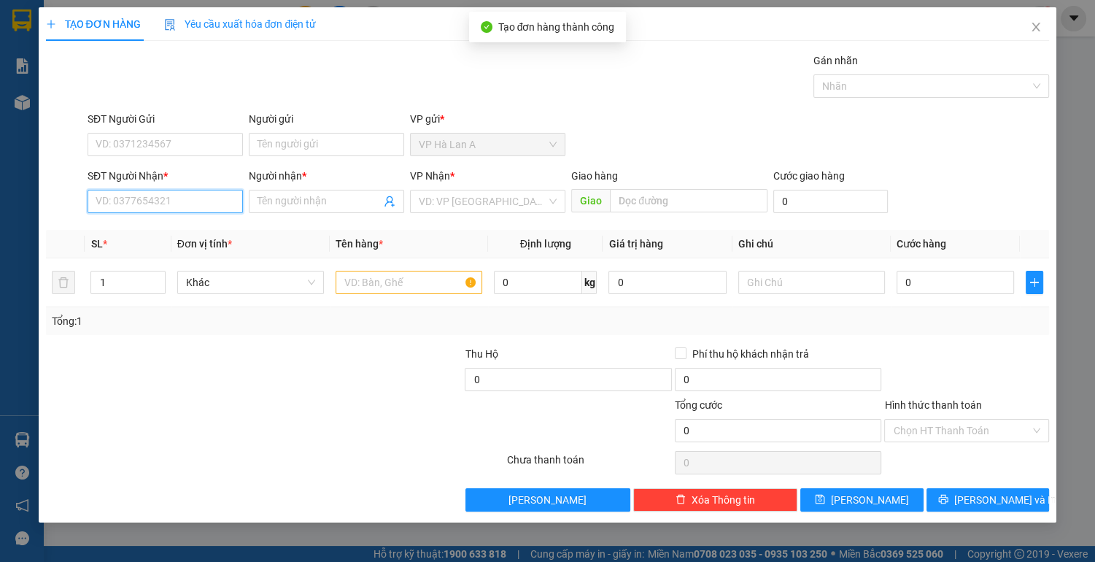
click at [175, 200] on input "SĐT Người Nhận *" at bounding box center [165, 201] width 155 height 23
click at [194, 233] on div "0909588558 - tuyết" at bounding box center [165, 230] width 138 height 16
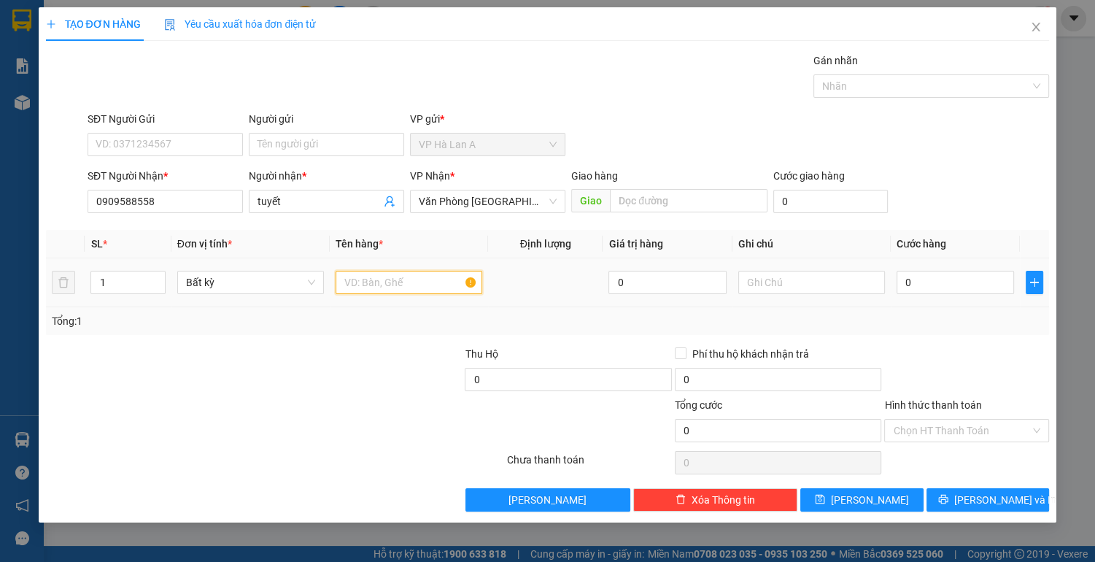
click at [373, 277] on input "text" at bounding box center [409, 282] width 147 height 23
click at [770, 279] on input "text" at bounding box center [811, 282] width 147 height 23
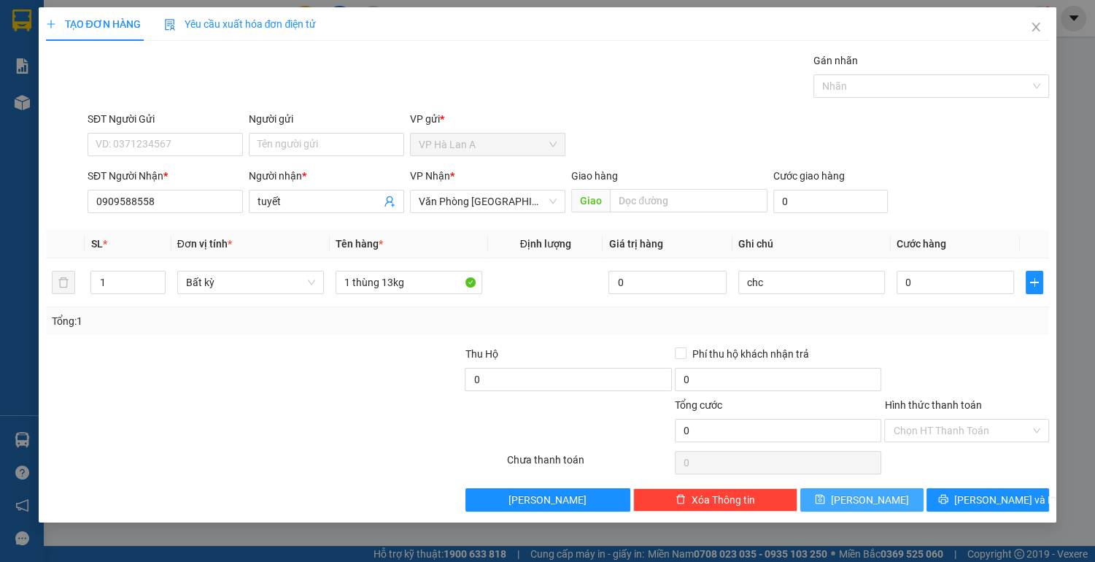
click at [834, 496] on button "[PERSON_NAME]" at bounding box center [861, 499] width 123 height 23
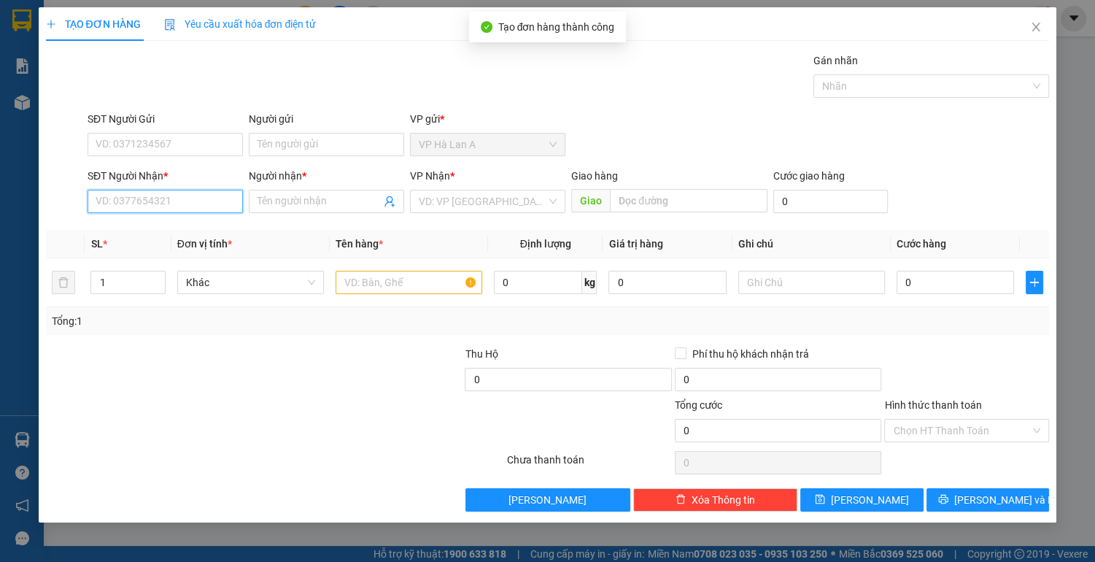
click at [180, 198] on input "SĐT Người Nhận *" at bounding box center [165, 201] width 155 height 23
click at [172, 226] on div "0363244081 - yến" at bounding box center [165, 230] width 138 height 16
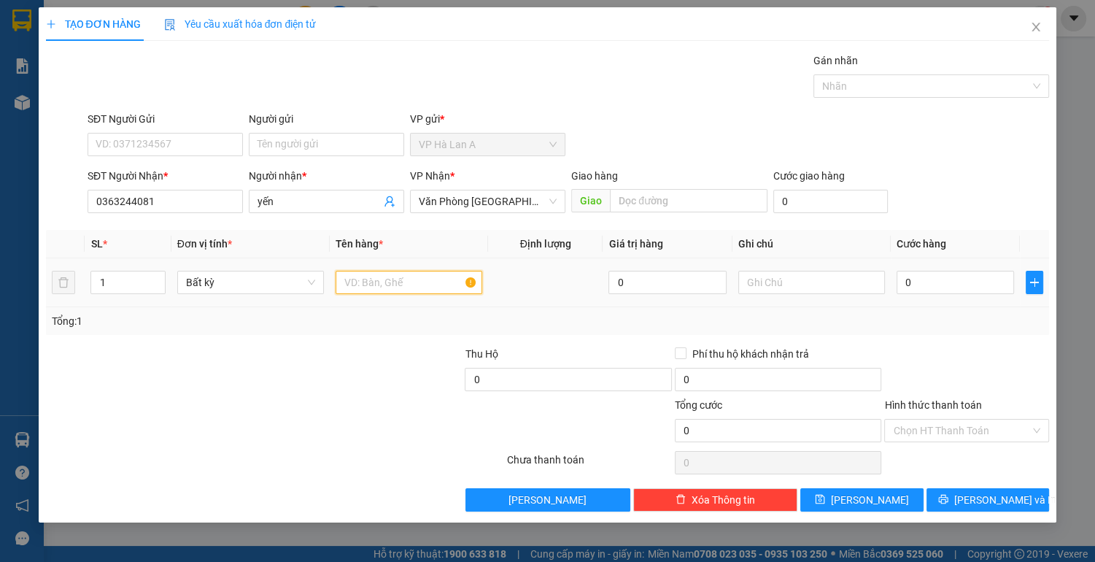
click at [367, 277] on input "text" at bounding box center [409, 282] width 147 height 23
click at [777, 282] on input "text" at bounding box center [811, 282] width 147 height 23
click at [916, 283] on input "0" at bounding box center [955, 282] width 118 height 23
click at [901, 427] on input "Hình thức thanh toán" at bounding box center [961, 430] width 137 height 22
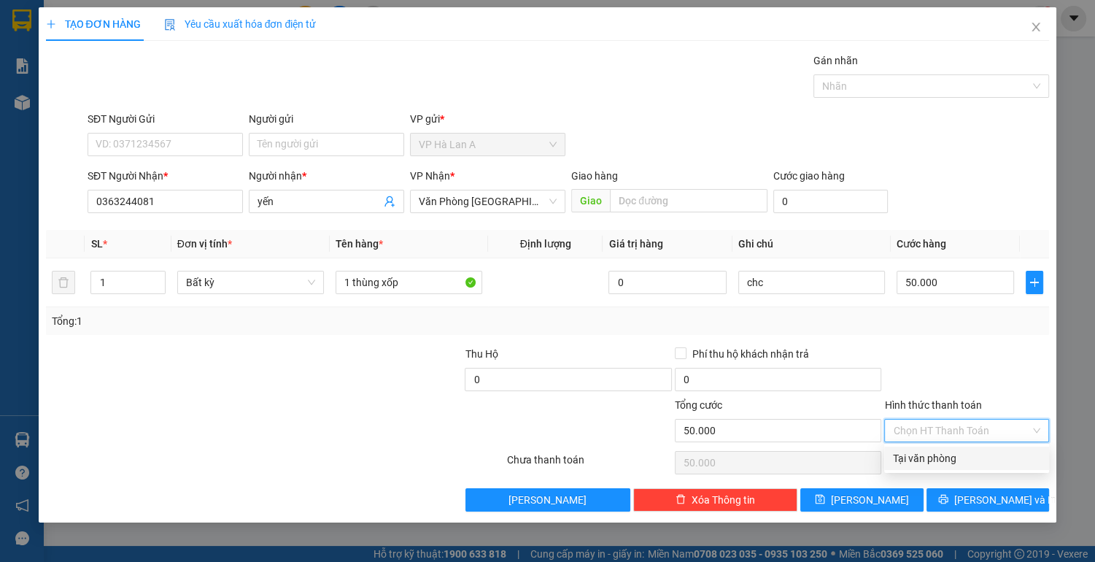
click at [900, 457] on div "Tại văn phòng" at bounding box center [966, 458] width 147 height 16
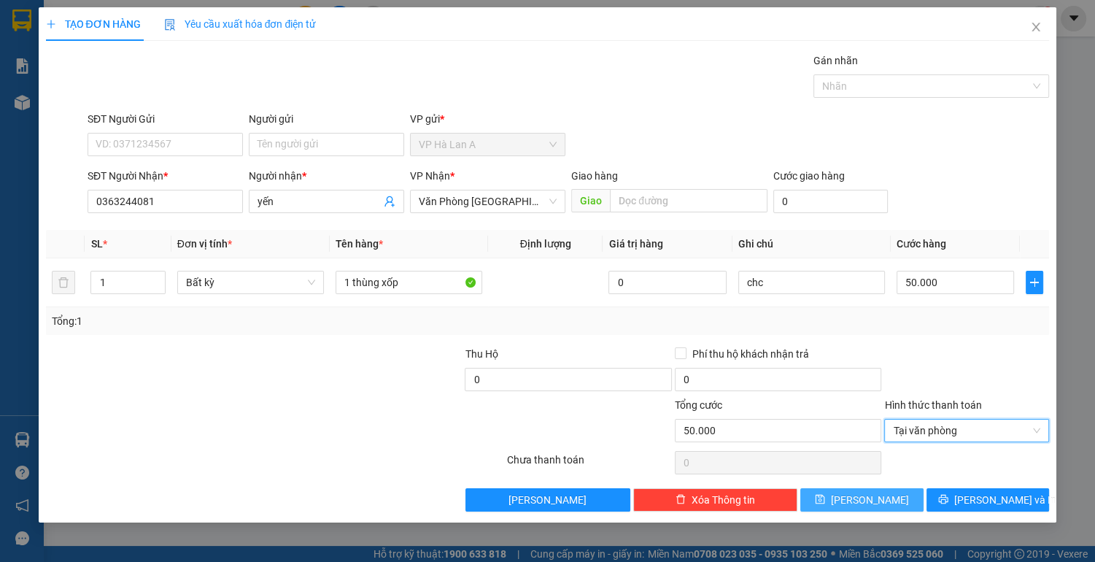
click at [866, 497] on span "[PERSON_NAME]" at bounding box center [870, 500] width 78 height 16
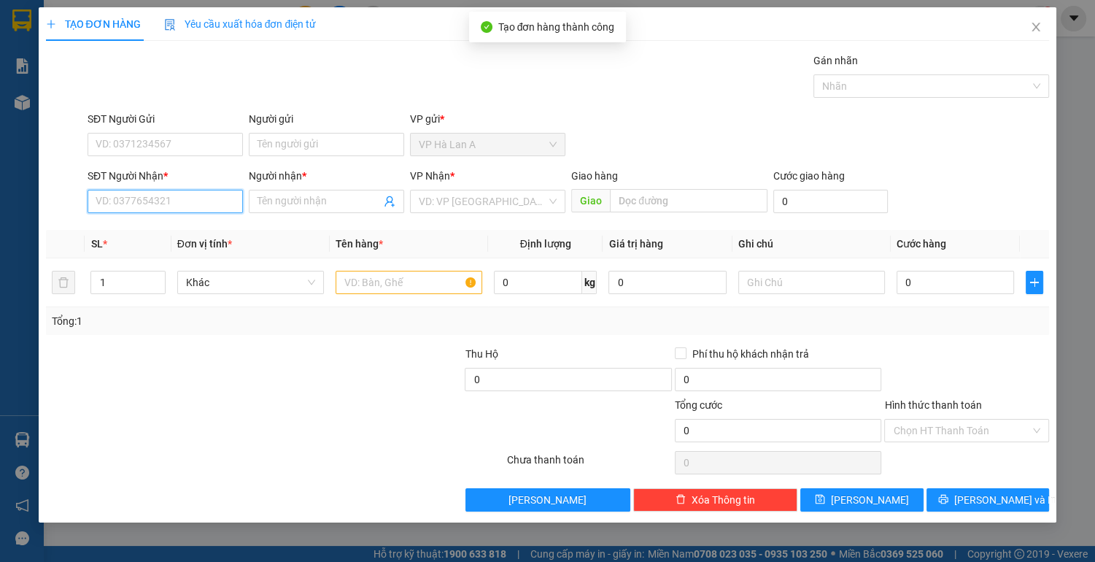
click at [198, 198] on input "SĐT Người Nhận *" at bounding box center [165, 201] width 155 height 23
drag, startPoint x: 223, startPoint y: 222, endPoint x: 220, endPoint y: 230, distance: 8.8
click at [220, 230] on div "0938033877 - phương" at bounding box center [165, 230] width 138 height 16
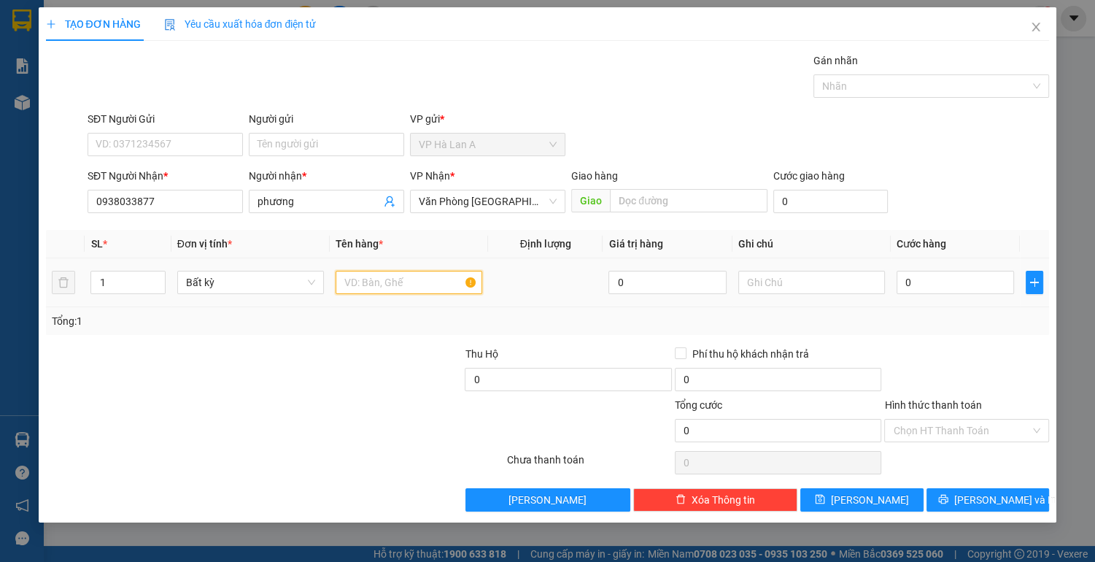
click at [385, 291] on input "text" at bounding box center [409, 282] width 147 height 23
click at [925, 281] on input "0" at bounding box center [955, 282] width 118 height 23
click at [919, 430] on input "Hình thức thanh toán" at bounding box center [961, 430] width 137 height 22
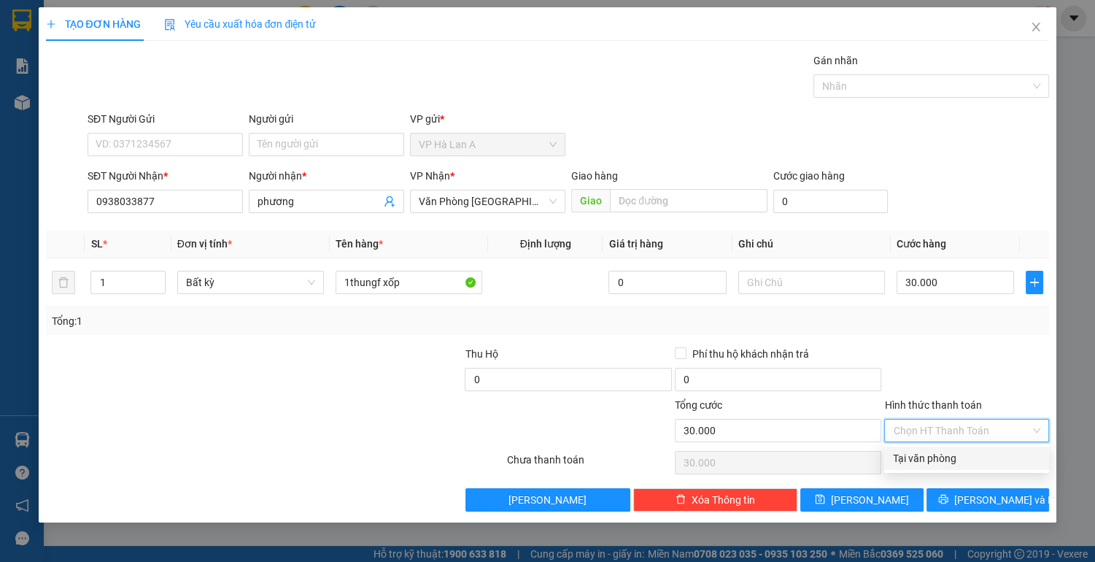
click at [912, 464] on div "Tại văn phòng" at bounding box center [966, 458] width 147 height 16
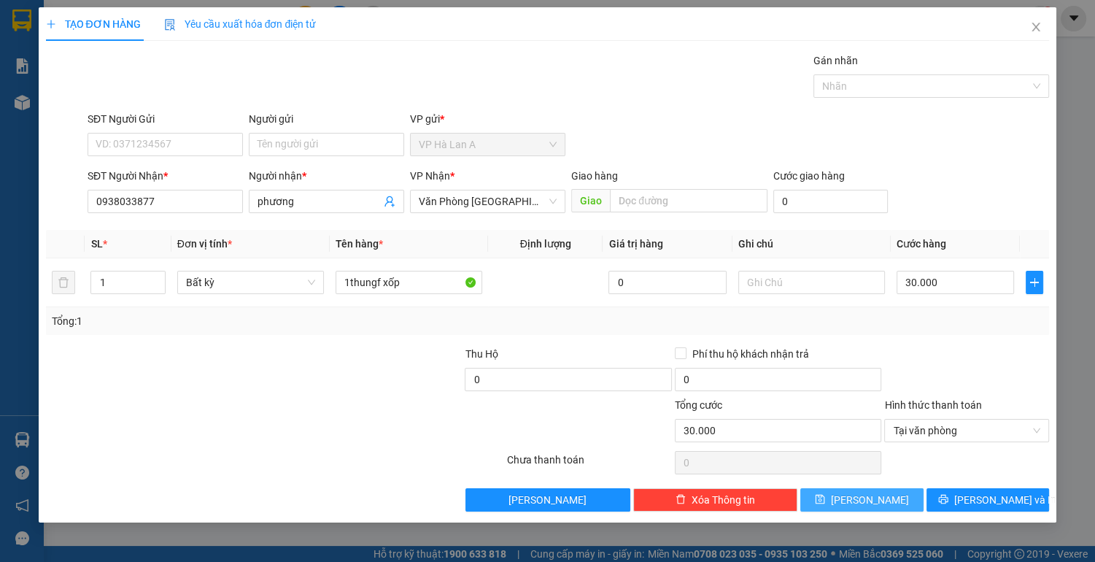
click at [896, 488] on button "[PERSON_NAME]" at bounding box center [861, 499] width 123 height 23
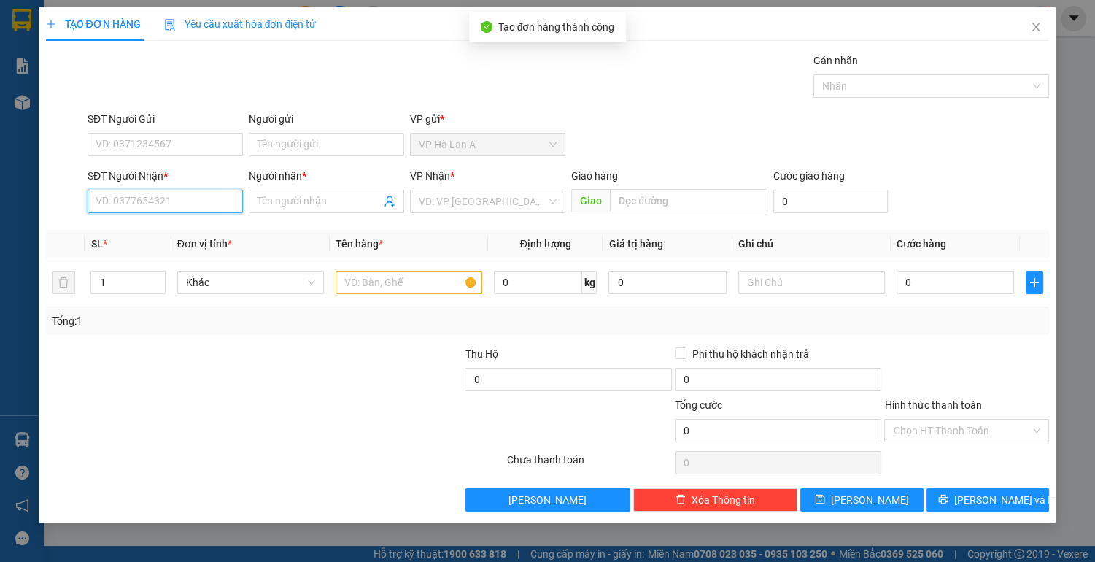
click at [216, 201] on input "SĐT Người Nhận *" at bounding box center [165, 201] width 155 height 23
click at [152, 231] on div "0902418123 - trúc" at bounding box center [165, 230] width 138 height 16
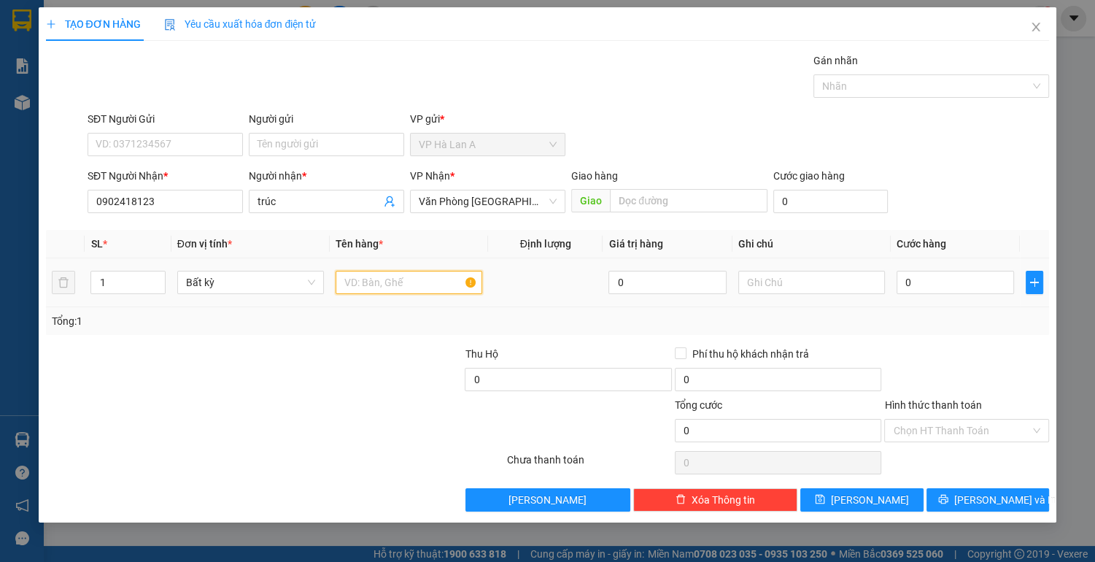
click at [356, 283] on input "text" at bounding box center [409, 282] width 147 height 23
click at [934, 278] on input "0" at bounding box center [955, 282] width 118 height 23
click at [948, 425] on input "Hình thức thanh toán" at bounding box center [961, 430] width 137 height 22
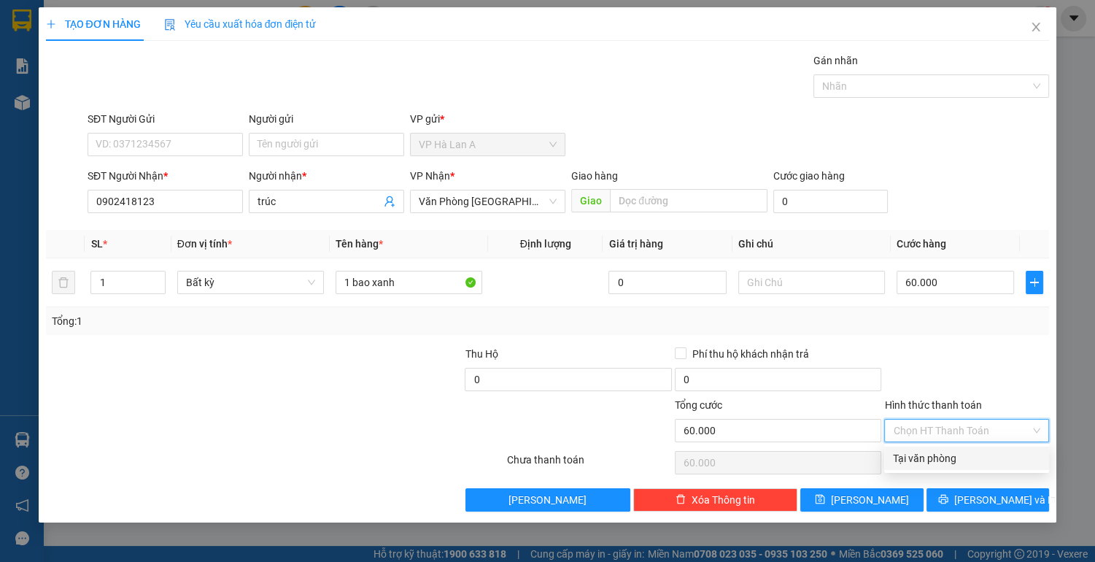
click at [938, 456] on div "Tại văn phòng" at bounding box center [966, 458] width 147 height 16
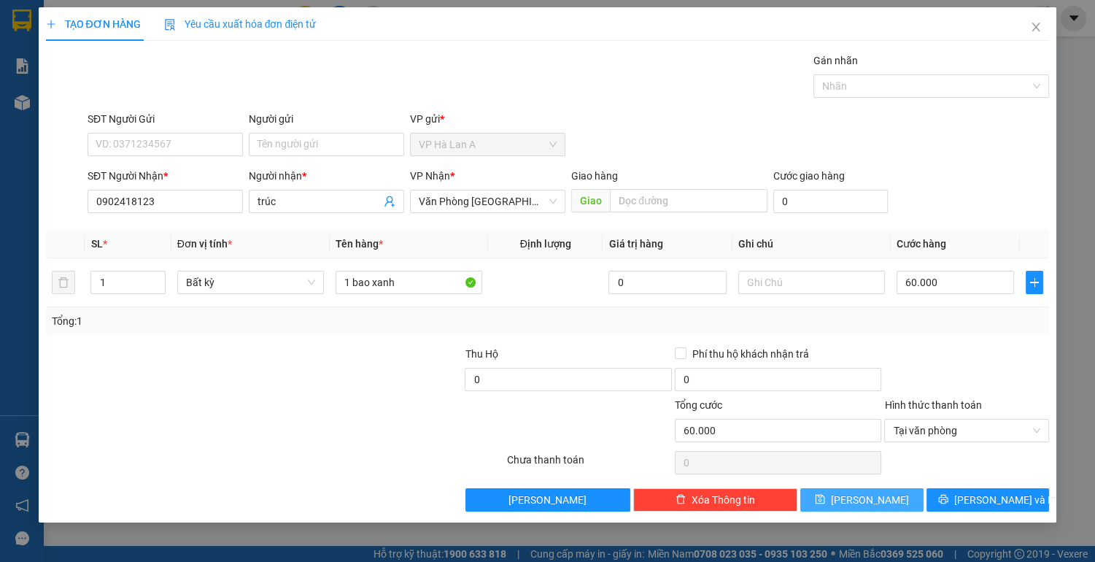
click at [896, 497] on button "[PERSON_NAME]" at bounding box center [861, 499] width 123 height 23
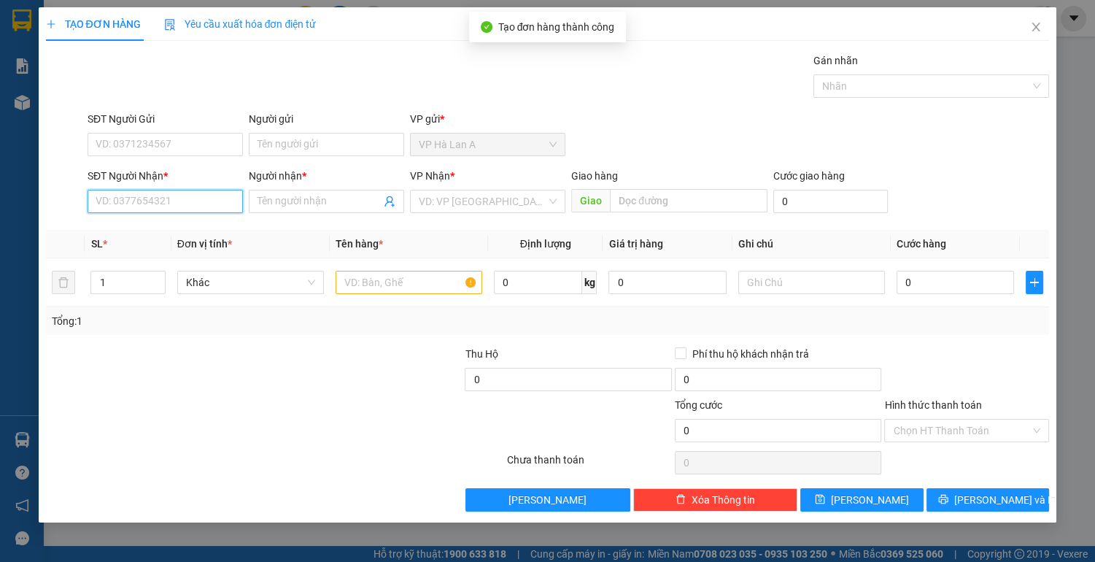
click at [198, 203] on input "SĐT Người Nhận *" at bounding box center [165, 201] width 155 height 23
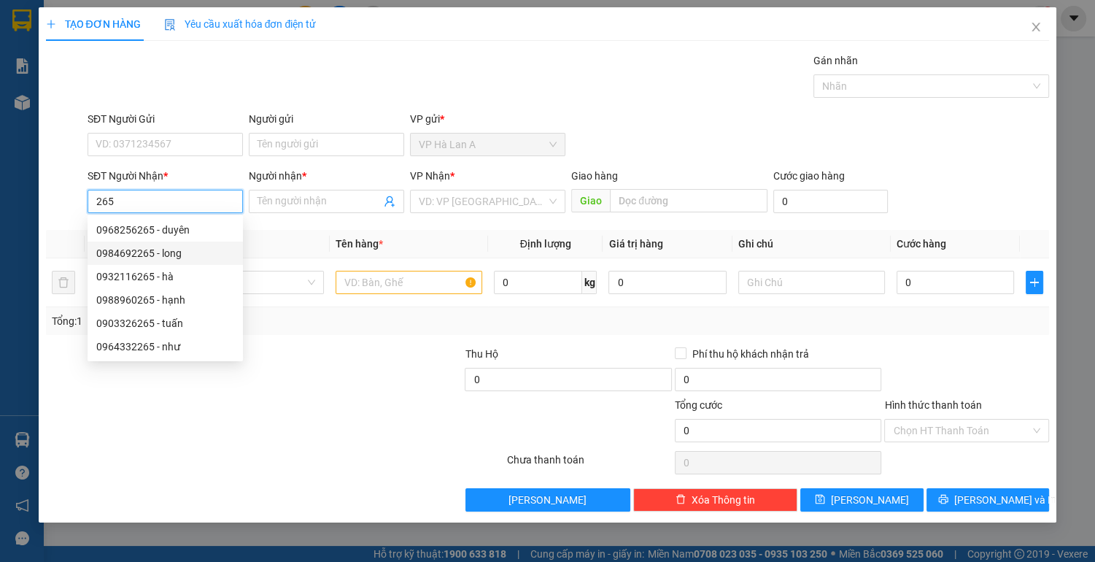
click at [174, 252] on div "0984692265 - long" at bounding box center [165, 253] width 138 height 16
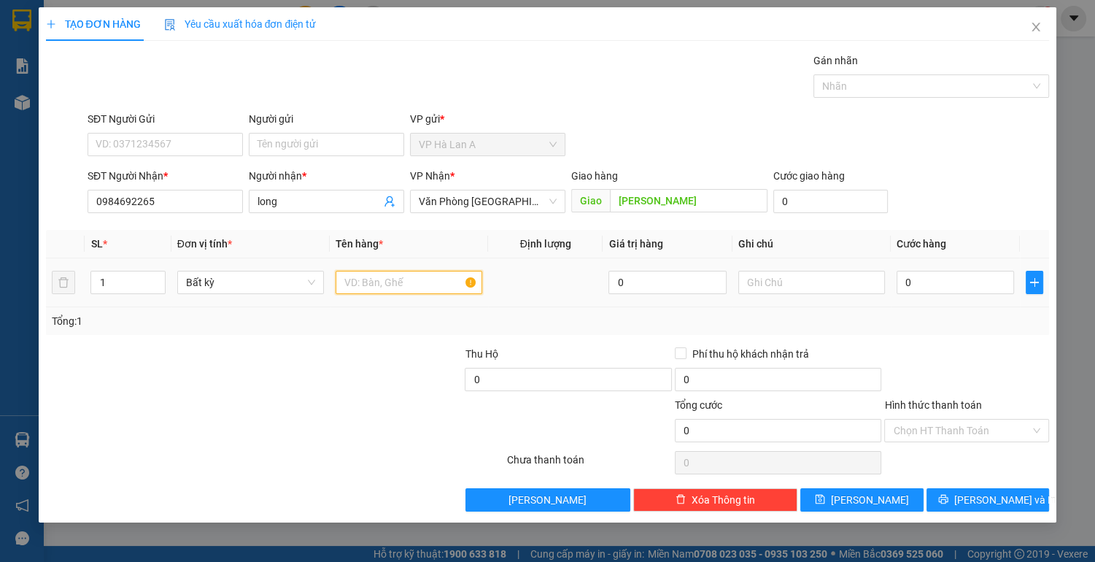
click at [408, 284] on input "text" at bounding box center [409, 282] width 147 height 23
click at [910, 282] on input "0" at bounding box center [955, 282] width 118 height 23
click at [957, 426] on input "Hình thức thanh toán" at bounding box center [961, 430] width 137 height 22
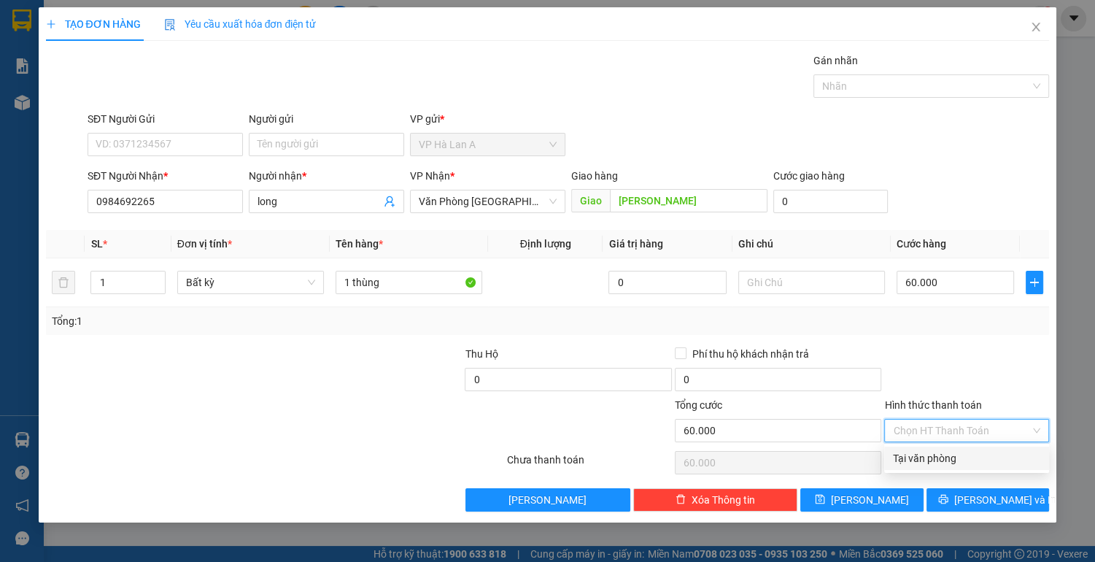
click at [945, 455] on div "Tại văn phòng" at bounding box center [966, 458] width 147 height 16
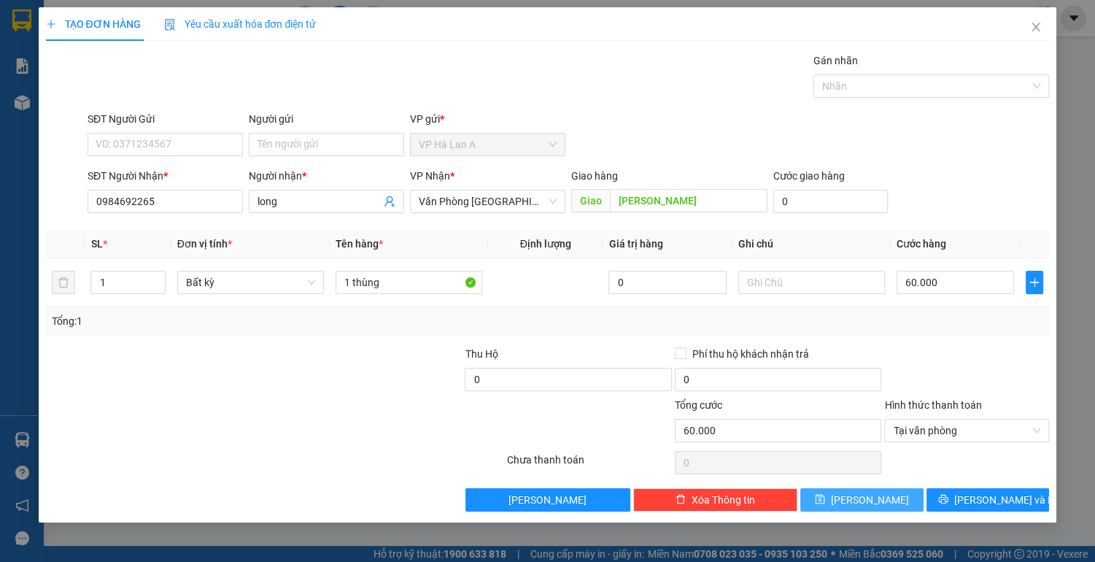
click at [900, 493] on button "[PERSON_NAME]" at bounding box center [861, 499] width 123 height 23
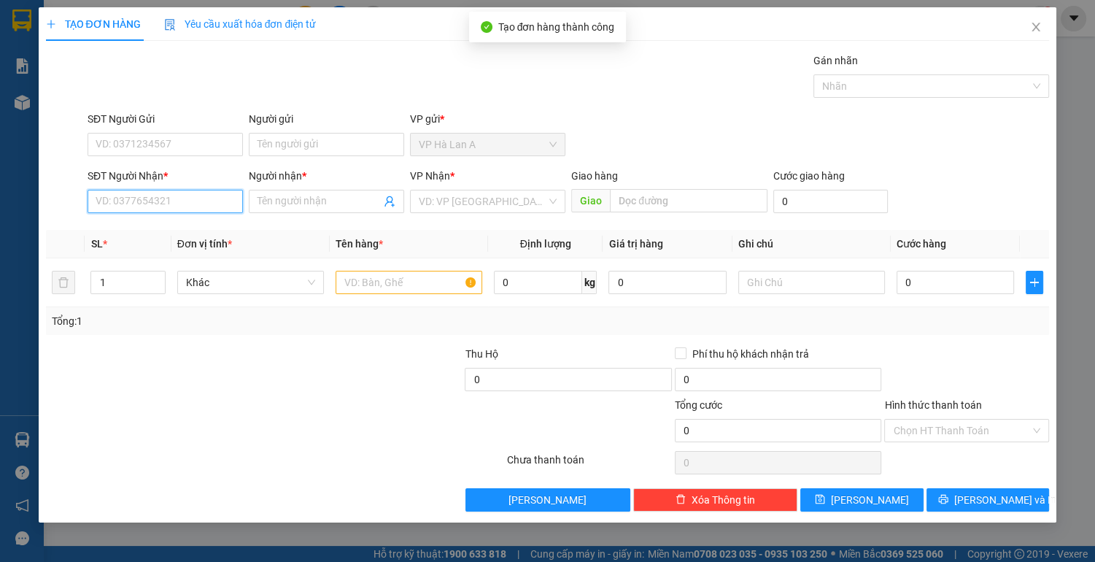
click at [217, 198] on input "SĐT Người Nhận *" at bounding box center [165, 201] width 155 height 23
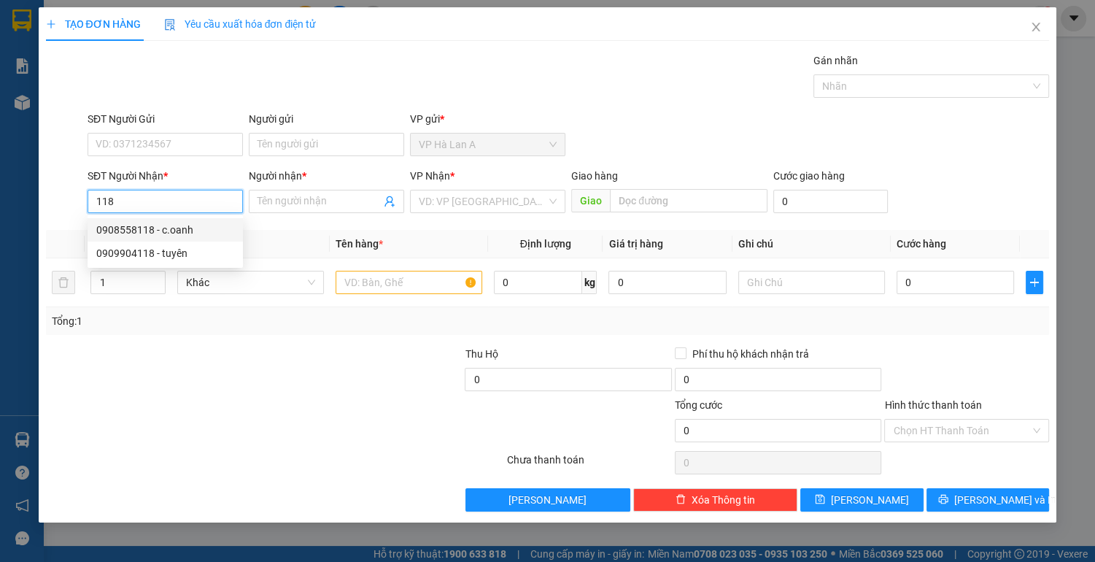
click at [169, 233] on div "0908558118 - c.oanh" at bounding box center [165, 230] width 138 height 16
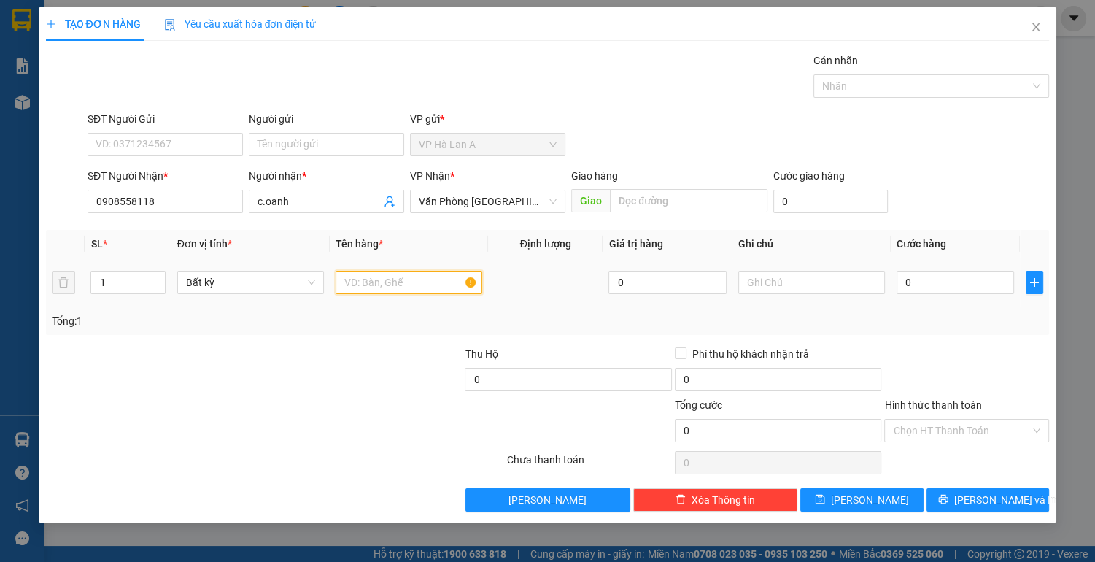
click at [359, 282] on input "text" at bounding box center [409, 282] width 147 height 23
click at [928, 283] on input "0" at bounding box center [955, 282] width 118 height 23
click at [945, 427] on input "Hình thức thanh toán" at bounding box center [961, 430] width 137 height 22
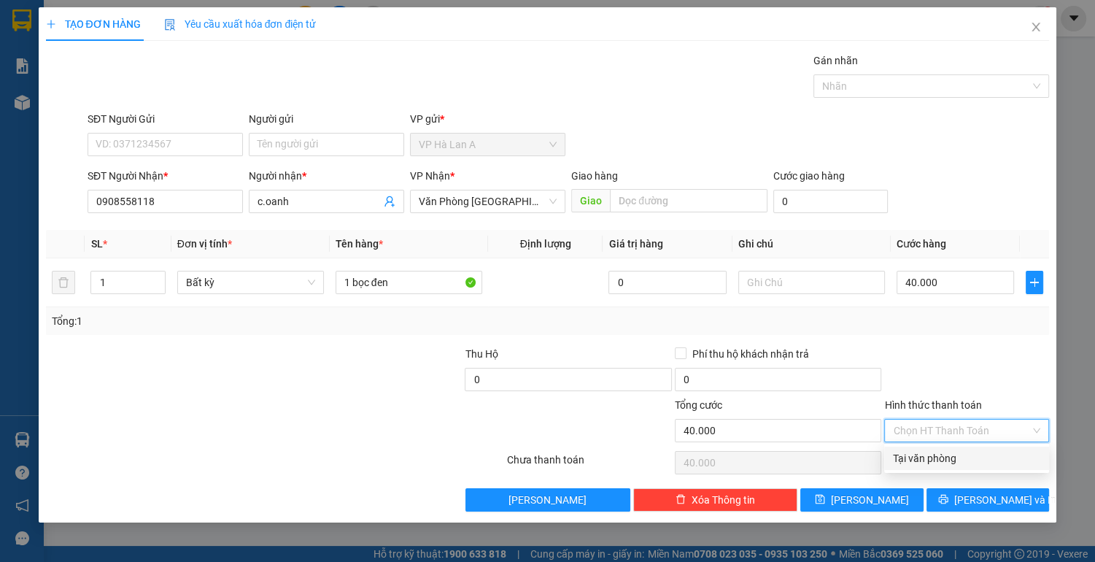
click at [937, 458] on div "Tại văn phòng" at bounding box center [966, 458] width 147 height 16
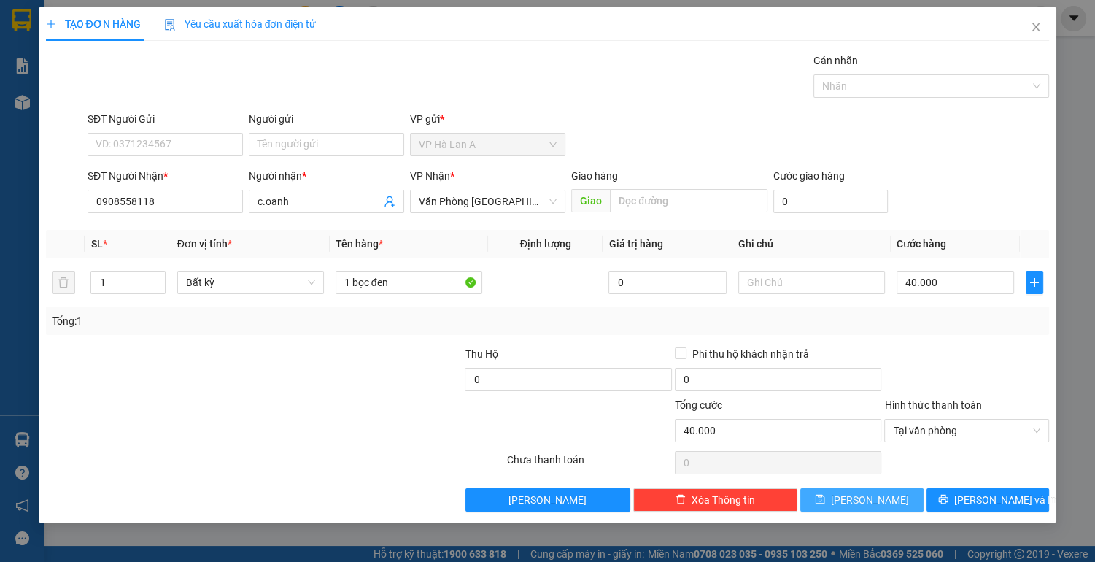
click at [876, 500] on span "[PERSON_NAME]" at bounding box center [870, 500] width 78 height 16
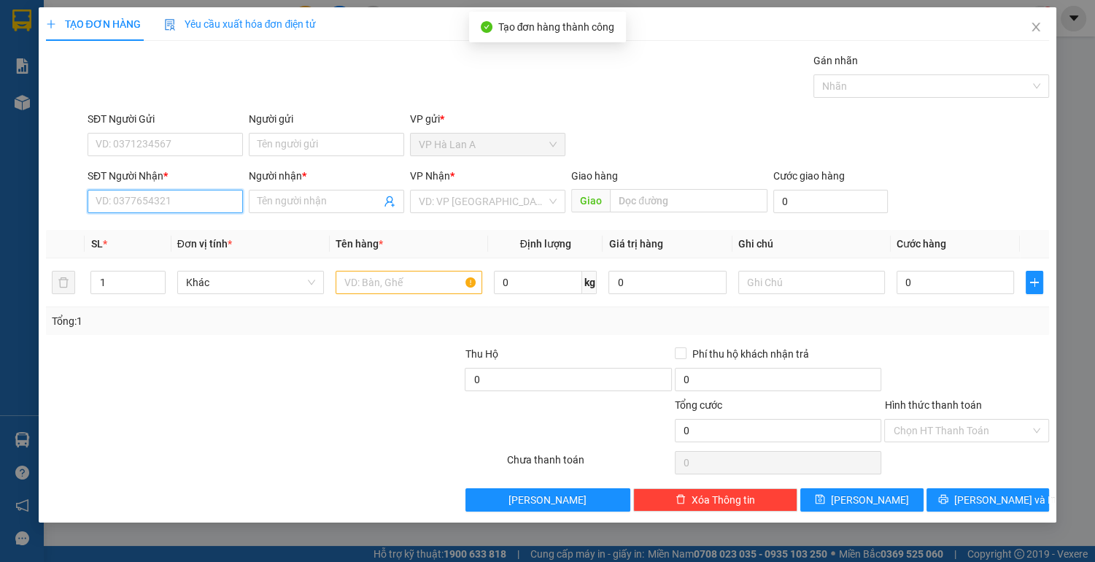
click at [201, 207] on input "SĐT Người Nhận *" at bounding box center [165, 201] width 155 height 23
click at [187, 231] on div "0937231311 - nhi" at bounding box center [165, 230] width 138 height 16
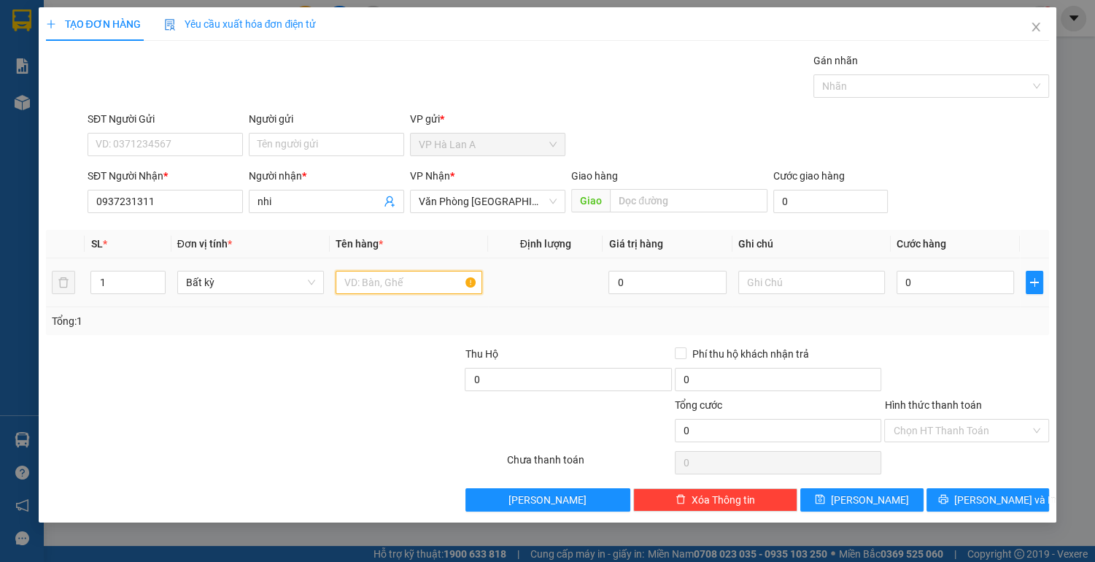
click at [381, 281] on input "text" at bounding box center [409, 282] width 147 height 23
click at [912, 282] on input "0" at bounding box center [955, 282] width 118 height 23
click at [919, 434] on input "Hình thức thanh toán" at bounding box center [961, 430] width 137 height 22
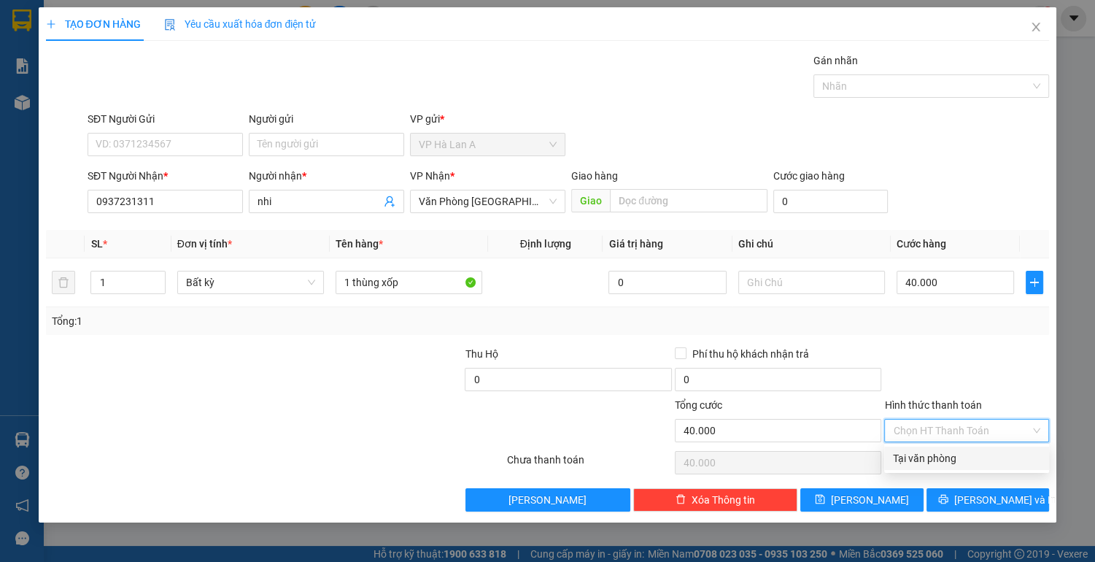
click at [914, 458] on div "Tại văn phòng" at bounding box center [966, 458] width 147 height 16
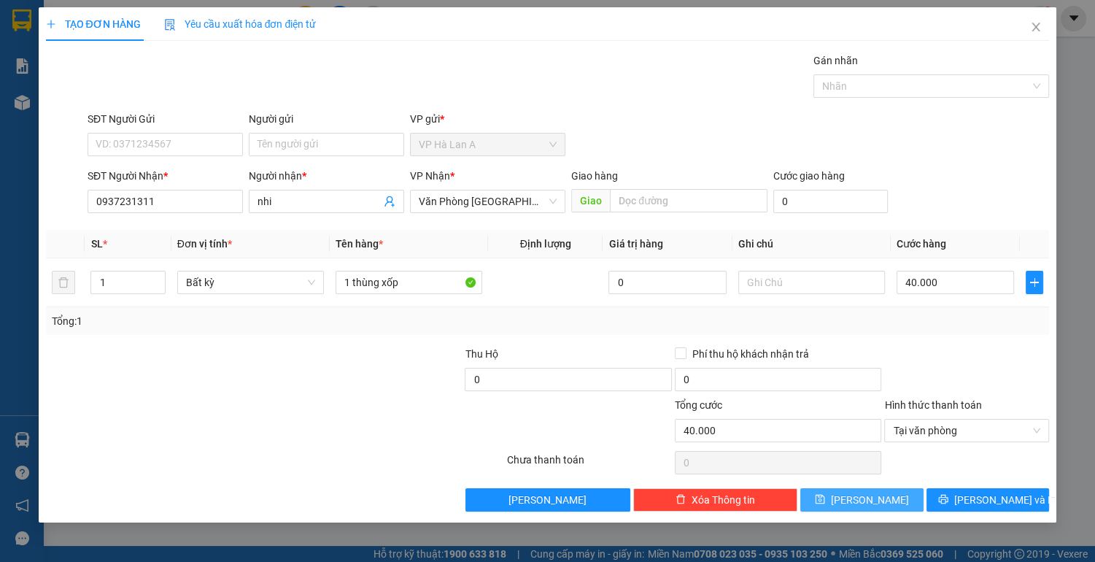
click at [887, 488] on button "[PERSON_NAME]" at bounding box center [861, 499] width 123 height 23
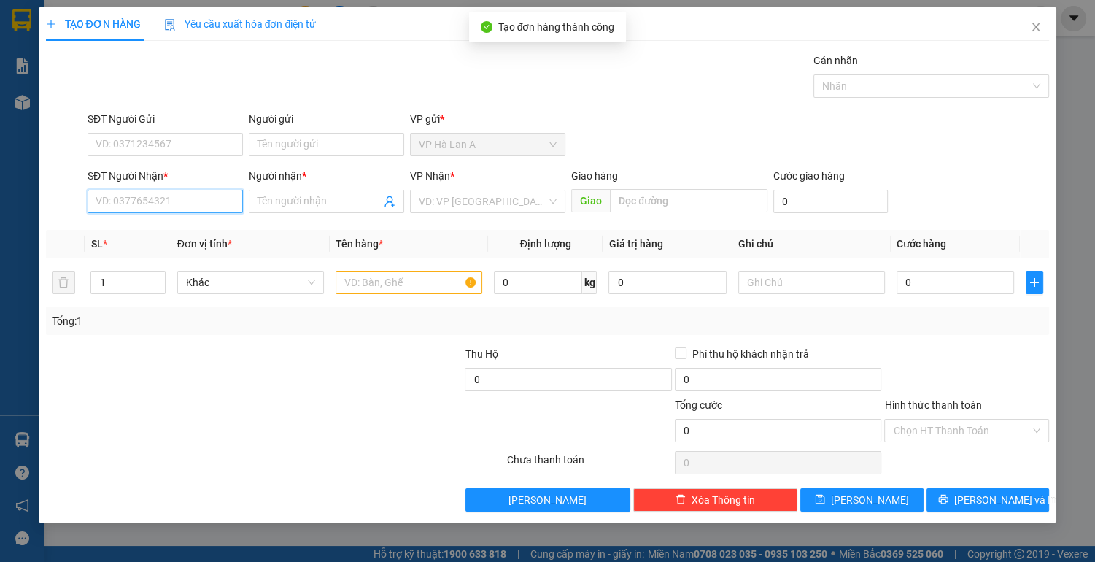
click at [212, 202] on input "SĐT Người Nhận *" at bounding box center [165, 201] width 155 height 23
click at [195, 234] on div "02838444090 - song mỹ" at bounding box center [165, 230] width 138 height 16
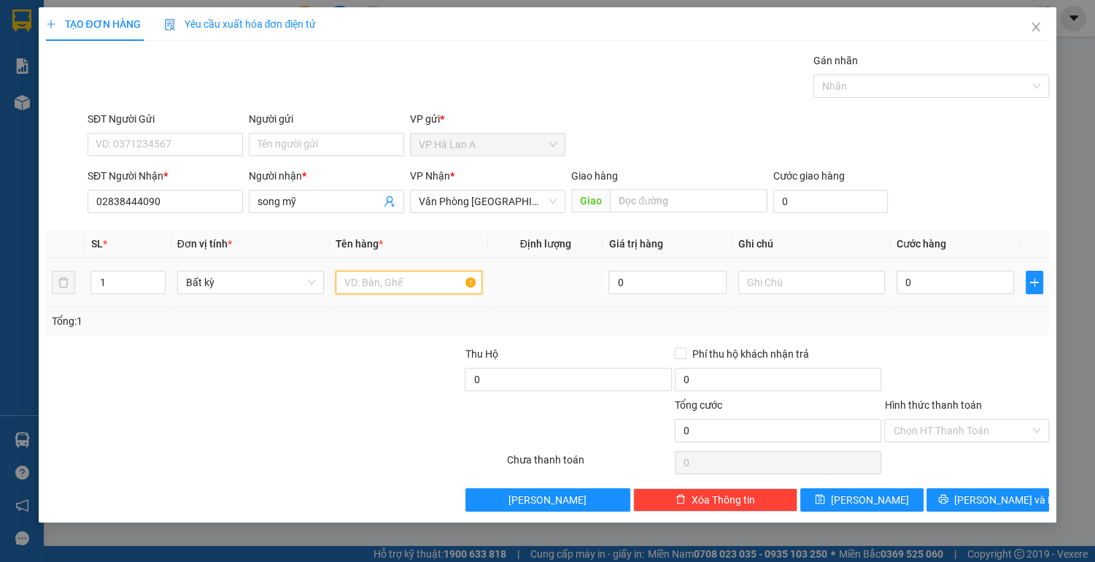
click at [392, 280] on input "text" at bounding box center [409, 282] width 147 height 23
click at [820, 499] on button "[PERSON_NAME]" at bounding box center [861, 499] width 123 height 23
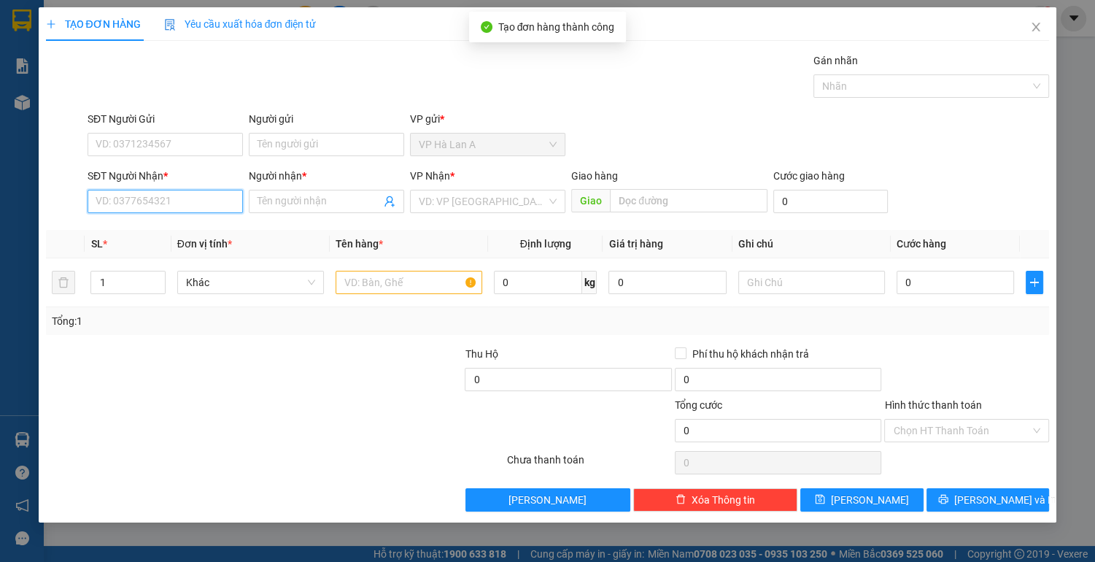
click at [182, 202] on input "SĐT Người Nhận *" at bounding box center [165, 201] width 155 height 23
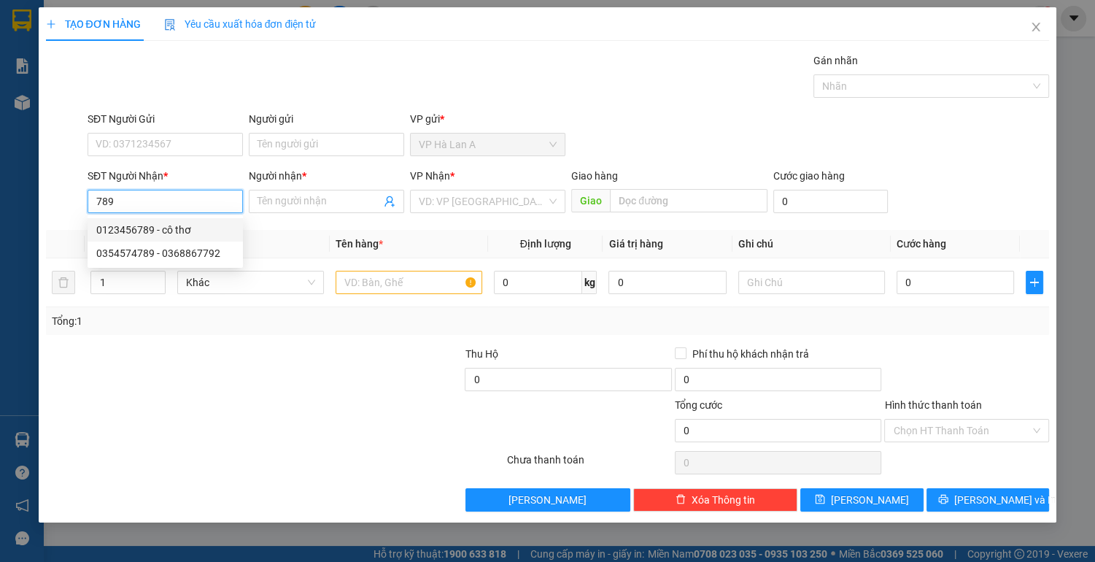
click at [171, 233] on div "0123456789 - cô thơ" at bounding box center [165, 230] width 138 height 16
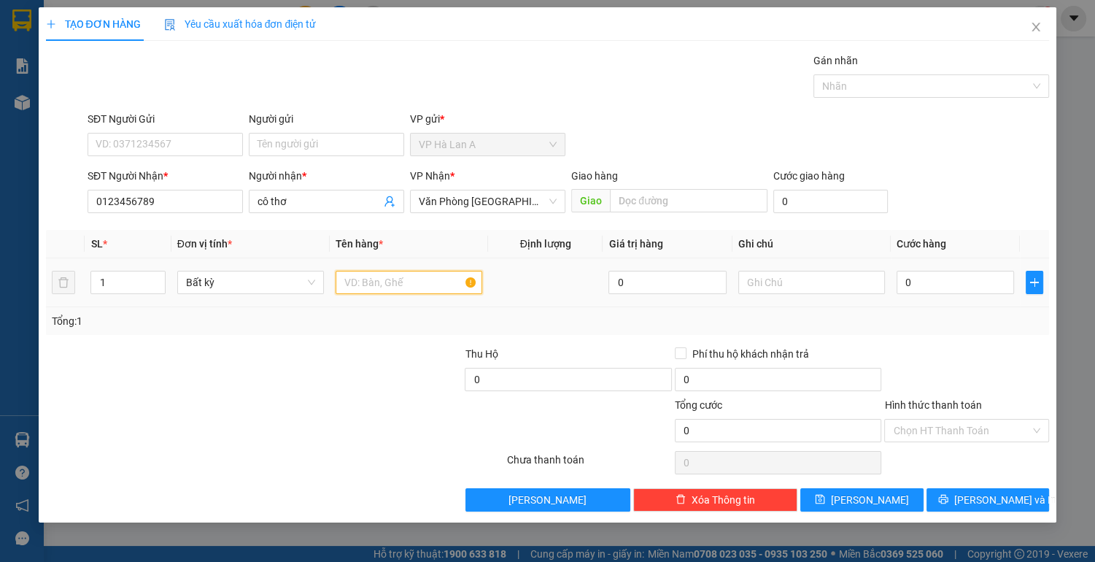
click at [368, 281] on input "text" at bounding box center [409, 282] width 147 height 23
click at [831, 497] on button "[PERSON_NAME]" at bounding box center [861, 499] width 123 height 23
click at [1033, 28] on icon "close" at bounding box center [1036, 27] width 12 height 12
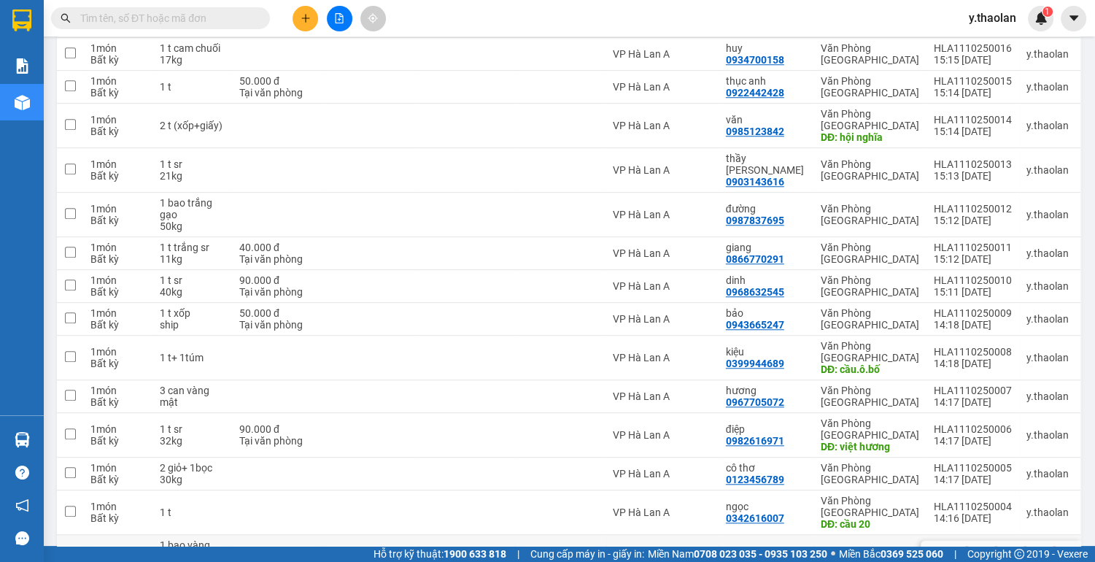
scroll to position [1218, 0]
